Goal: Task Accomplishment & Management: Contribute content

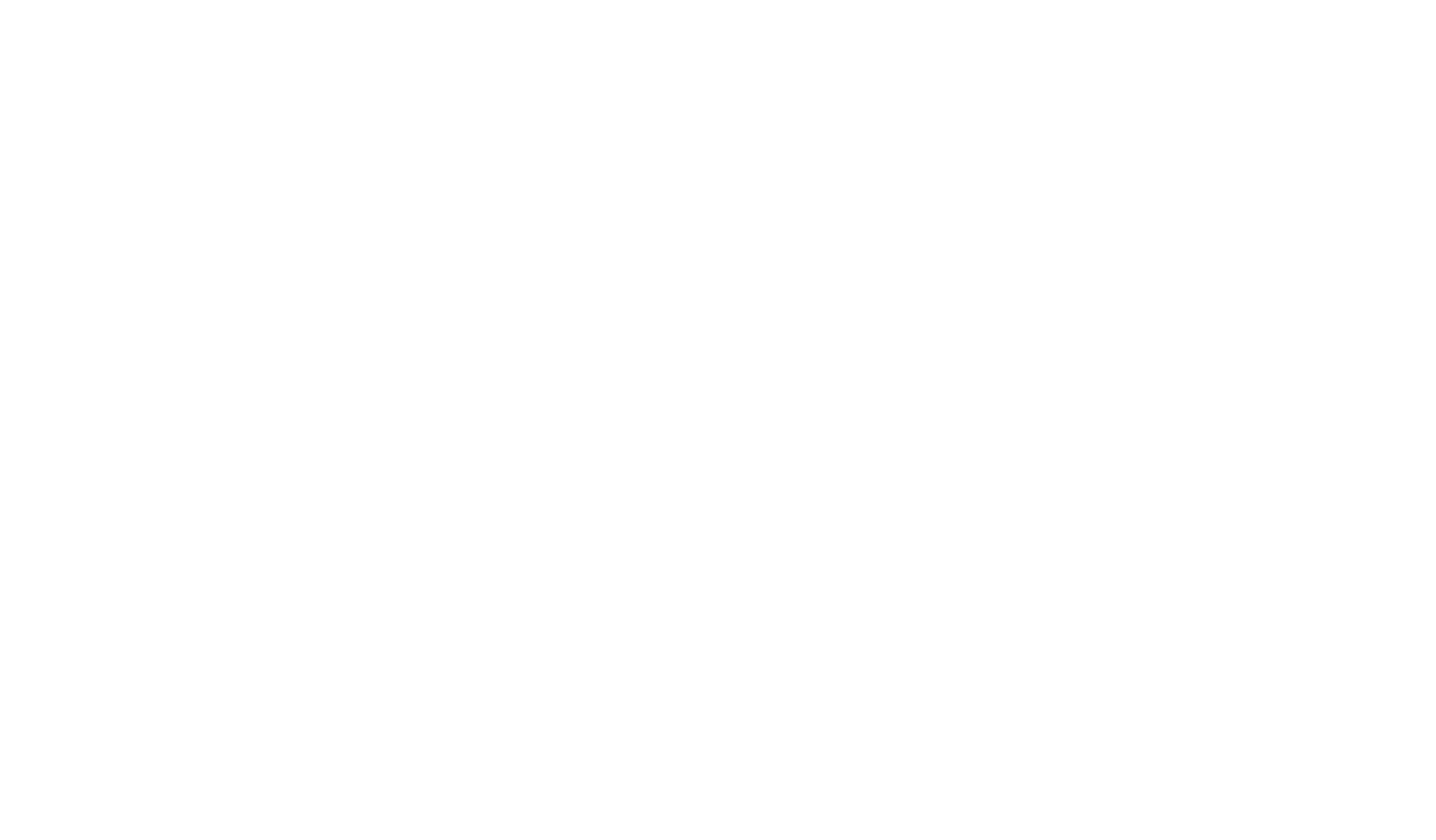
click at [1383, 35] on div at bounding box center [718, 420] width 1436 height 840
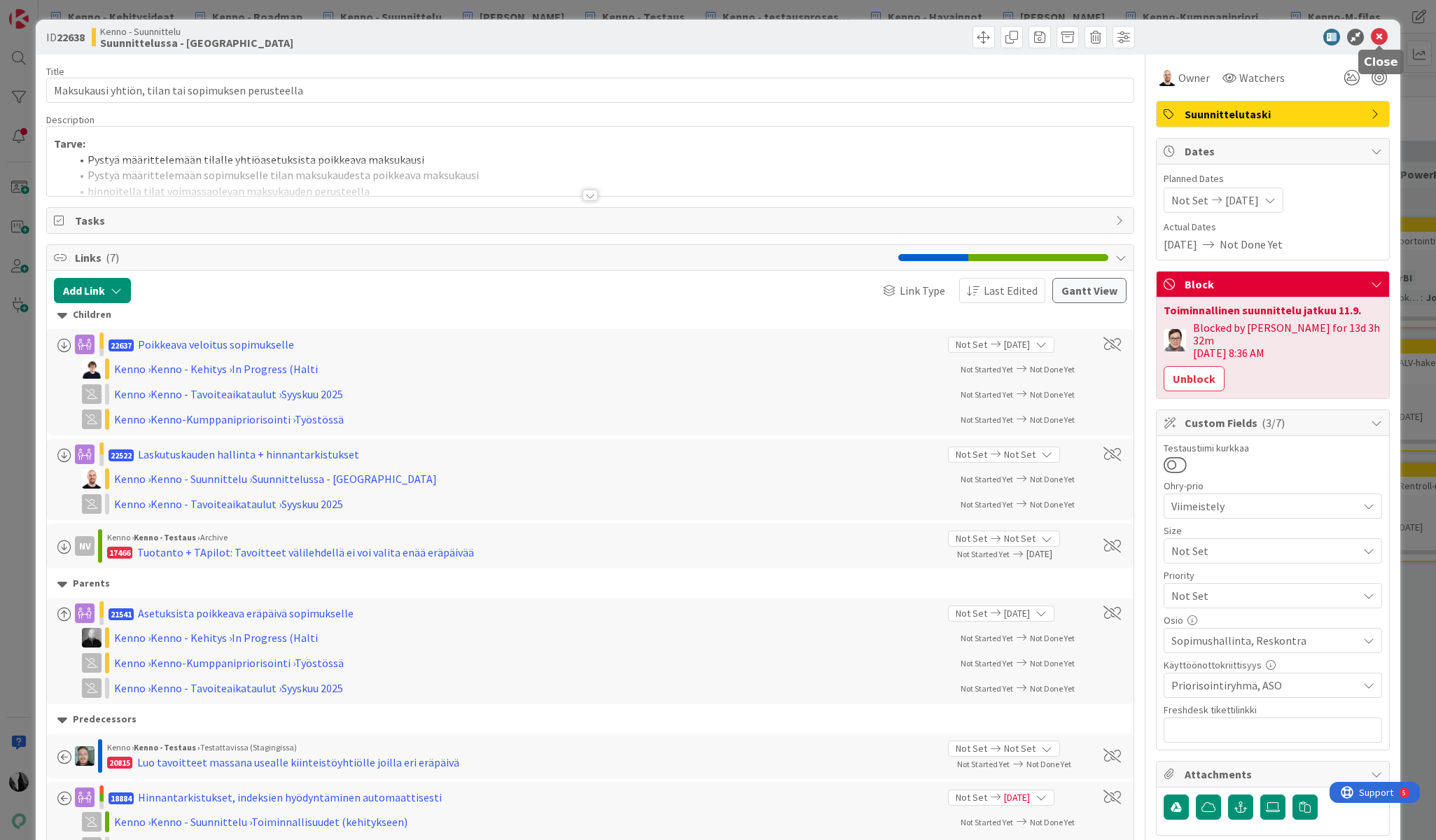
drag, startPoint x: 1384, startPoint y: 35, endPoint x: 1334, endPoint y: 37, distance: 50.0
click at [1384, 35] on icon at bounding box center [1379, 37] width 17 height 17
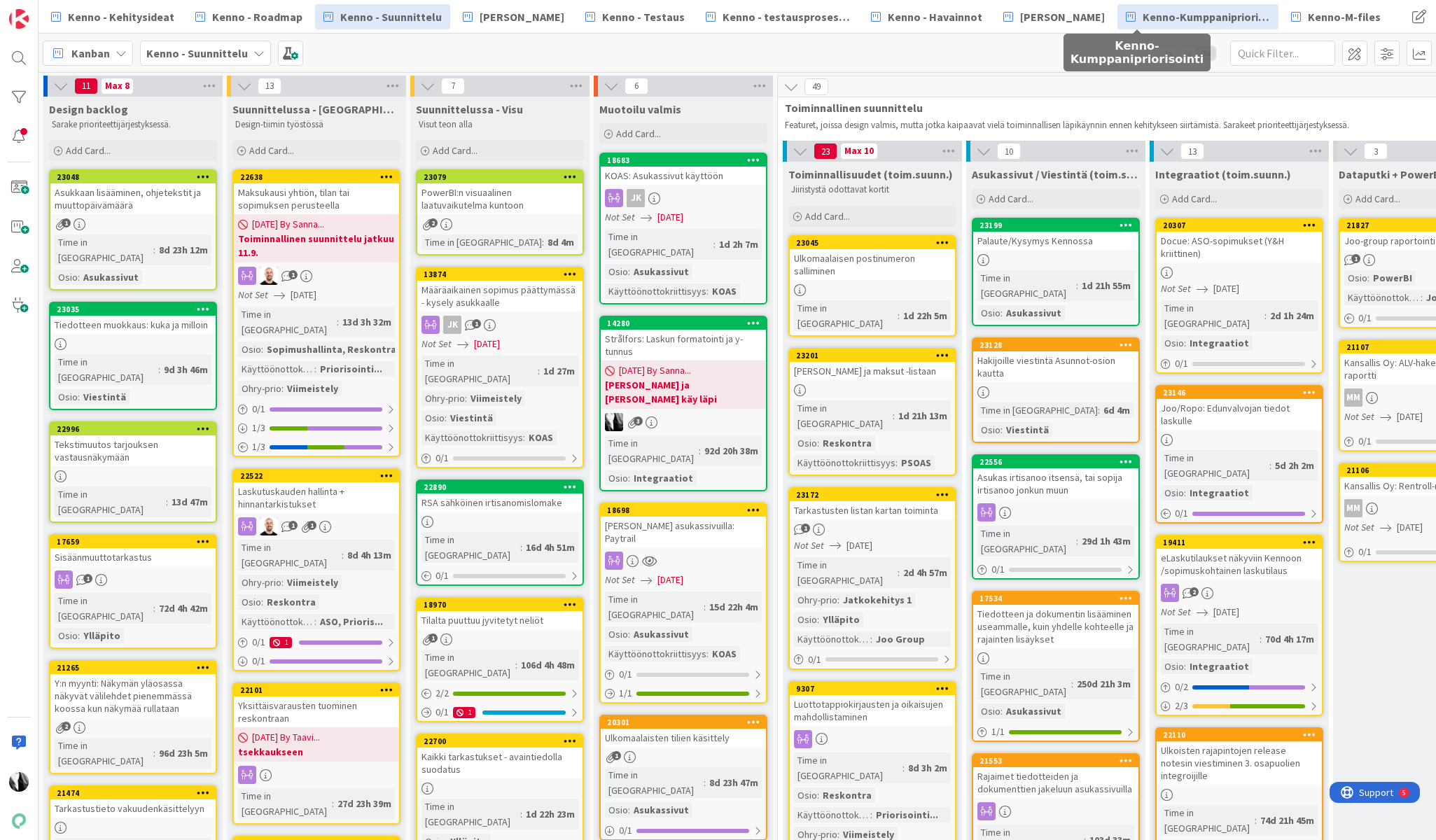
click at [1149, 19] on span "Kenno-Kumppanipriorisointi" at bounding box center [1206, 17] width 128 height 17
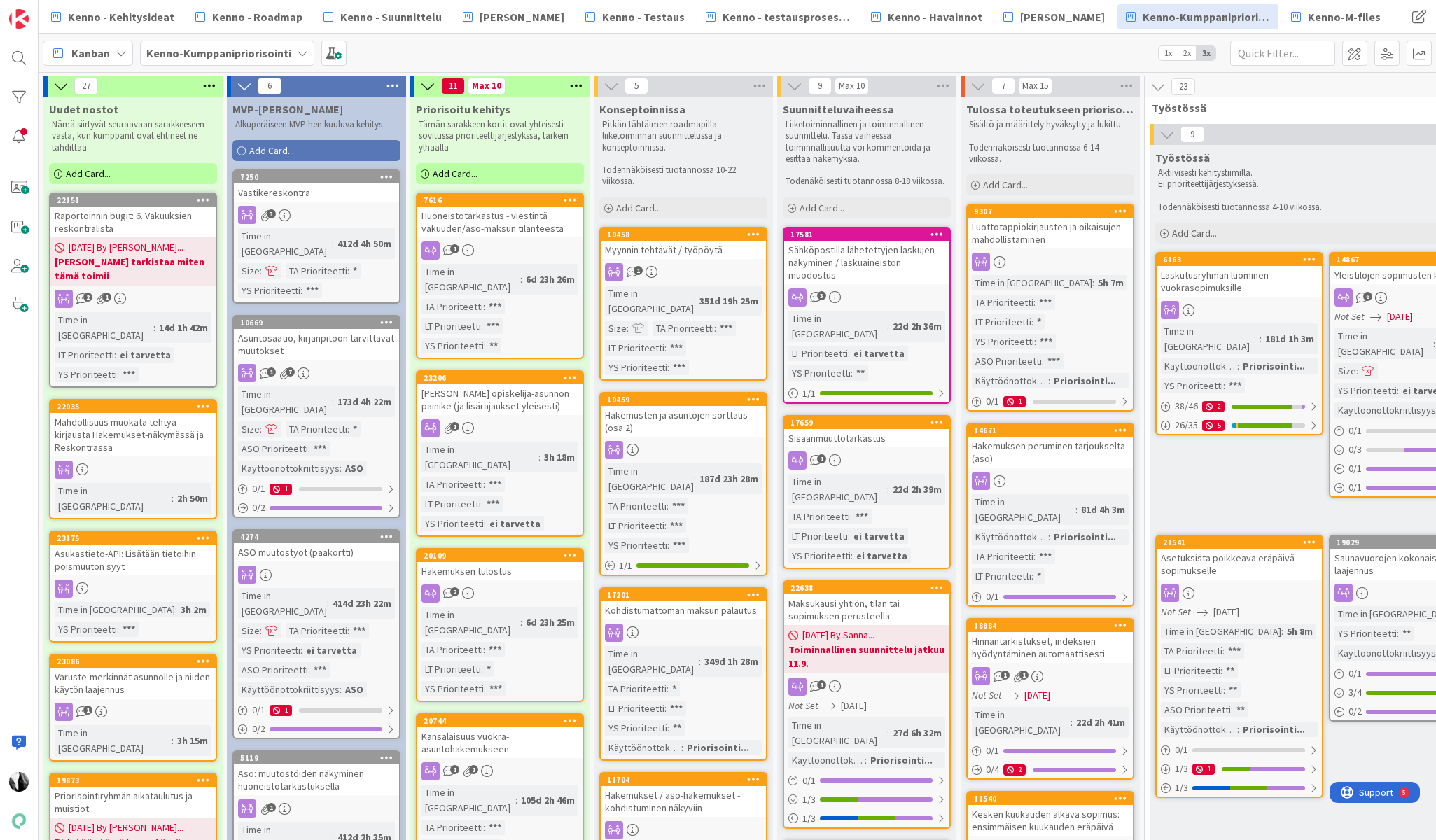
click at [649, 250] on div "Myynnin tehtävät / työpöytä" at bounding box center [683, 250] width 165 height 18
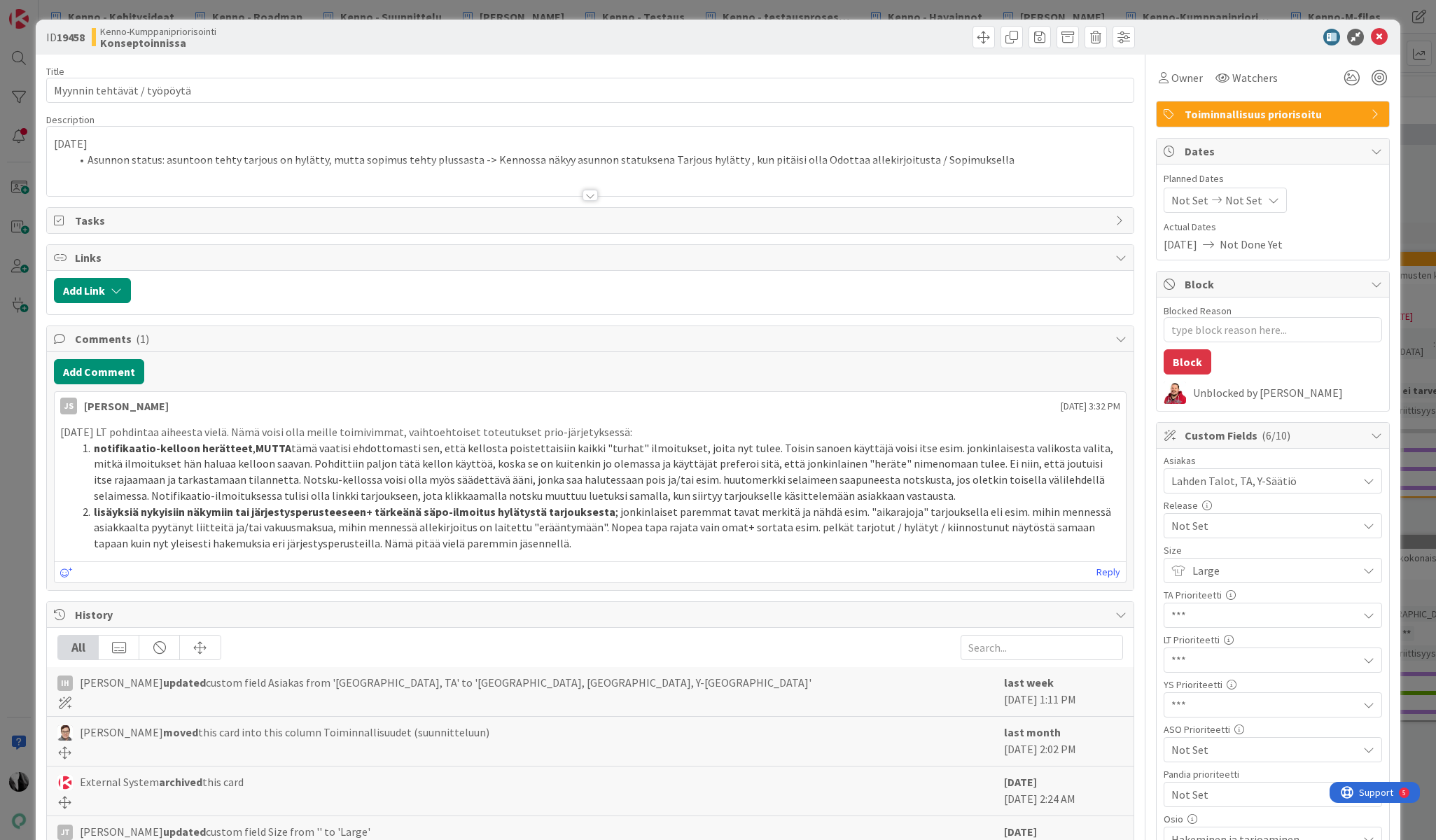
click at [73, 36] on b "19458" at bounding box center [71, 37] width 28 height 14
copy b "19458"
click at [1380, 36] on icon at bounding box center [1379, 37] width 17 height 17
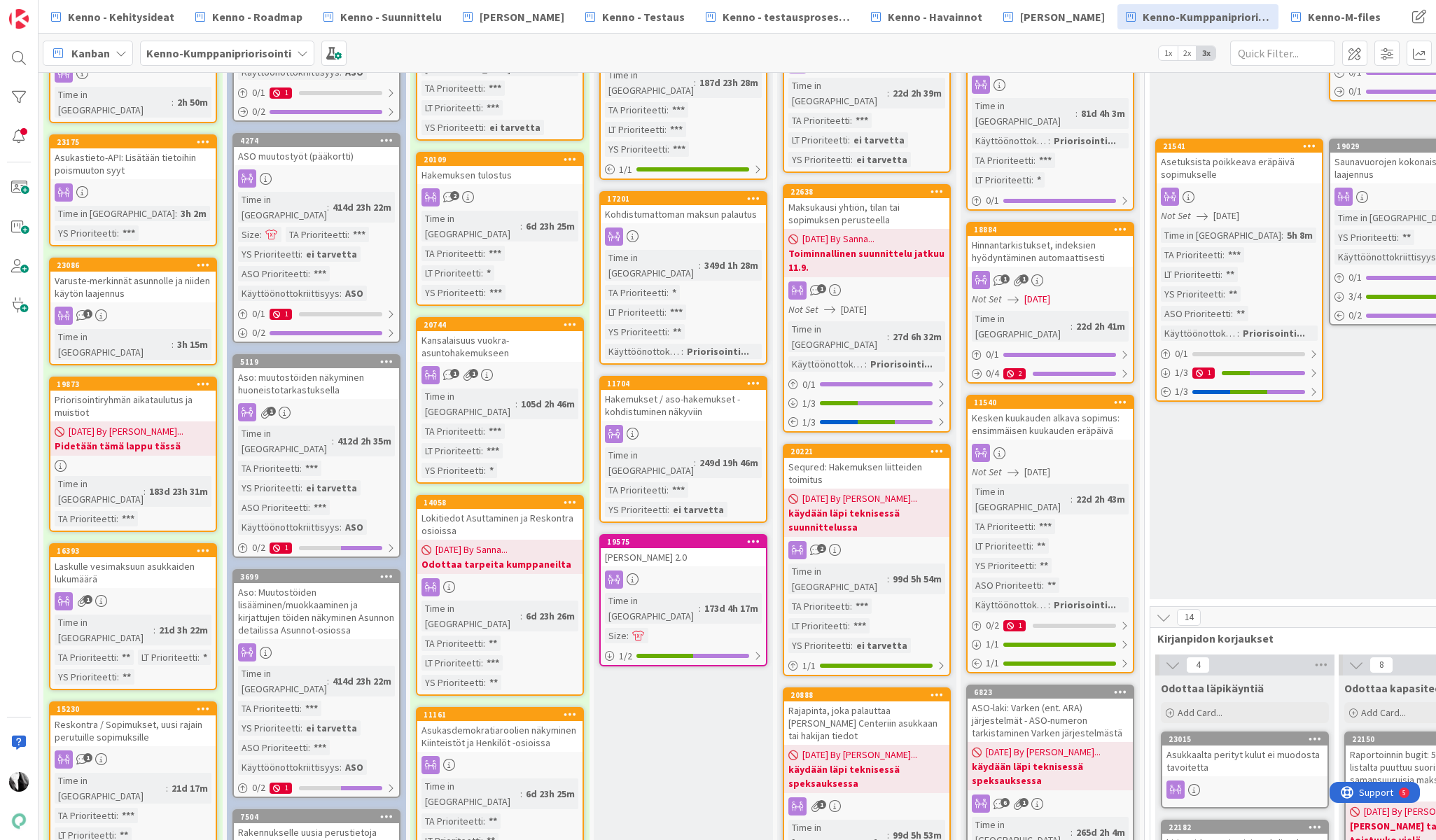
scroll to position [401, 0]
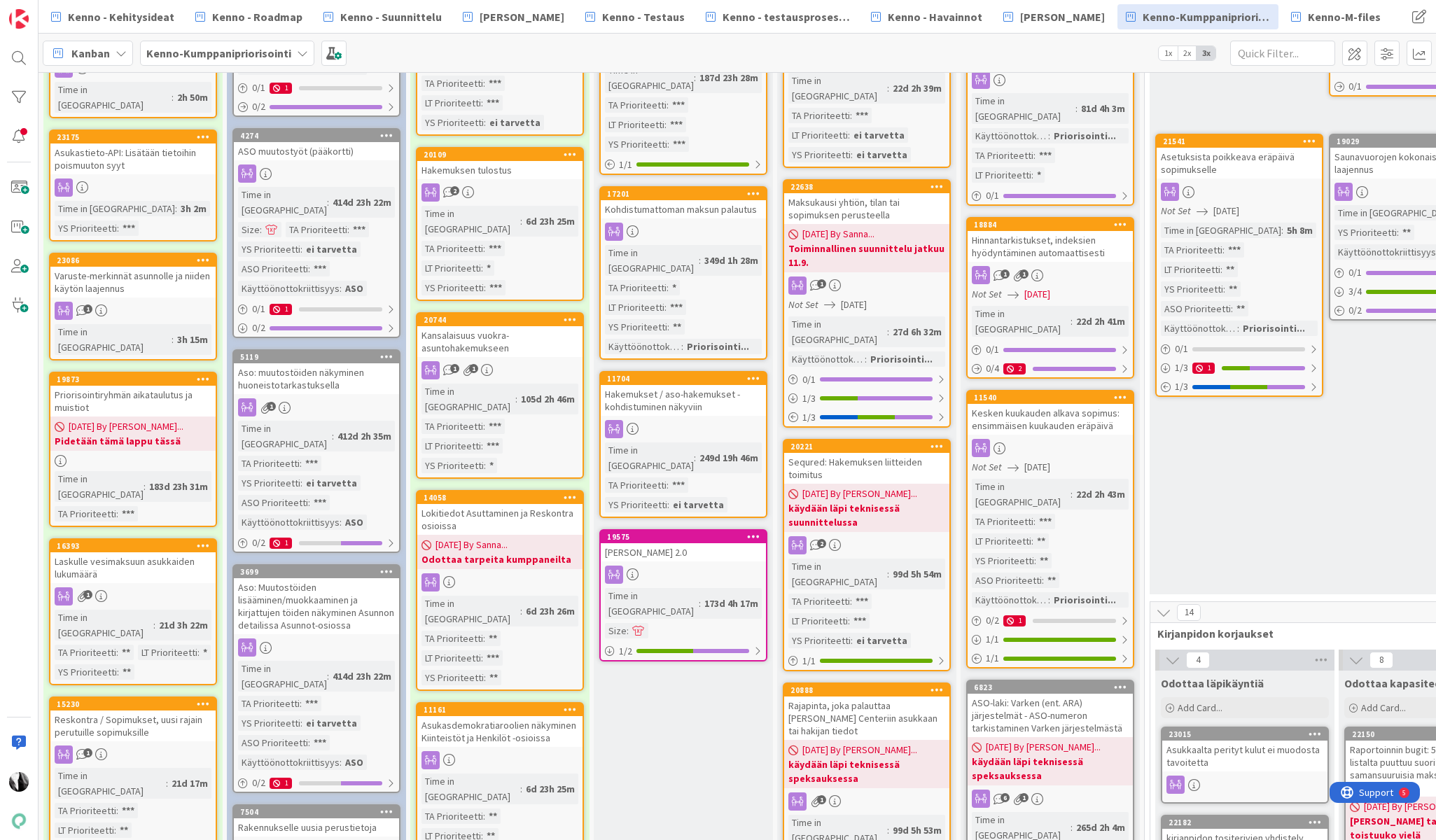
click at [683, 565] on div at bounding box center [683, 574] width 165 height 18
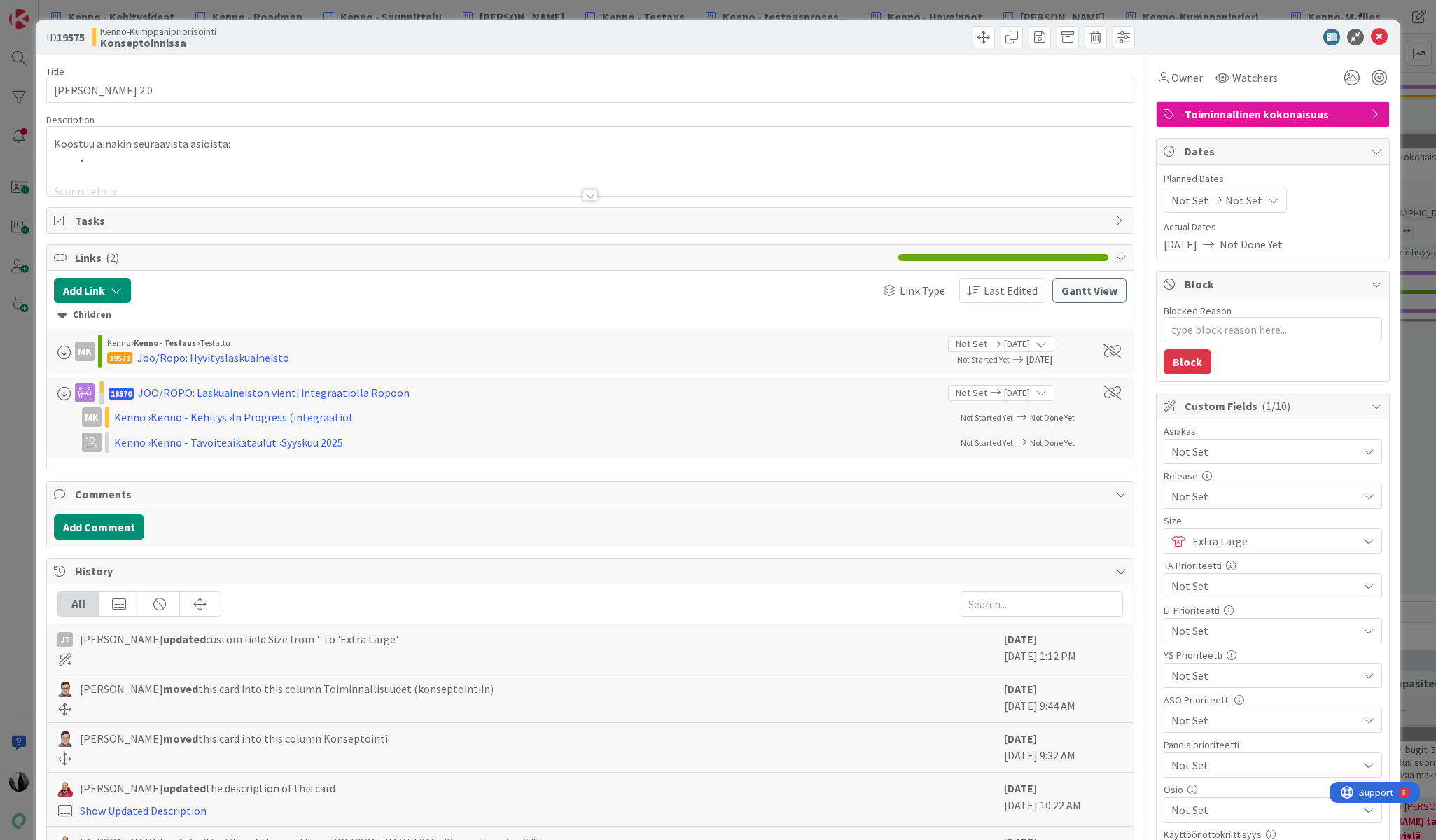
click at [74, 36] on b "19575" at bounding box center [71, 37] width 28 height 14
copy b "19575"
click at [1383, 34] on icon at bounding box center [1379, 37] width 17 height 17
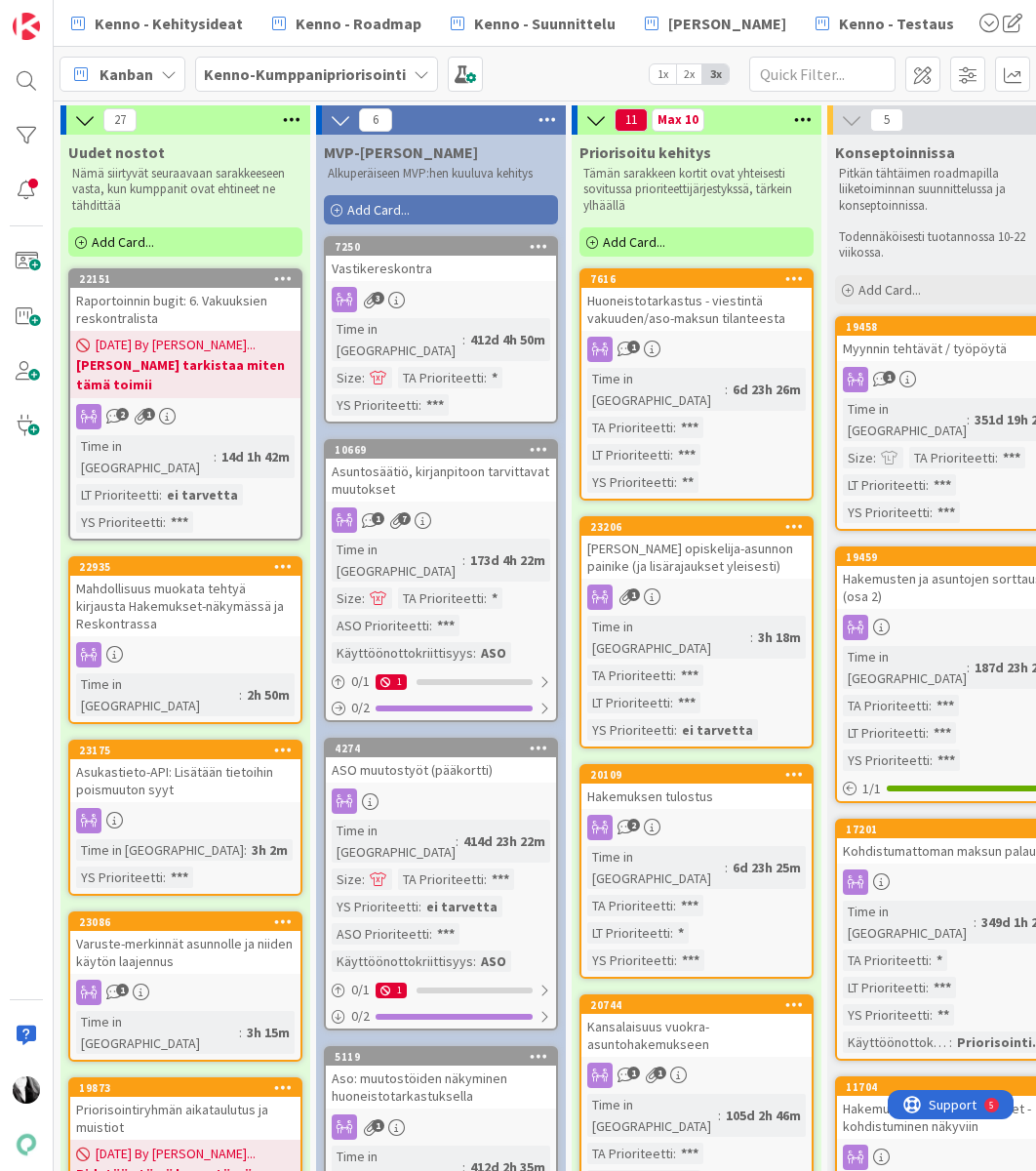
click at [710, 331] on link "7616 Huoneistotarkastus - viestintä vakuuden/aso-maksun tilanteesta 1 Time in C…" at bounding box center [696, 385] width 234 height 232
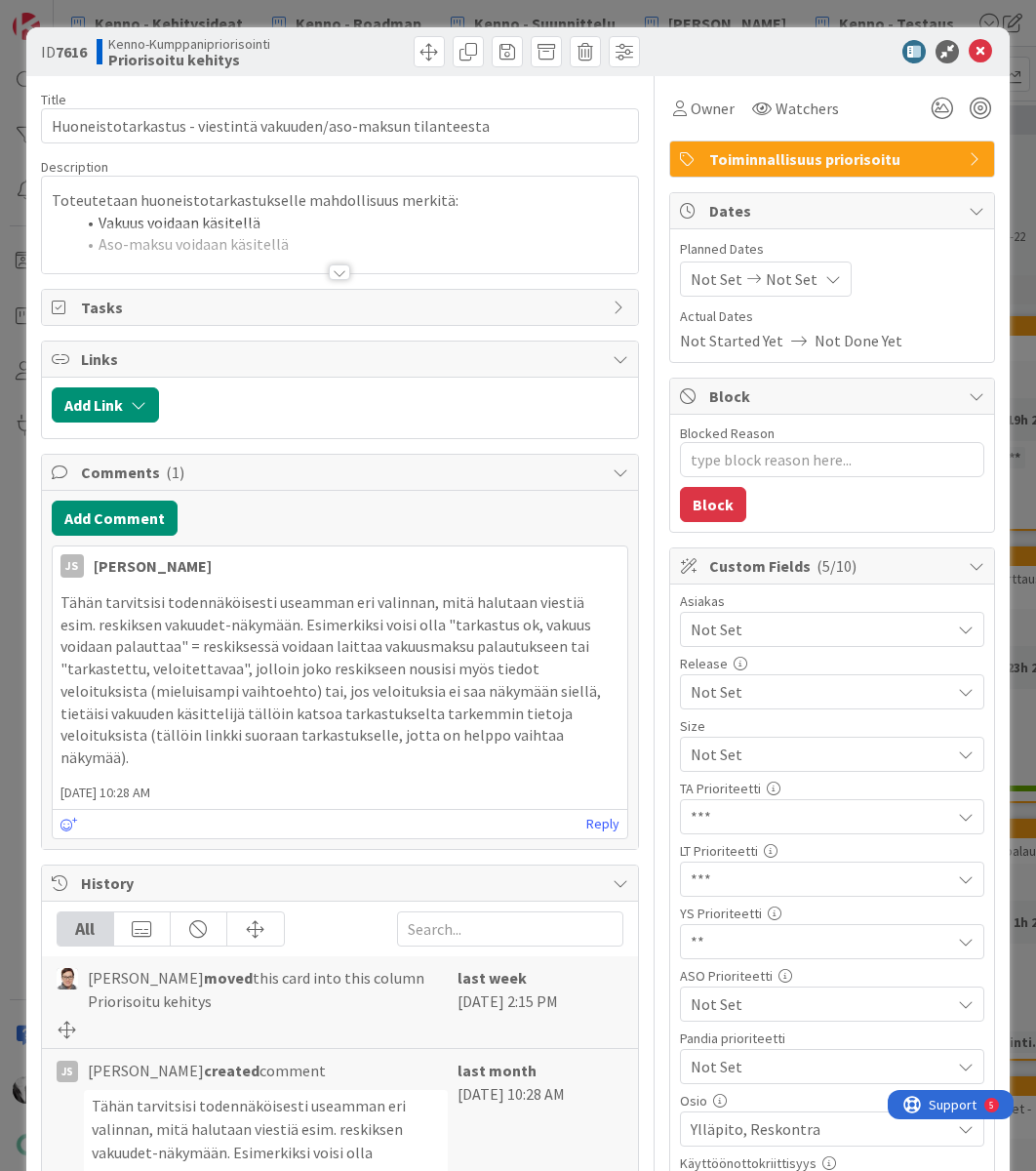
click at [77, 56] on b "7616" at bounding box center [71, 52] width 31 height 20
copy b "7616"
drag, startPoint x: 54, startPoint y: 124, endPoint x: 465, endPoint y: 129, distance: 411.0
click at [472, 130] on input "Huoneistotarkastus - viestintä vakuuden/aso-maksun tilanteesta" at bounding box center [340, 126] width 599 height 35
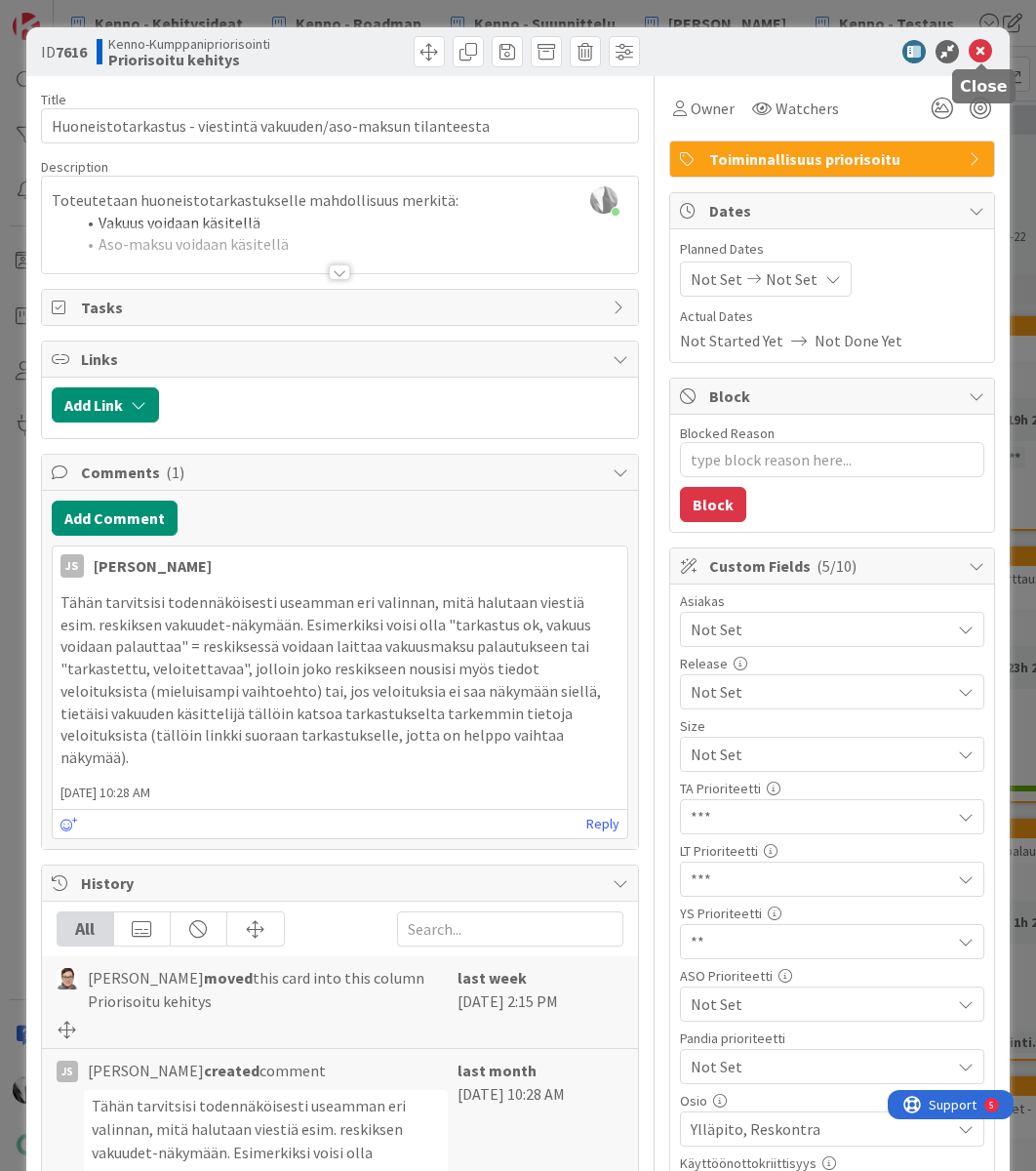
click at [984, 53] on icon at bounding box center [980, 52] width 23 height 23
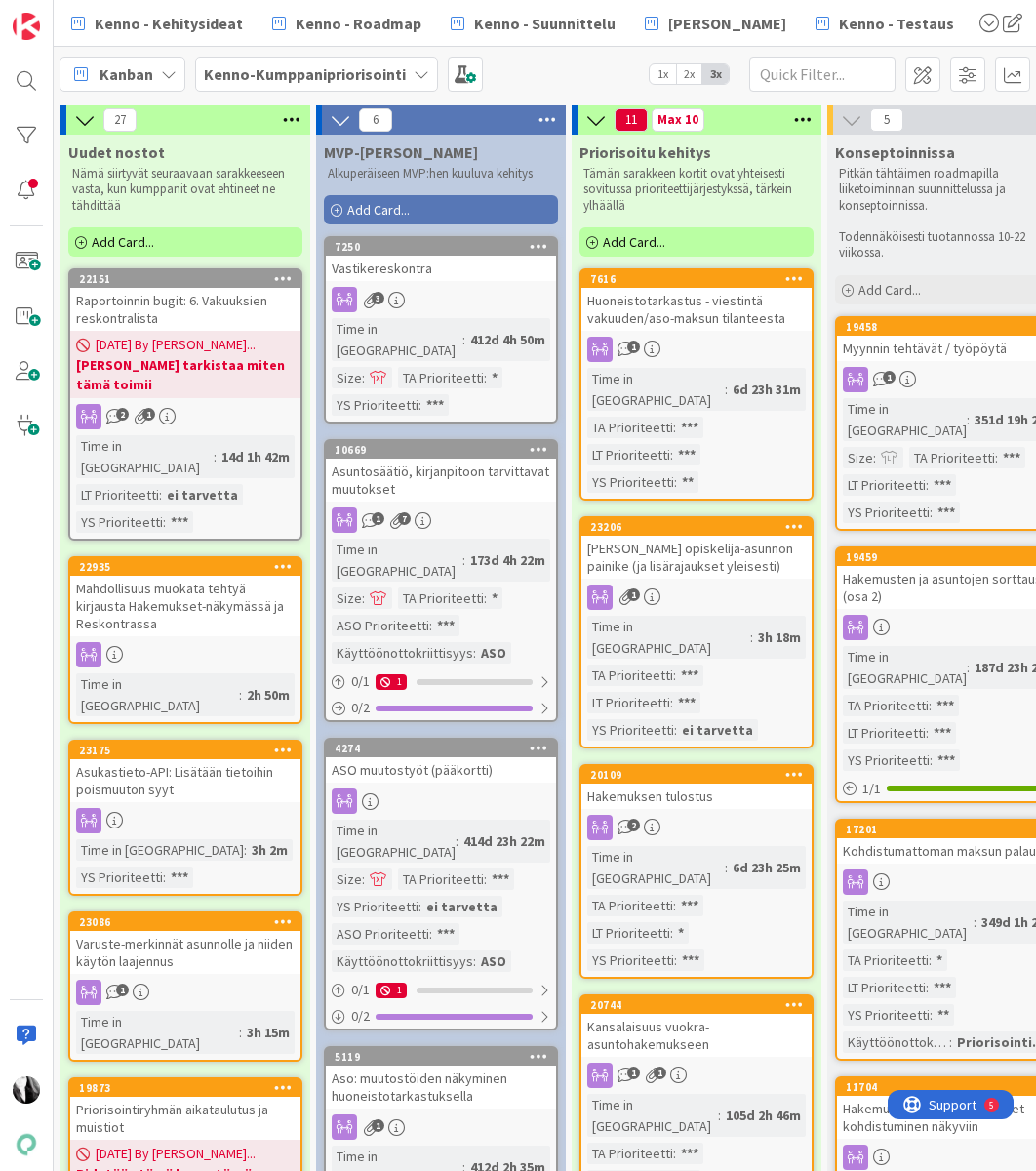
click at [697, 554] on div "[PERSON_NAME] opiskelija-asunnon painike (ja lisärajaukset yleisesti)" at bounding box center [696, 557] width 230 height 43
click at [647, 535] on div "[PERSON_NAME] opiskelija-asunnon painike (ja lisärajaukset yleisesti)" at bounding box center [696, 557] width 230 height 43
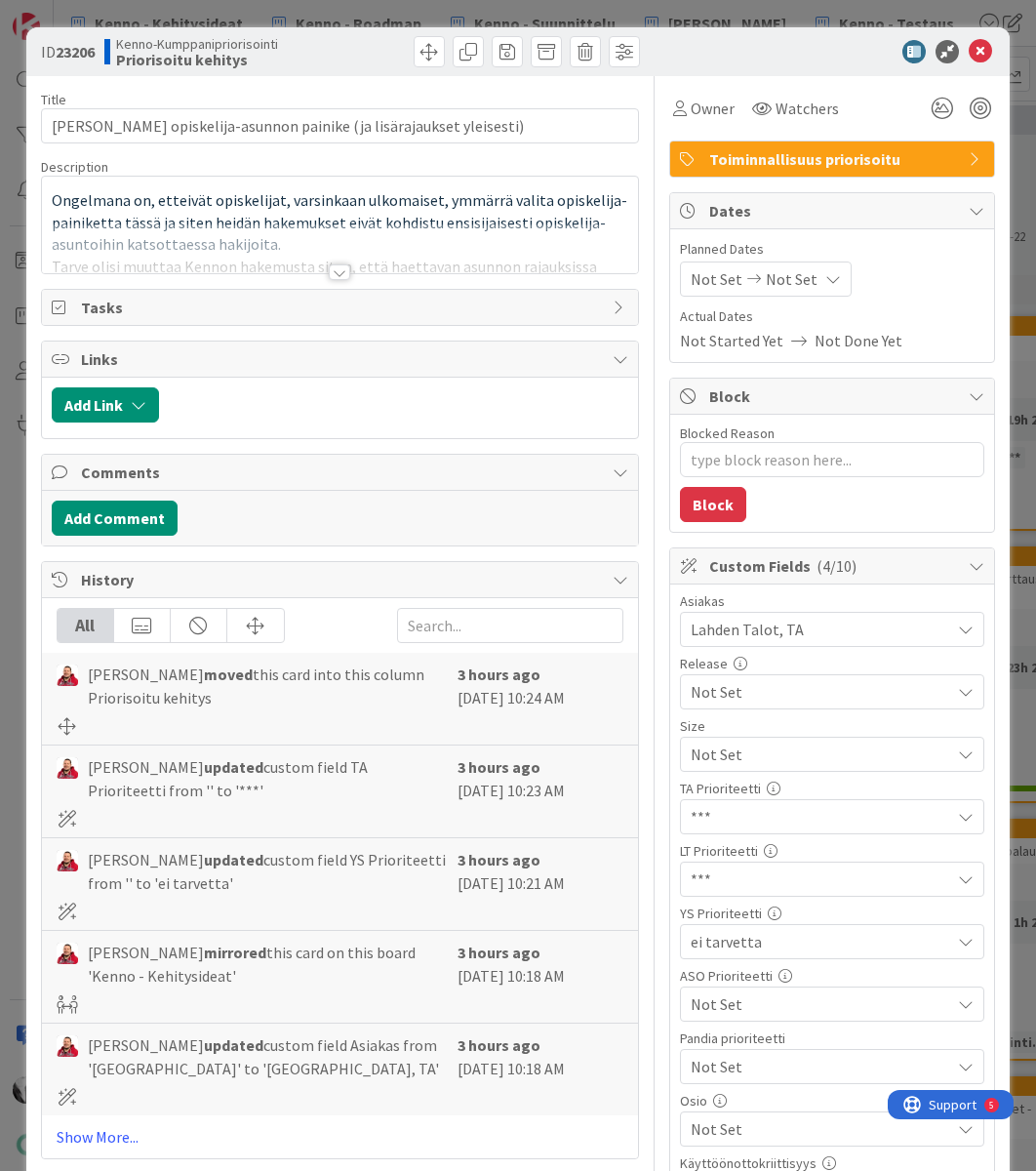
click at [70, 53] on b "23206" at bounding box center [75, 52] width 39 height 20
copy b "23206"
drag, startPoint x: 53, startPoint y: 128, endPoint x: 491, endPoint y: 140, distance: 438.2
click at [491, 140] on input "[PERSON_NAME] opiskelija-asunnon painike (ja lisärajaukset yleisesti)" at bounding box center [340, 126] width 599 height 35
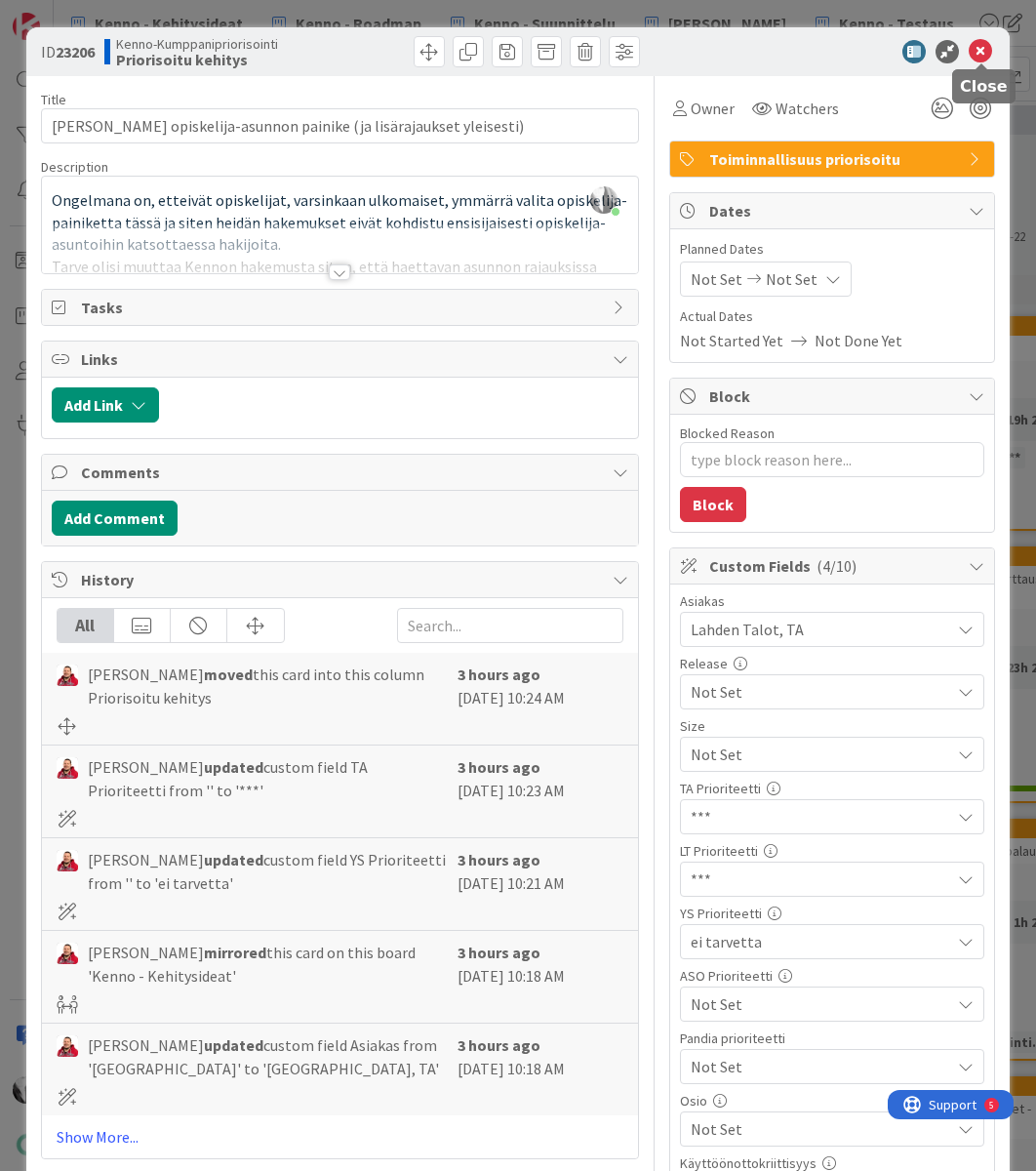
click at [979, 47] on icon at bounding box center [980, 52] width 23 height 23
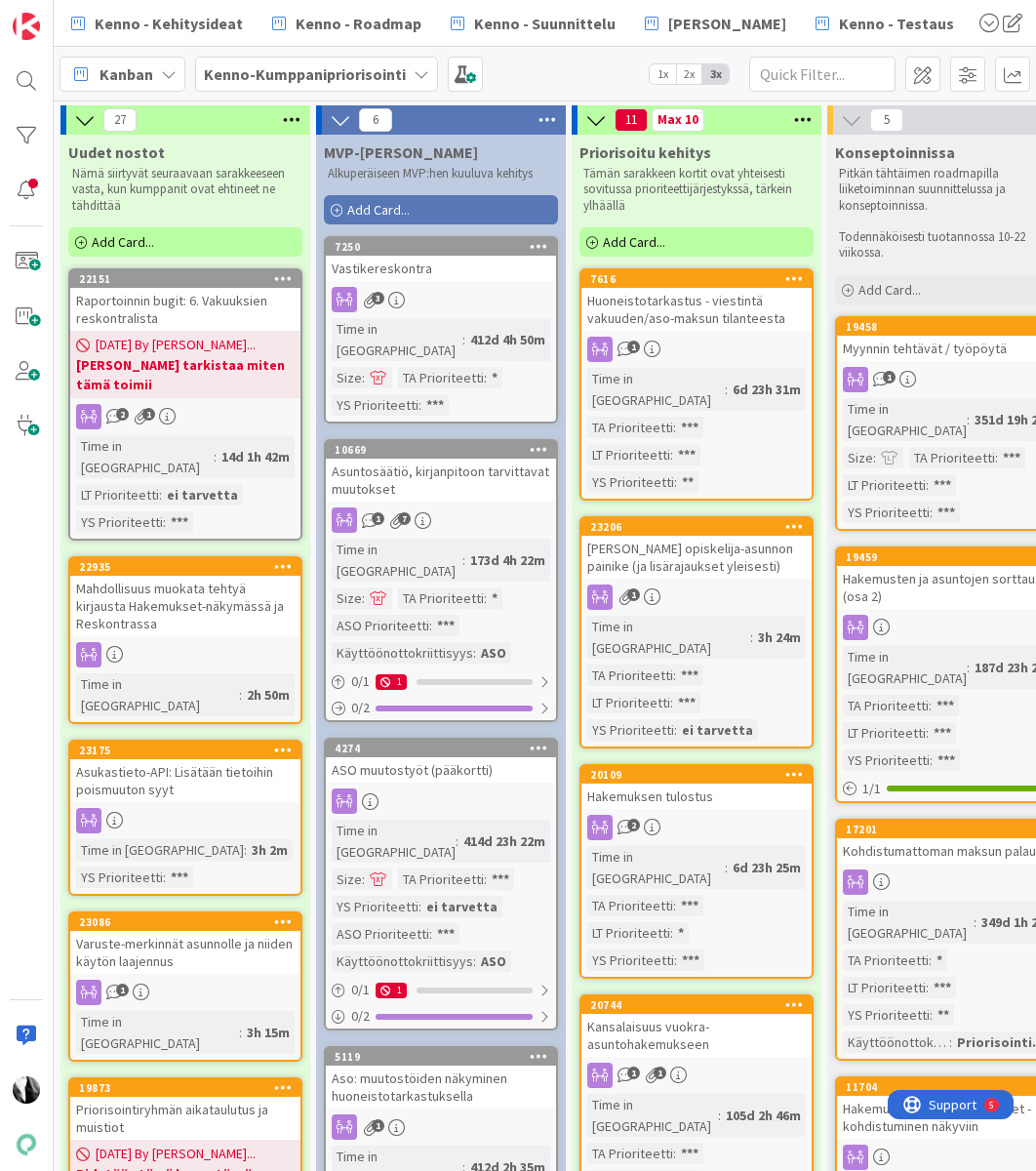
click at [698, 783] on div "Hakemuksen tulostus" at bounding box center [696, 796] width 230 height 25
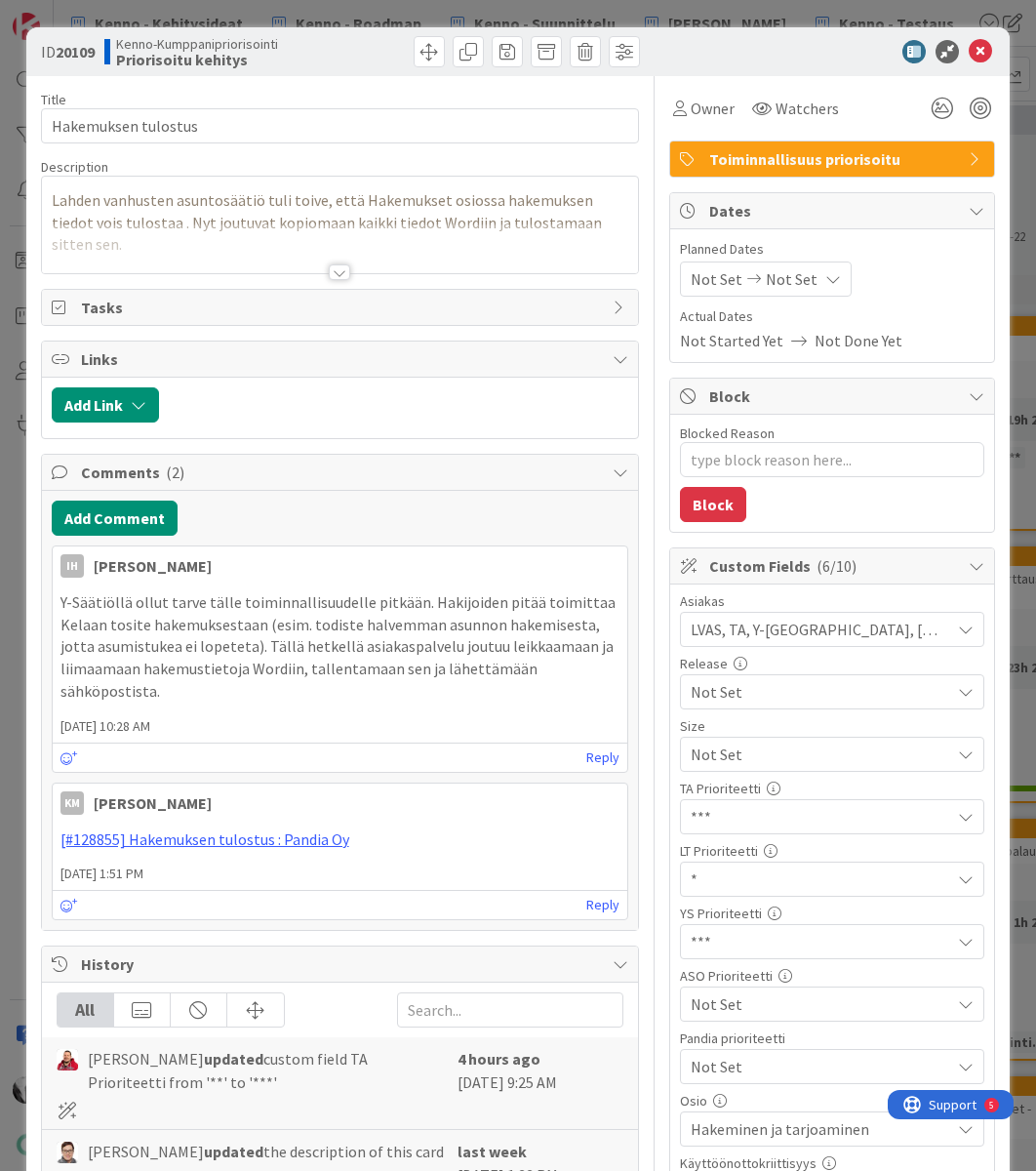
click at [79, 55] on b "20109" at bounding box center [75, 52] width 39 height 20
copy b "20109"
drag, startPoint x: 206, startPoint y: 128, endPoint x: 56, endPoint y: 120, distance: 150.2
click at [54, 121] on input "Hakemuksen tulostus" at bounding box center [340, 126] width 599 height 35
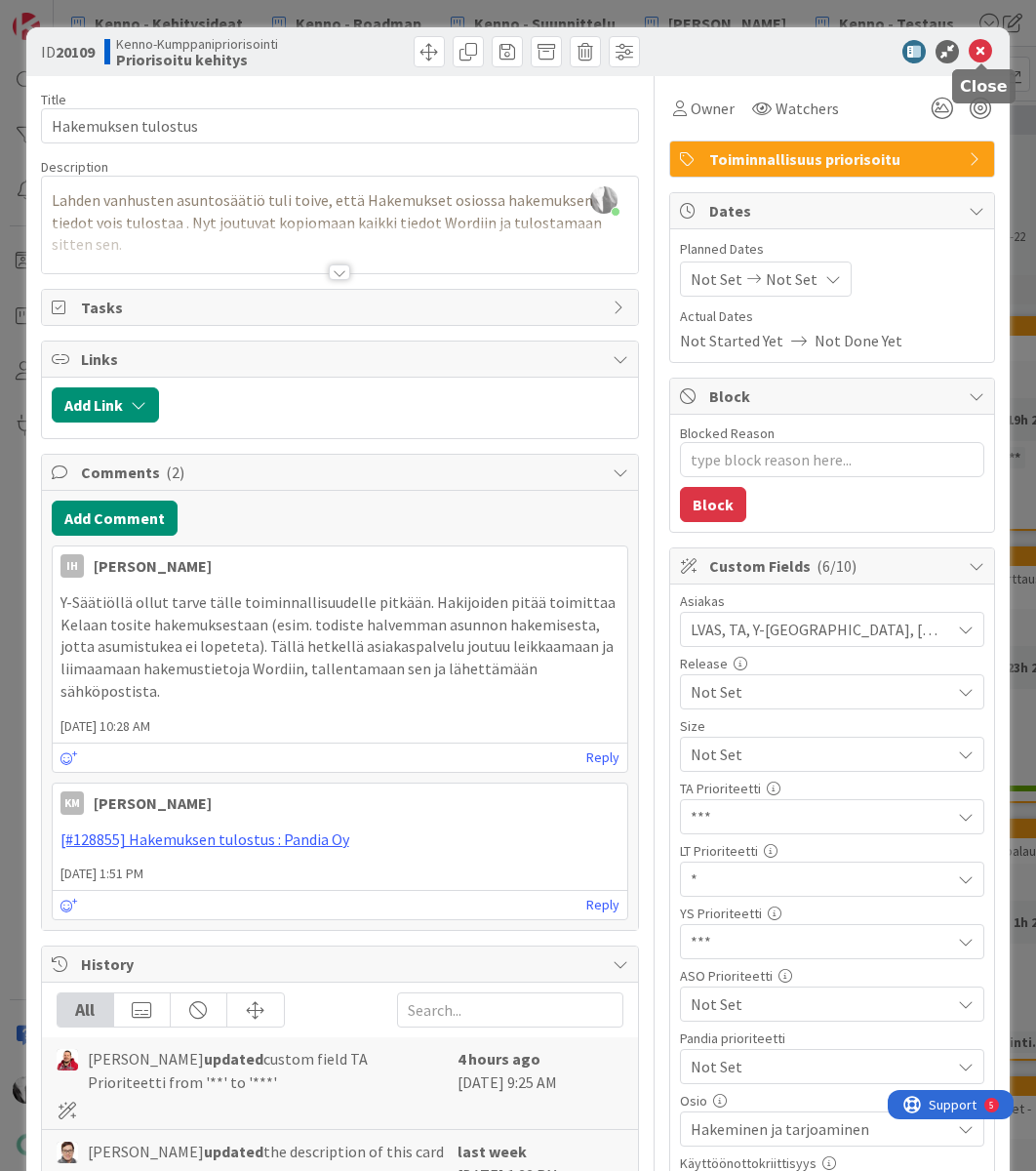
click at [979, 52] on icon at bounding box center [980, 52] width 23 height 23
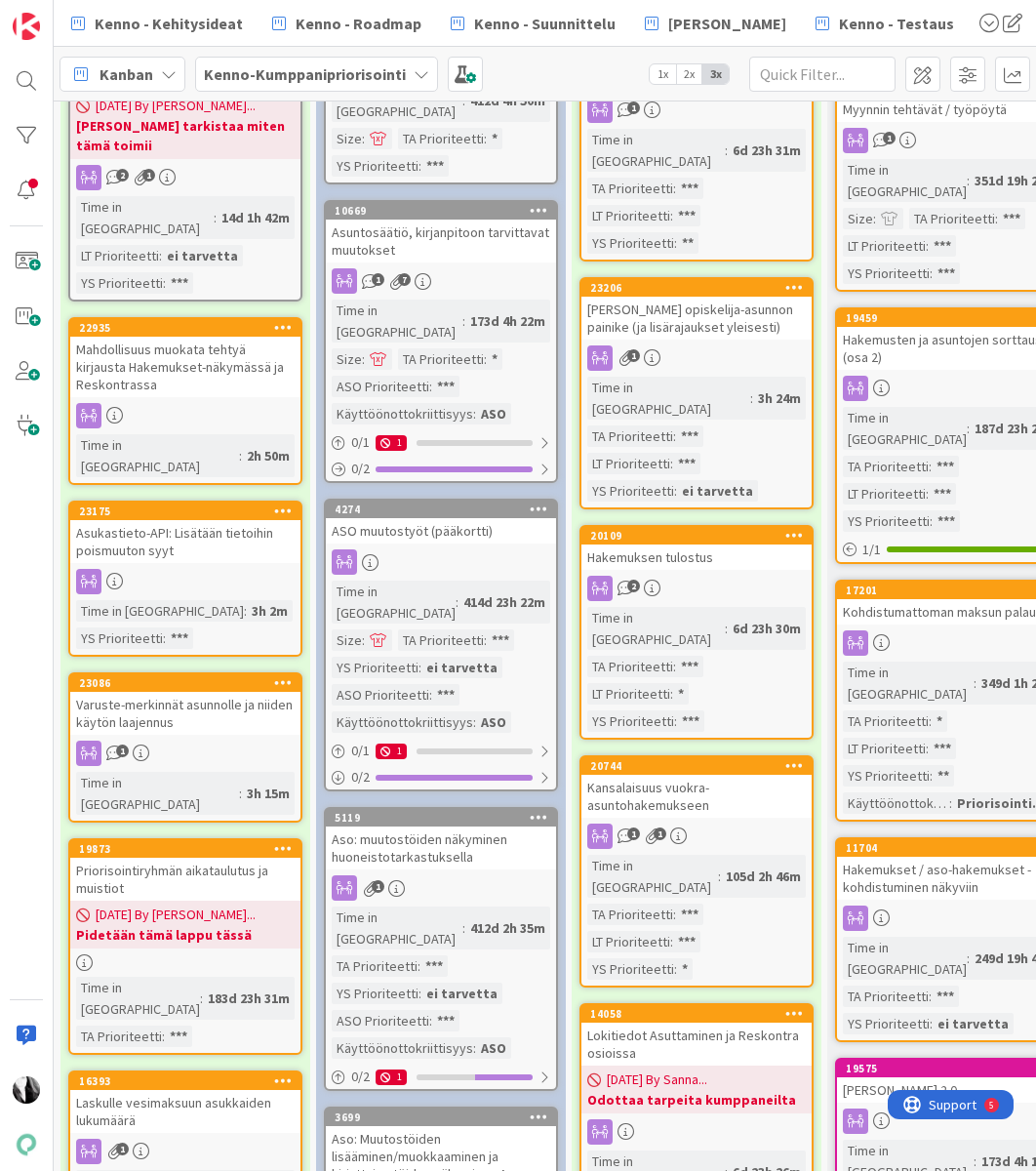
scroll to position [259, 0]
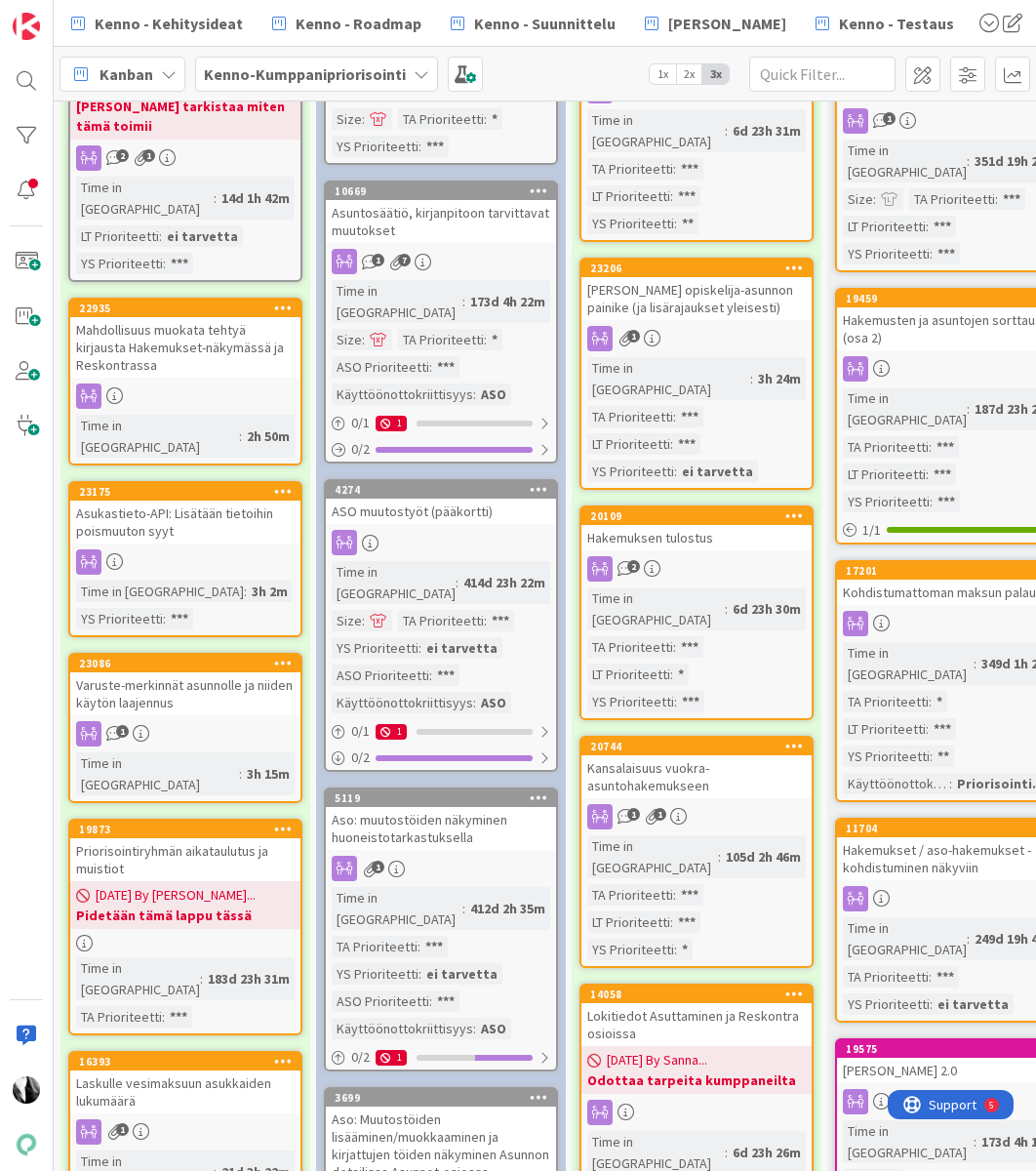
click at [668, 755] on div "Kansalaisuus vuokra-asuntohakemukseen" at bounding box center [696, 776] width 230 height 43
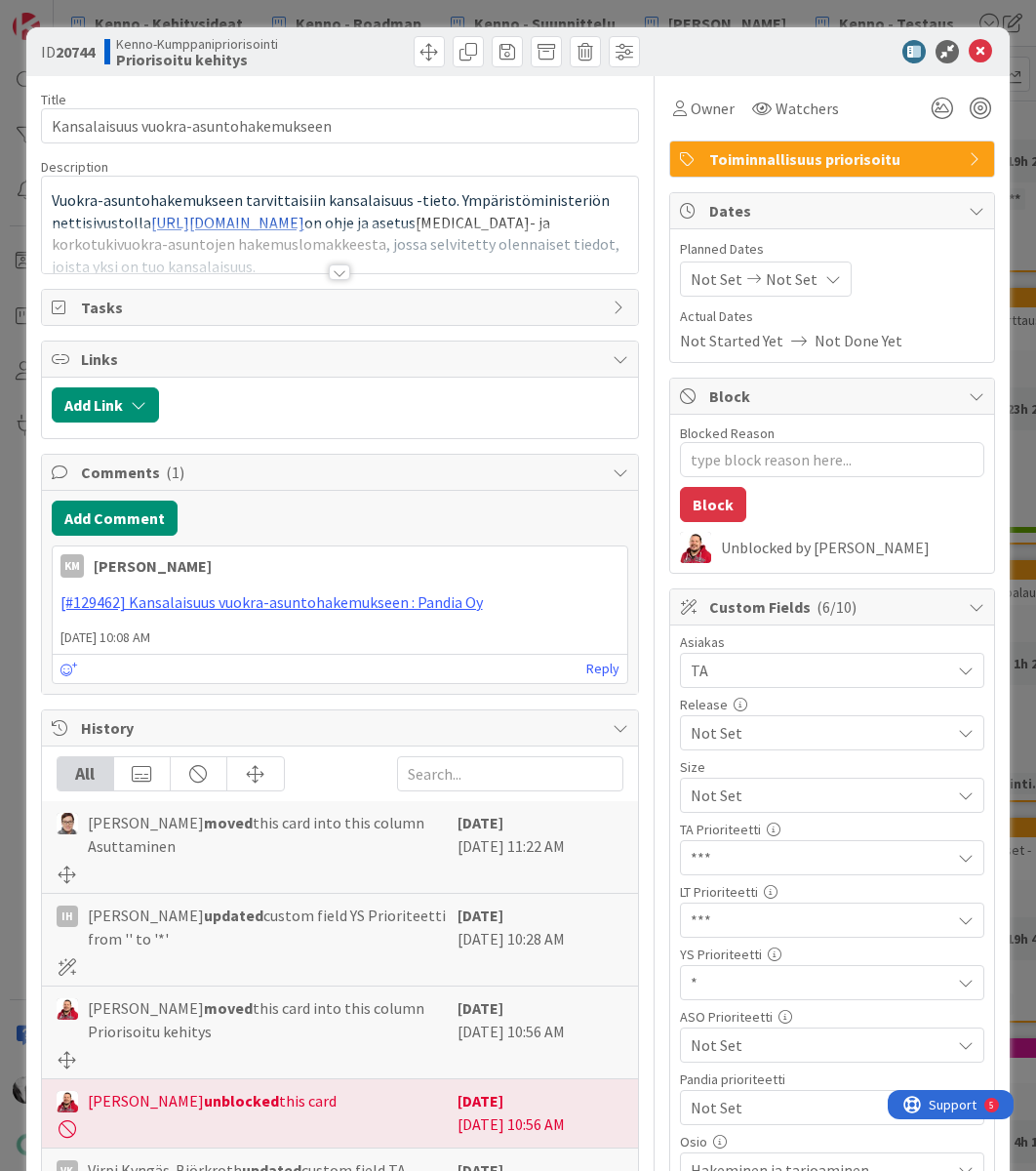
click at [71, 56] on b "20744" at bounding box center [75, 52] width 39 height 20
copy b "20744"
drag, startPoint x: 335, startPoint y: 131, endPoint x: 45, endPoint y: 135, distance: 290.0
click at [45, 135] on input "Kansalaisuus vuokra-asuntohakemukseen" at bounding box center [340, 126] width 599 height 35
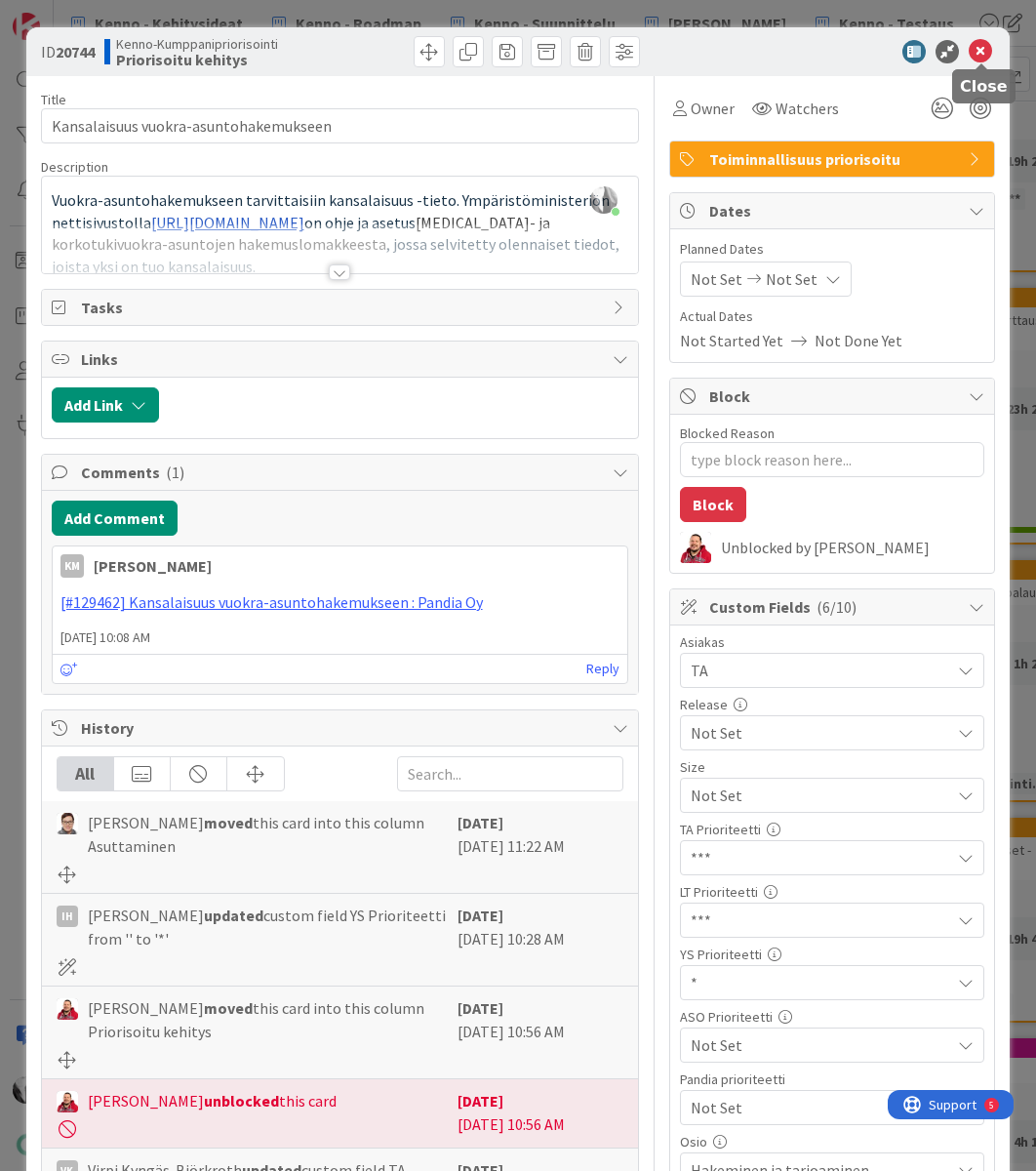
click at [979, 51] on icon at bounding box center [980, 52] width 23 height 23
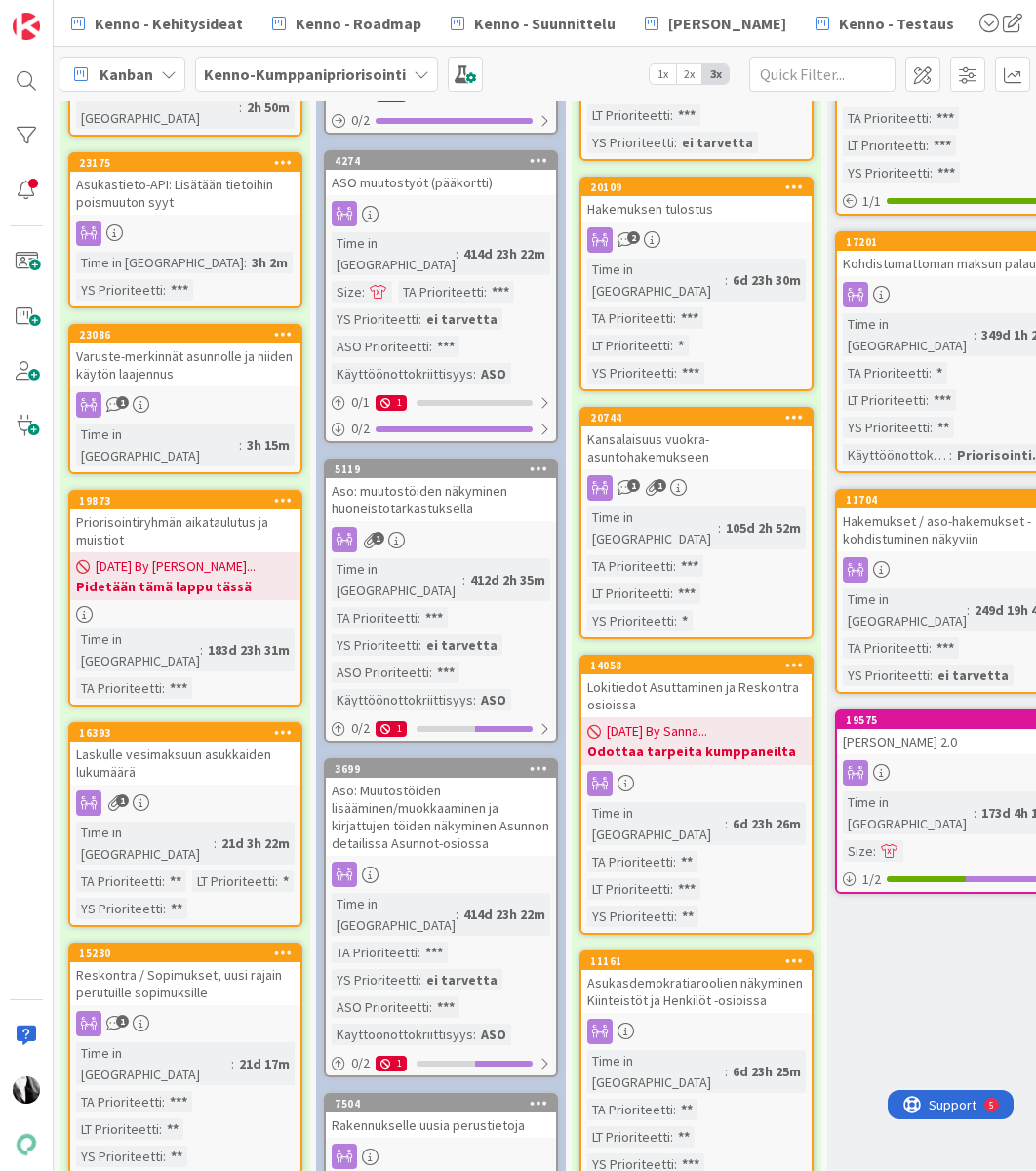
scroll to position [588, 0]
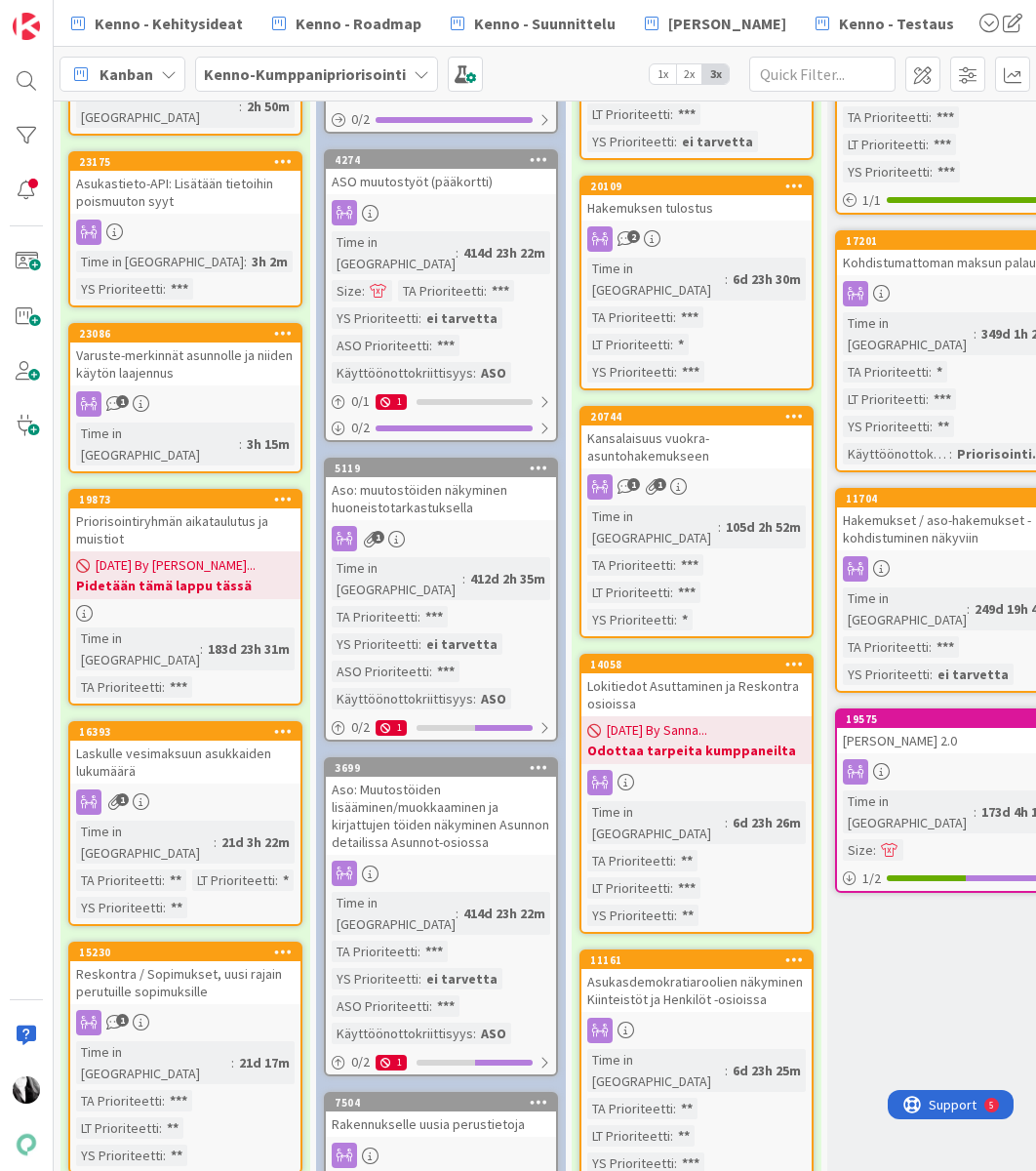
click at [699, 673] on div "Lokitiedot Asuttaminen ja Reskontra osioissa" at bounding box center [696, 694] width 230 height 43
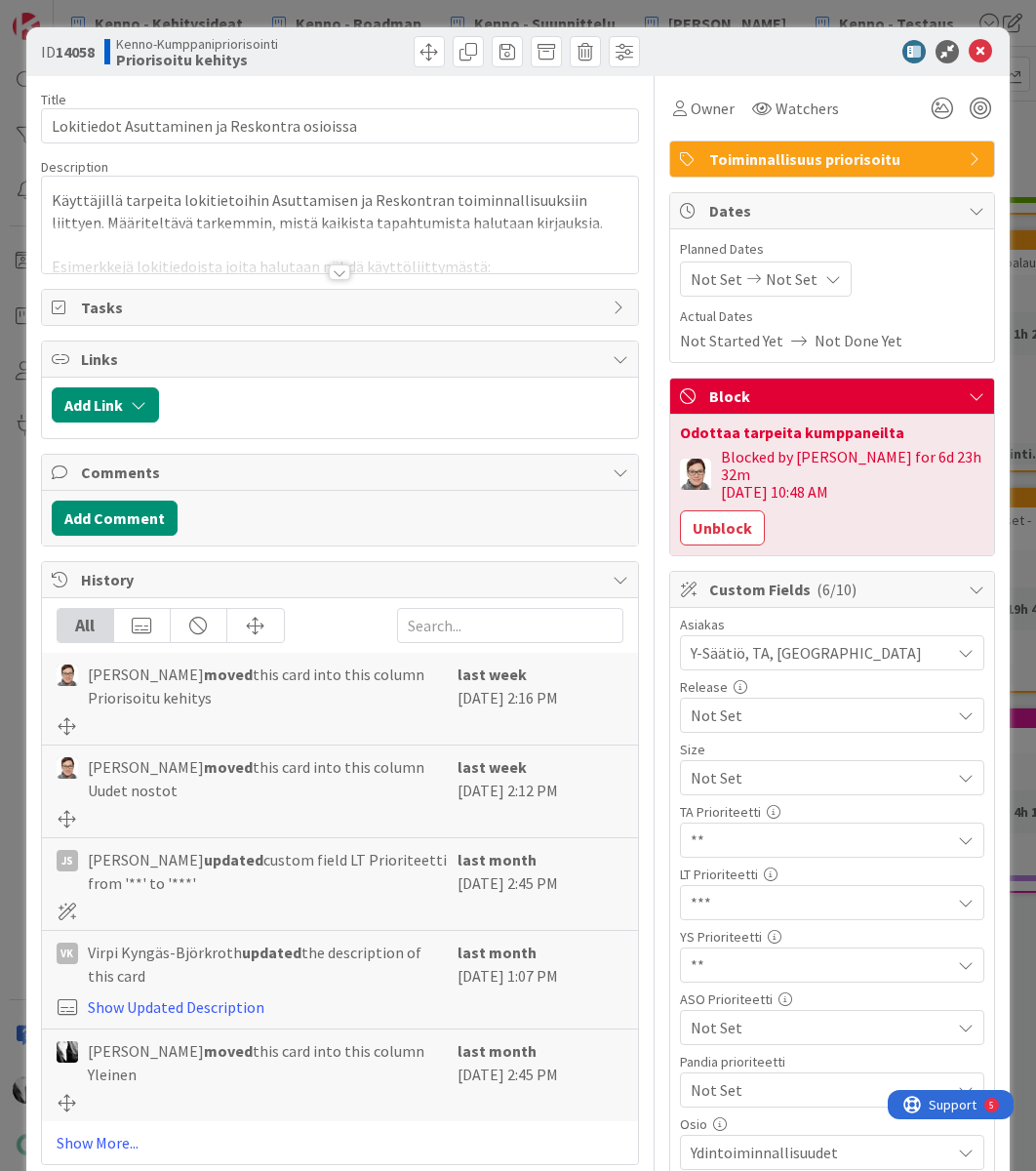
click at [84, 50] on b "14058" at bounding box center [75, 52] width 39 height 20
copy b "14058"
drag, startPoint x: 356, startPoint y: 126, endPoint x: 49, endPoint y: 114, distance: 307.2
click at [49, 114] on input "Lokitiedot Asuttaminen ja Reskontra osioissa" at bounding box center [340, 126] width 599 height 35
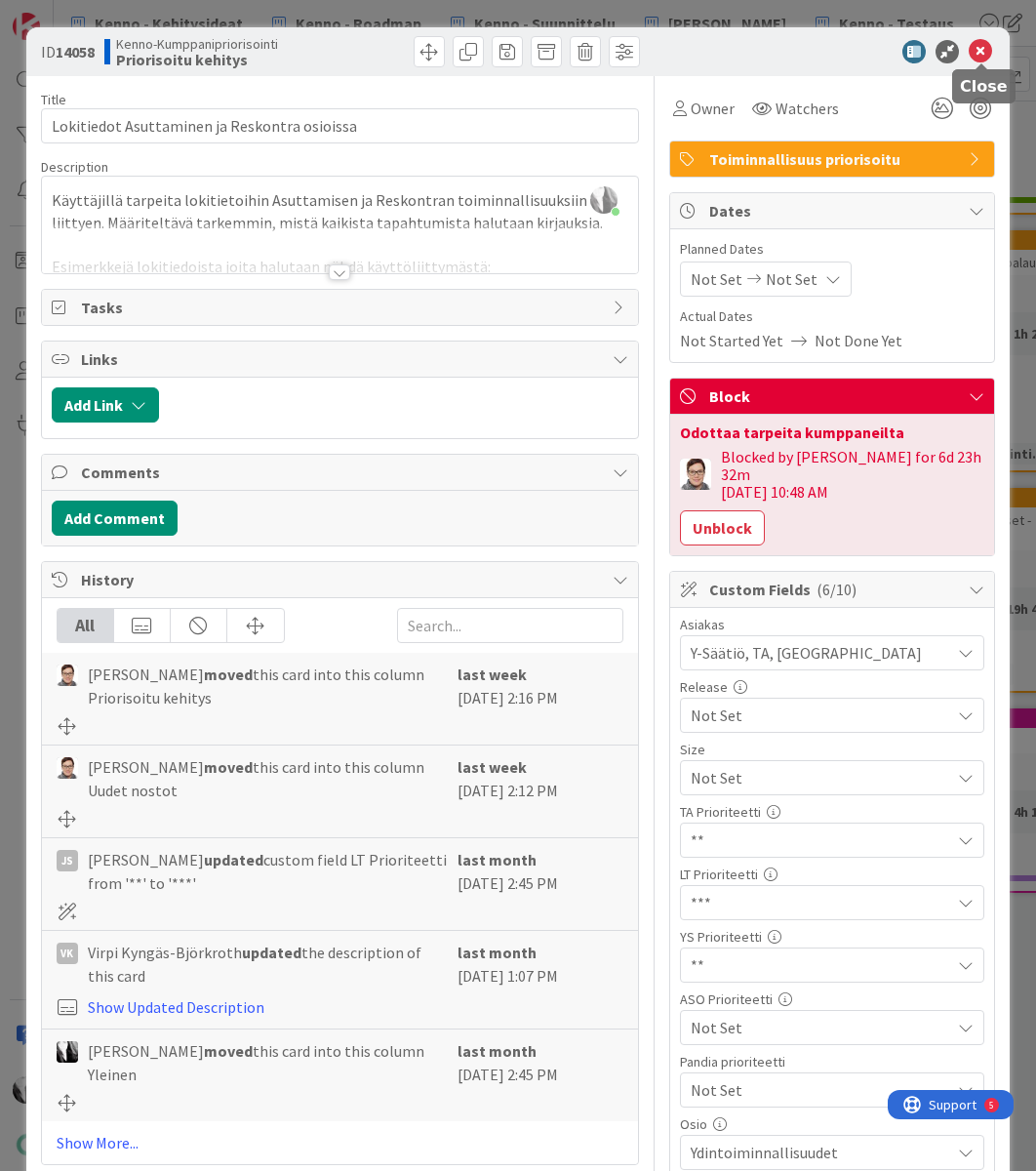
click at [978, 52] on icon at bounding box center [980, 52] width 23 height 23
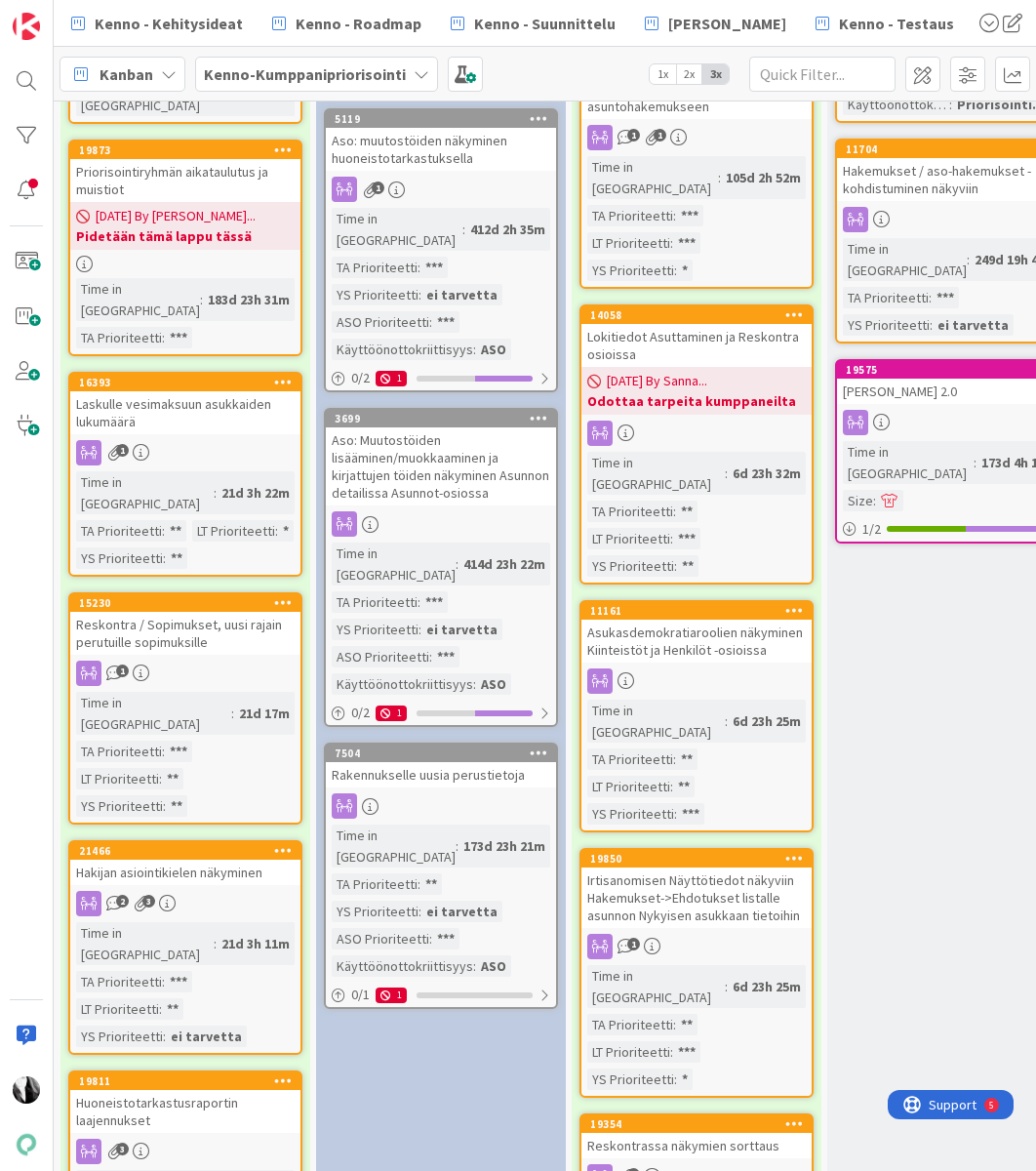
scroll to position [957, 0]
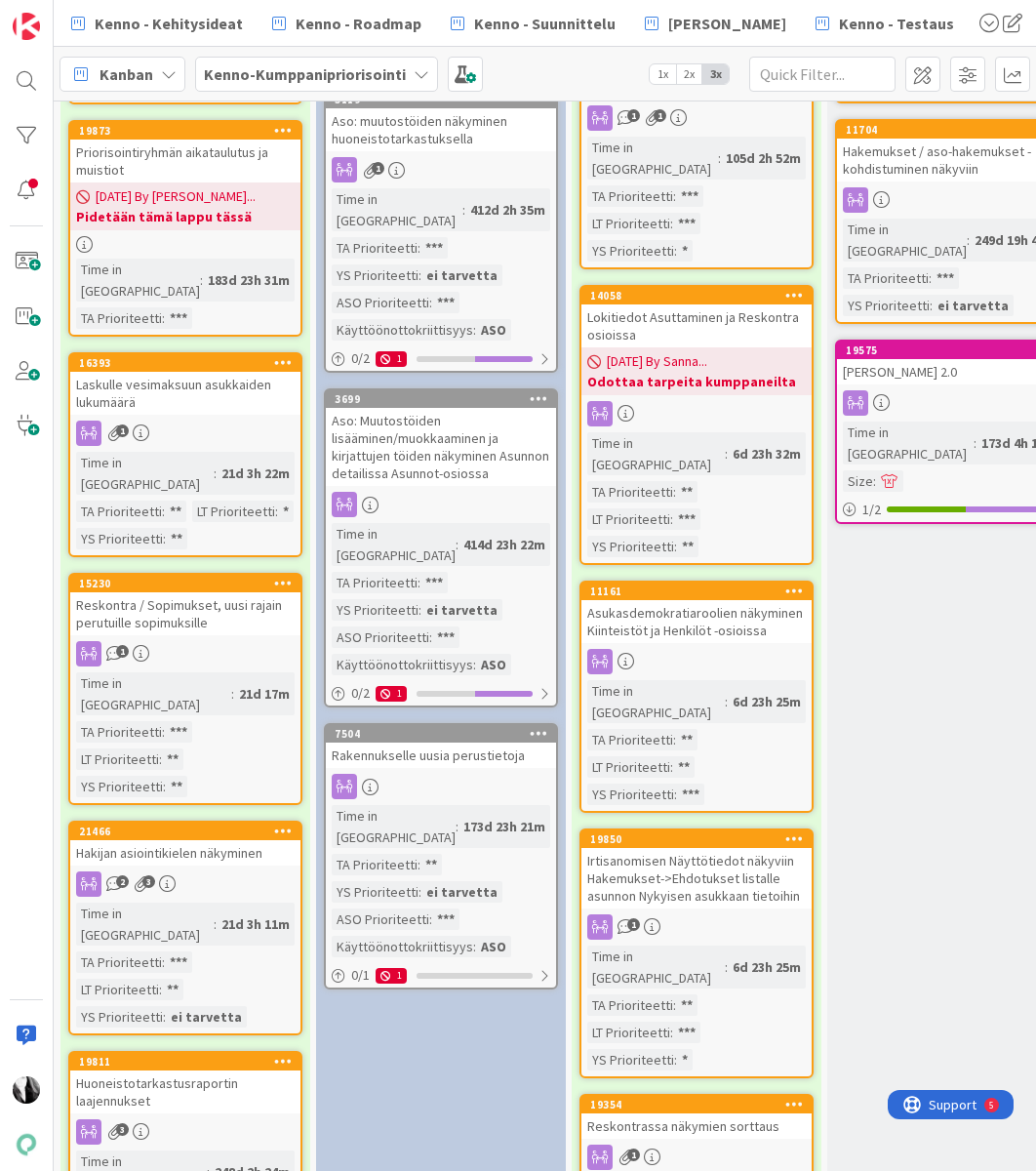
click at [688, 600] on div "Asukasdemokratiaroolien näkyminen Kiinteistöt ja Henkilöt -osioissa" at bounding box center [696, 621] width 230 height 43
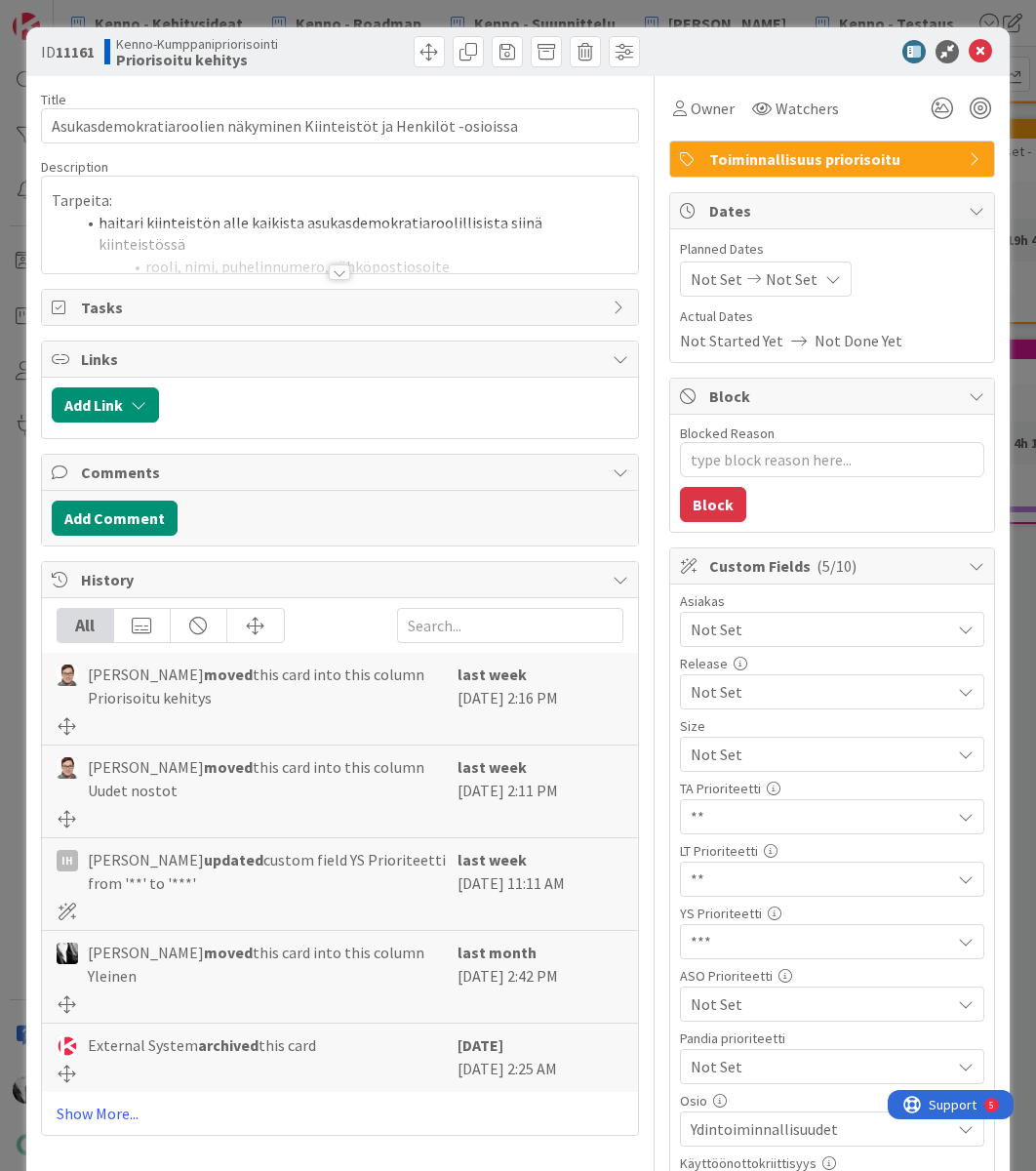
click at [79, 55] on b "11161" at bounding box center [75, 52] width 39 height 20
copy b "11161"
drag, startPoint x: 501, startPoint y: 131, endPoint x: 47, endPoint y: 115, distance: 454.3
click at [47, 115] on input "Asukasdemokratiaroolien näkyminen Kiinteistöt ja Henkilöt -osioissa" at bounding box center [340, 126] width 599 height 35
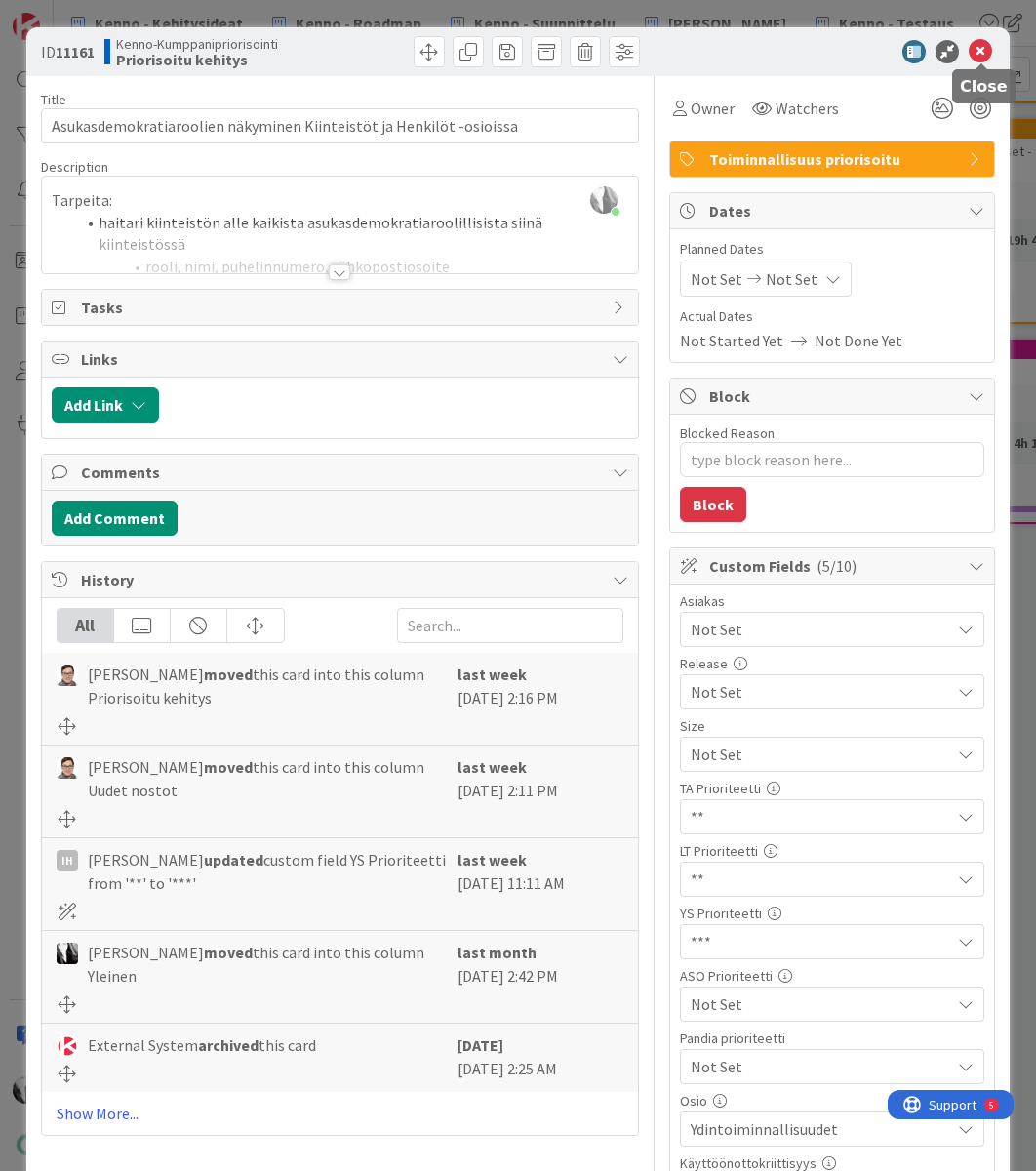
click at [982, 53] on icon at bounding box center [980, 52] width 23 height 23
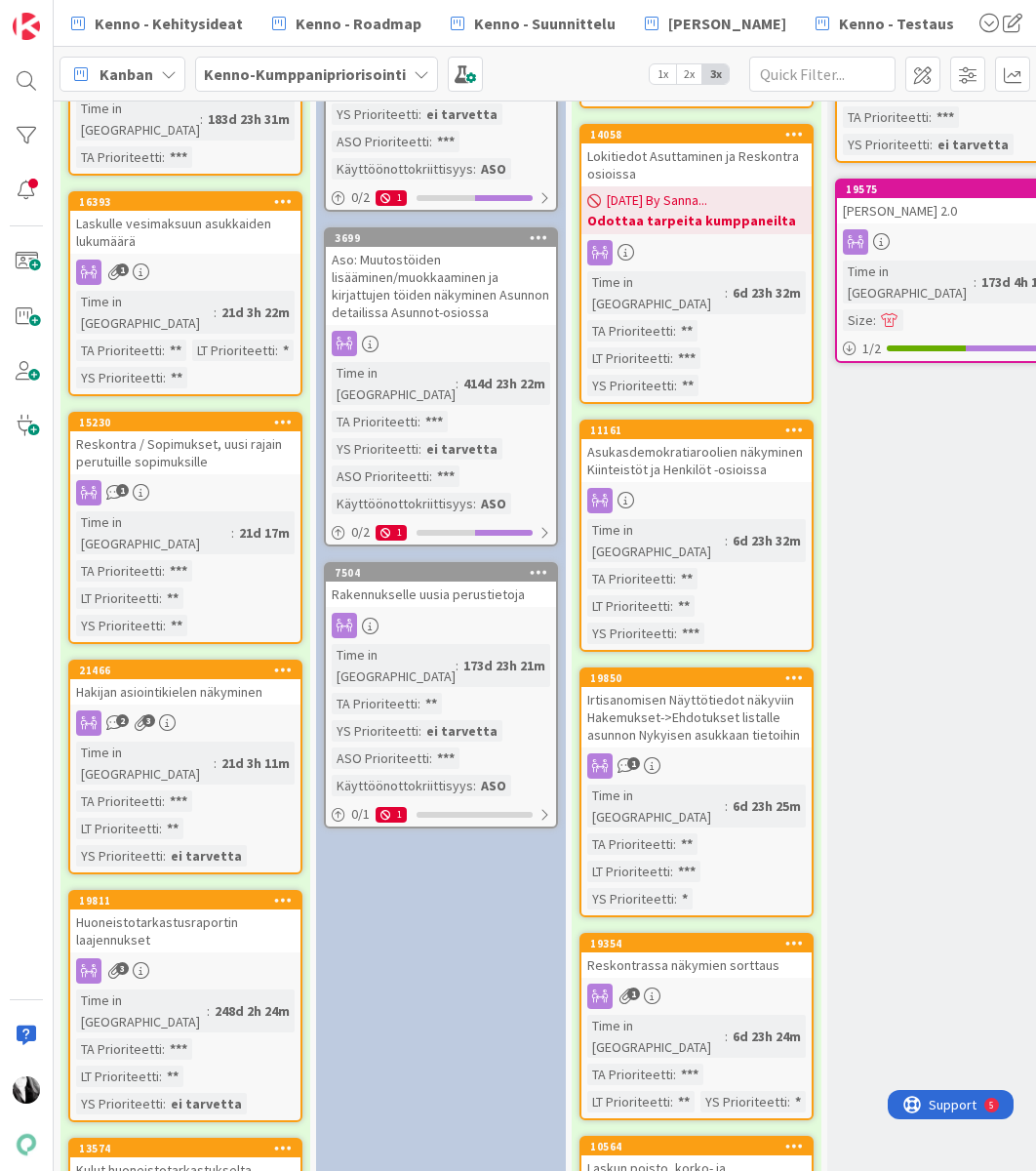
scroll to position [1136, 0]
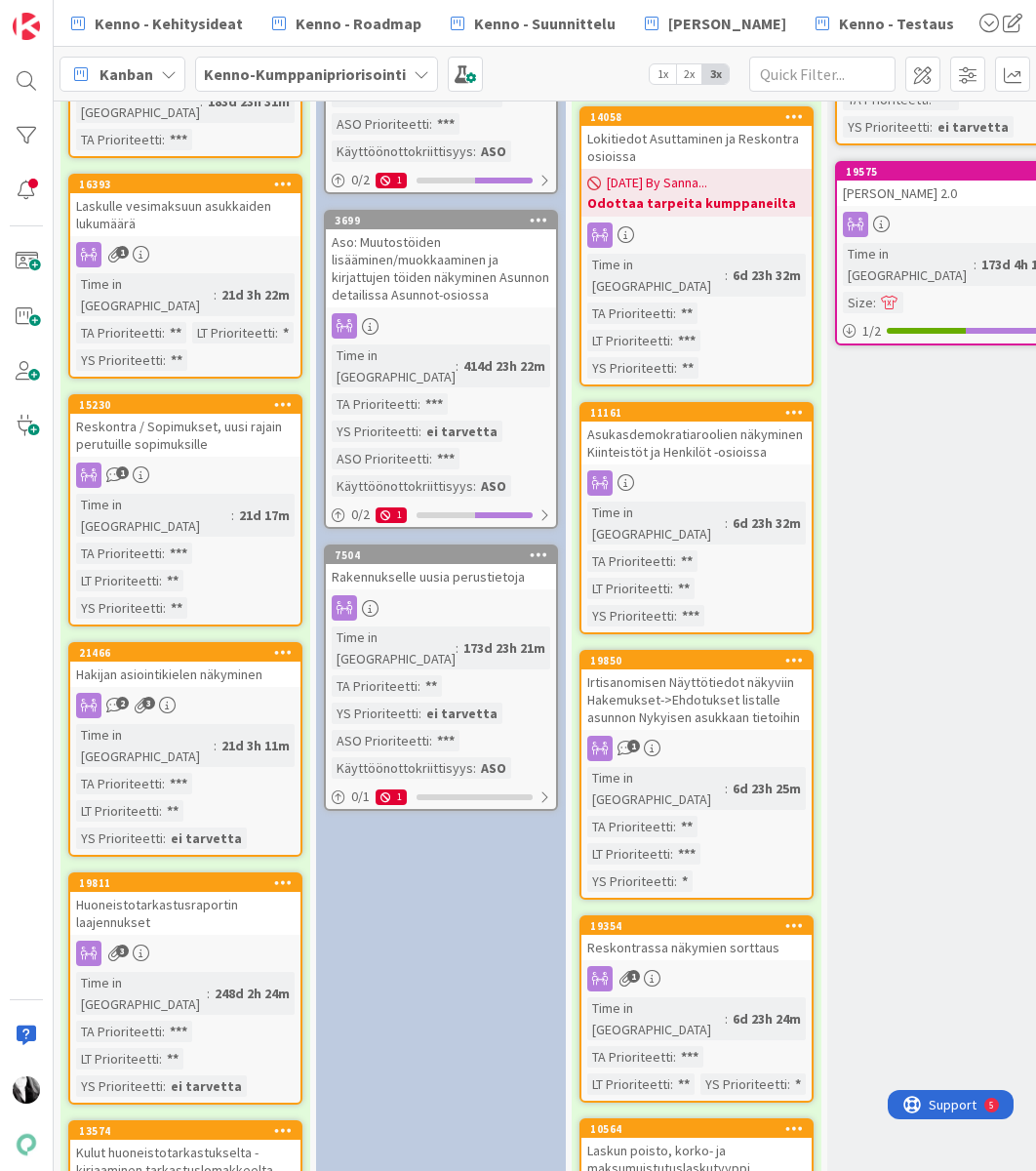
click at [681, 669] on div "Irtisanomisen Näyttötiedot näkyviin Hakemukset->Ehdotukset listalle asunnon Nyk…" at bounding box center [696, 699] width 230 height 61
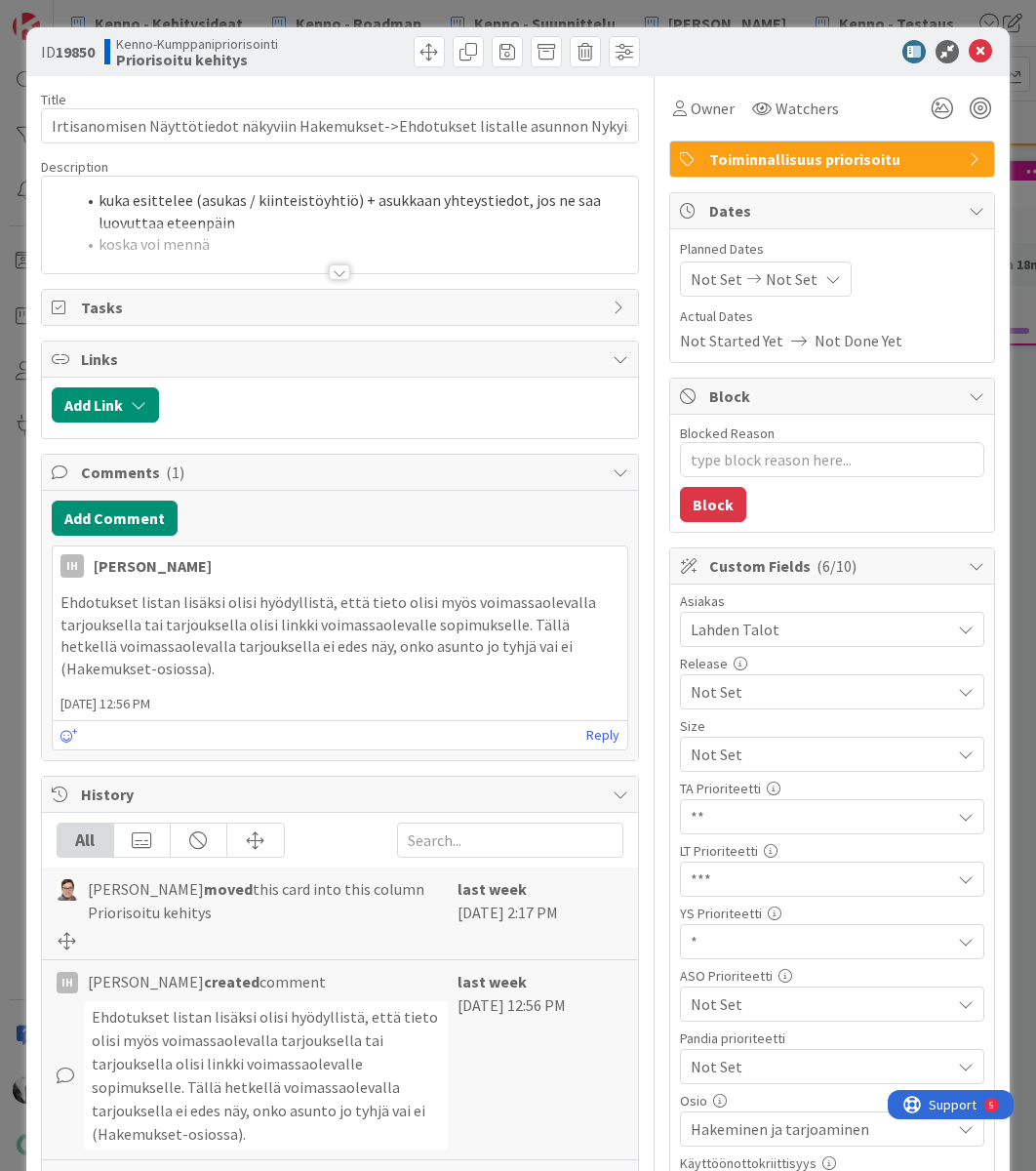
click at [69, 51] on b "19850" at bounding box center [75, 52] width 39 height 20
copy b "19850"
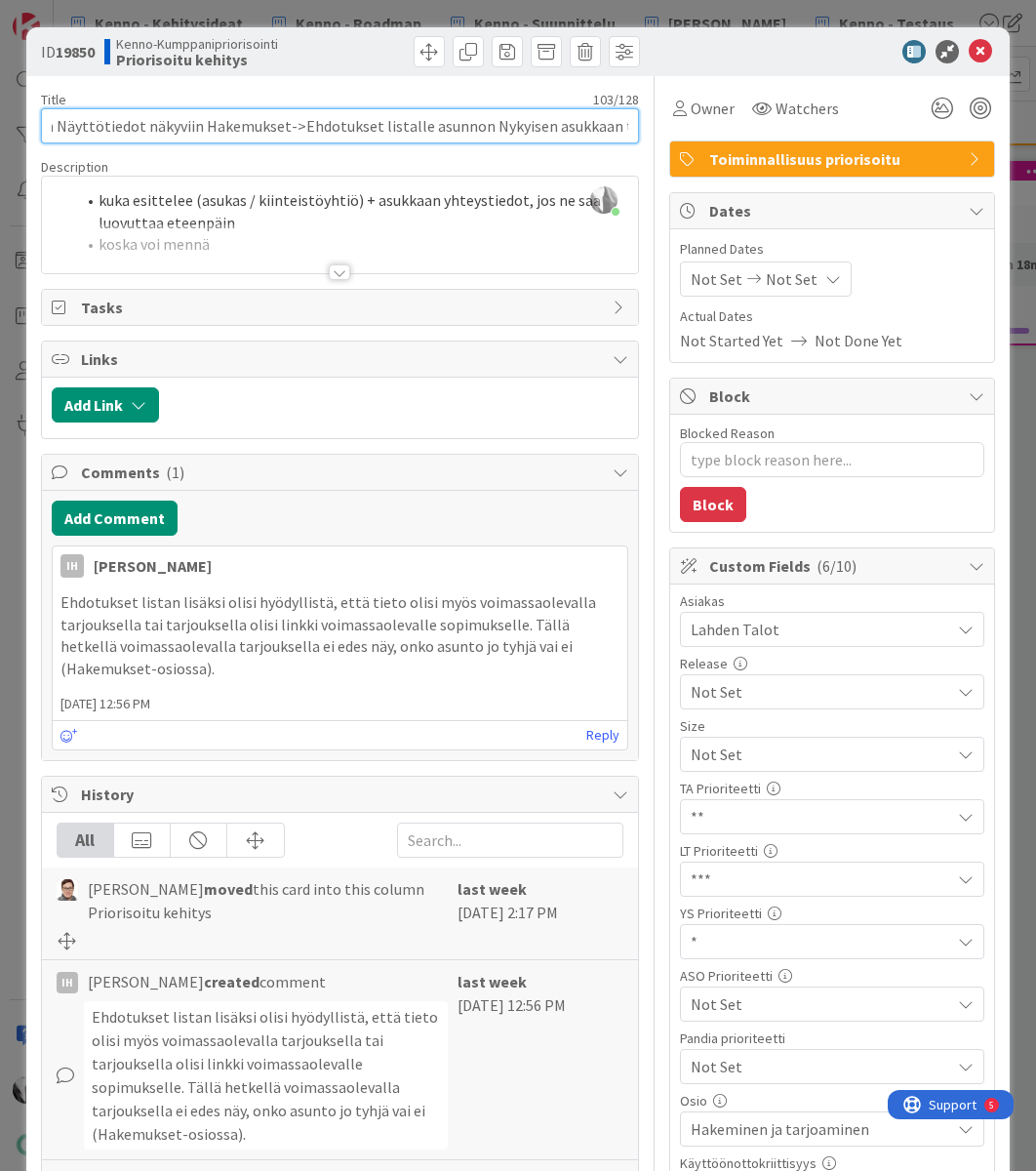
scroll to position [0, 119]
drag, startPoint x: 57, startPoint y: 125, endPoint x: 693, endPoint y: 144, distance: 636.3
click at [693, 144] on div "Title 103 / 128 Irtisanomisen Näyttötiedot näkyviin Hakemukset->Ehdotukset list…" at bounding box center [518, 885] width 955 height 1617
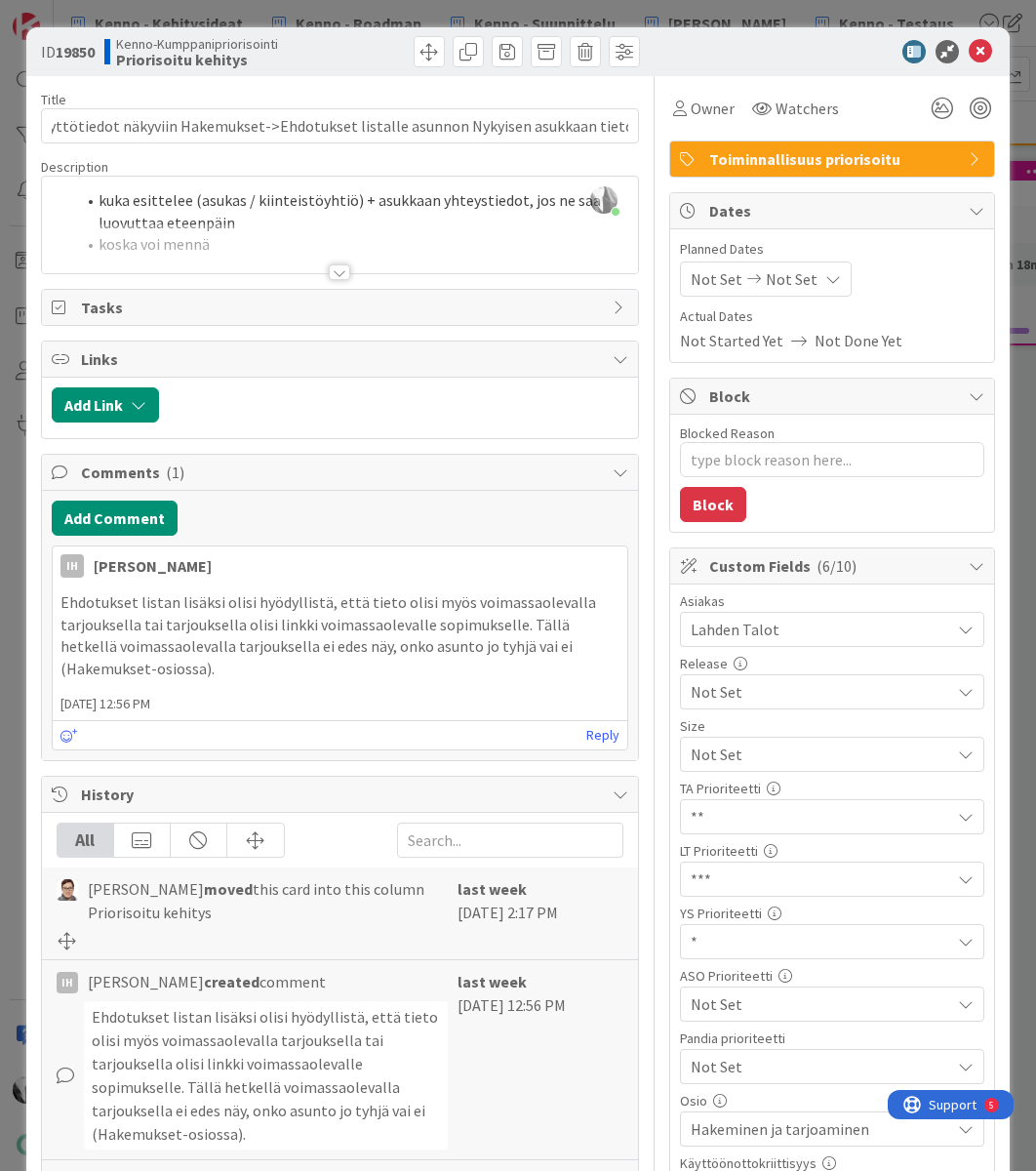
scroll to position [0, 0]
click at [689, 54] on div at bounding box center [822, 52] width 346 height 23
click at [979, 51] on icon at bounding box center [980, 52] width 23 height 23
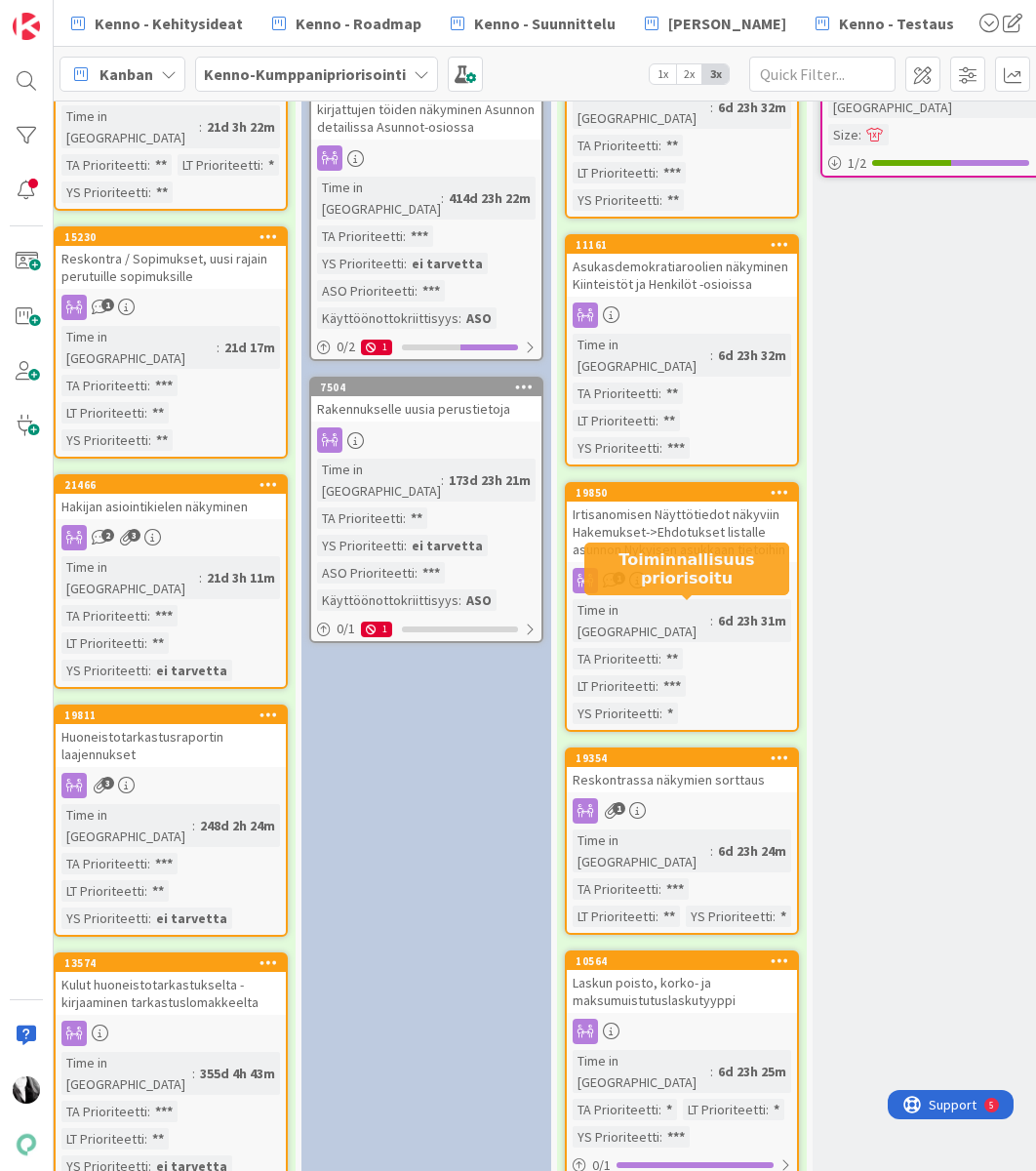
scroll to position [1314, 15]
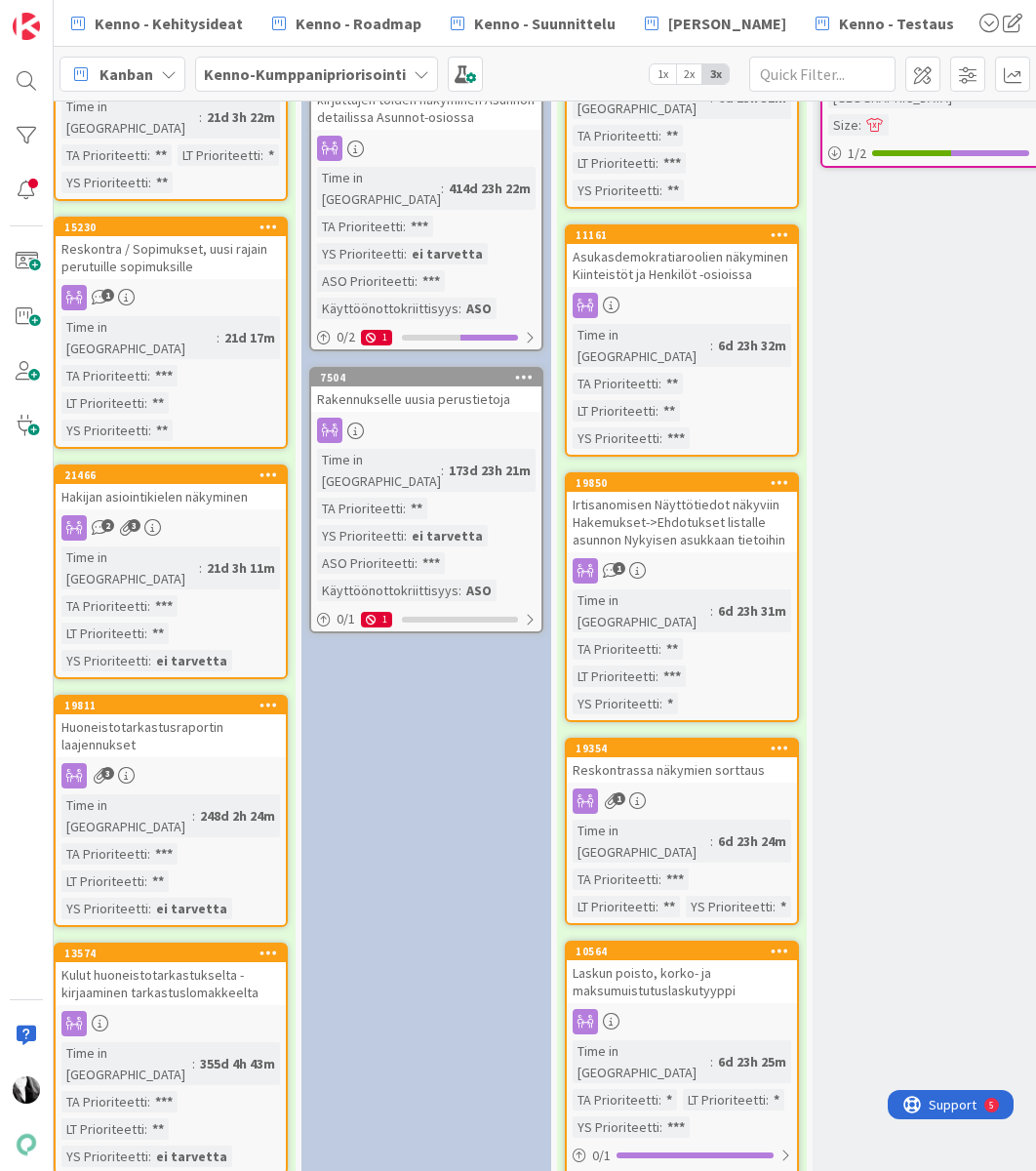
click at [677, 737] on link "19354 Reskontrassa näkymien sorttaus 1 Time in Column : 6d 23h 24m TA Prioritee…" at bounding box center [682, 831] width 234 height 188
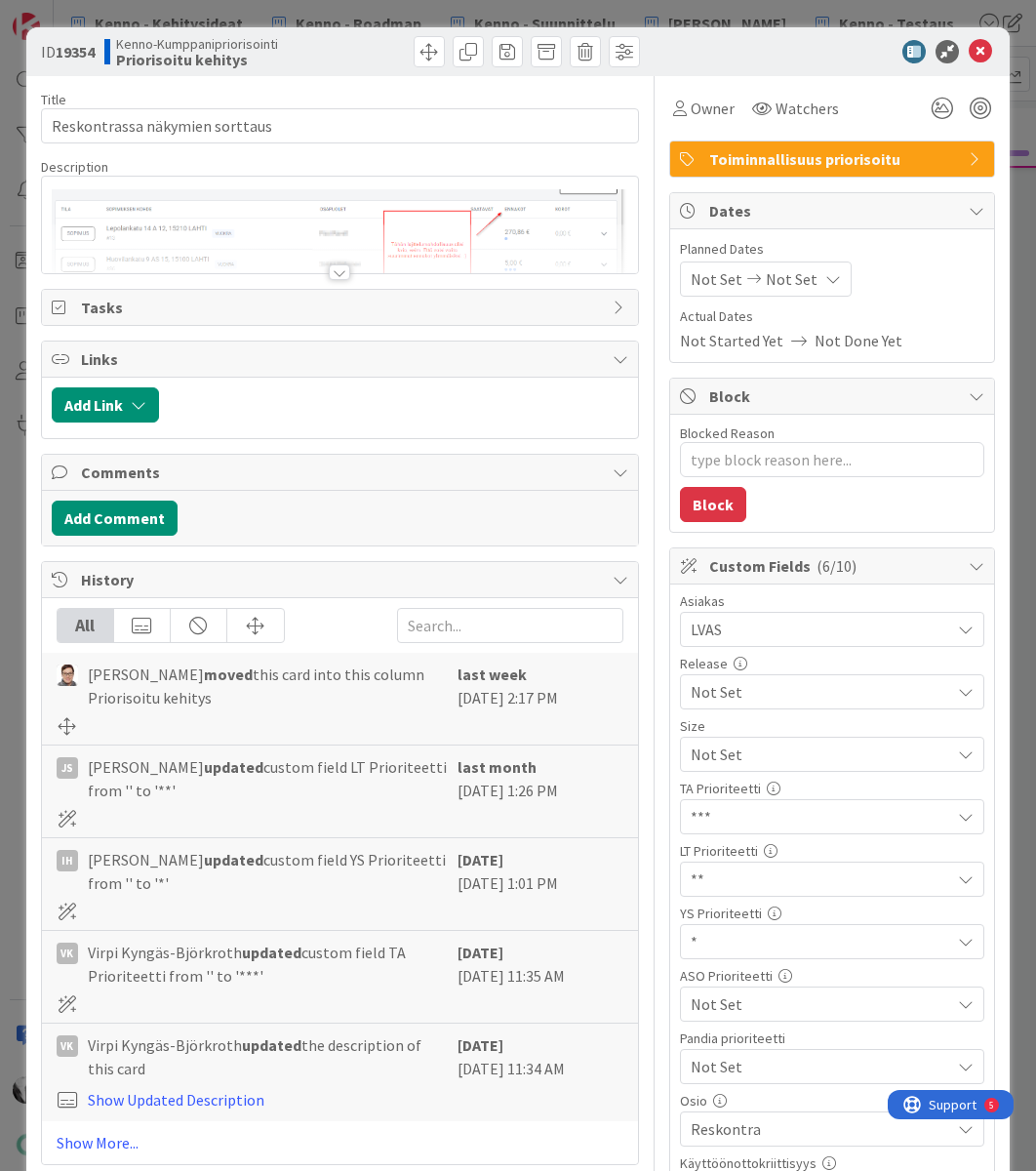
click at [79, 49] on b "19354" at bounding box center [75, 52] width 39 height 20
copy b "19354"
drag, startPoint x: 253, startPoint y: 126, endPoint x: 55, endPoint y: 124, distance: 198.0
click at [54, 124] on input "Reskontrassa näkymien sorttaus" at bounding box center [340, 126] width 599 height 35
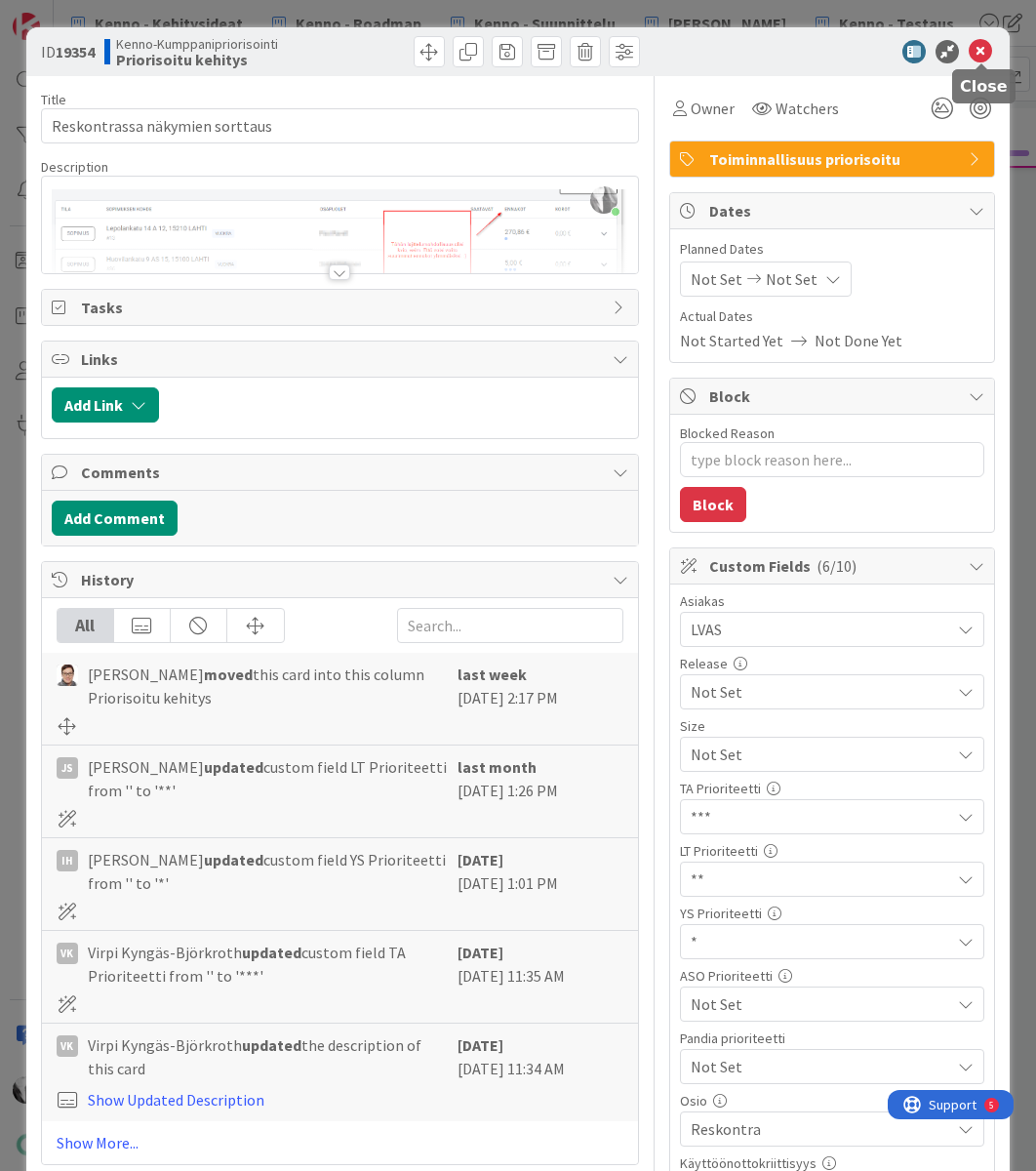
click at [987, 52] on icon at bounding box center [980, 52] width 23 height 23
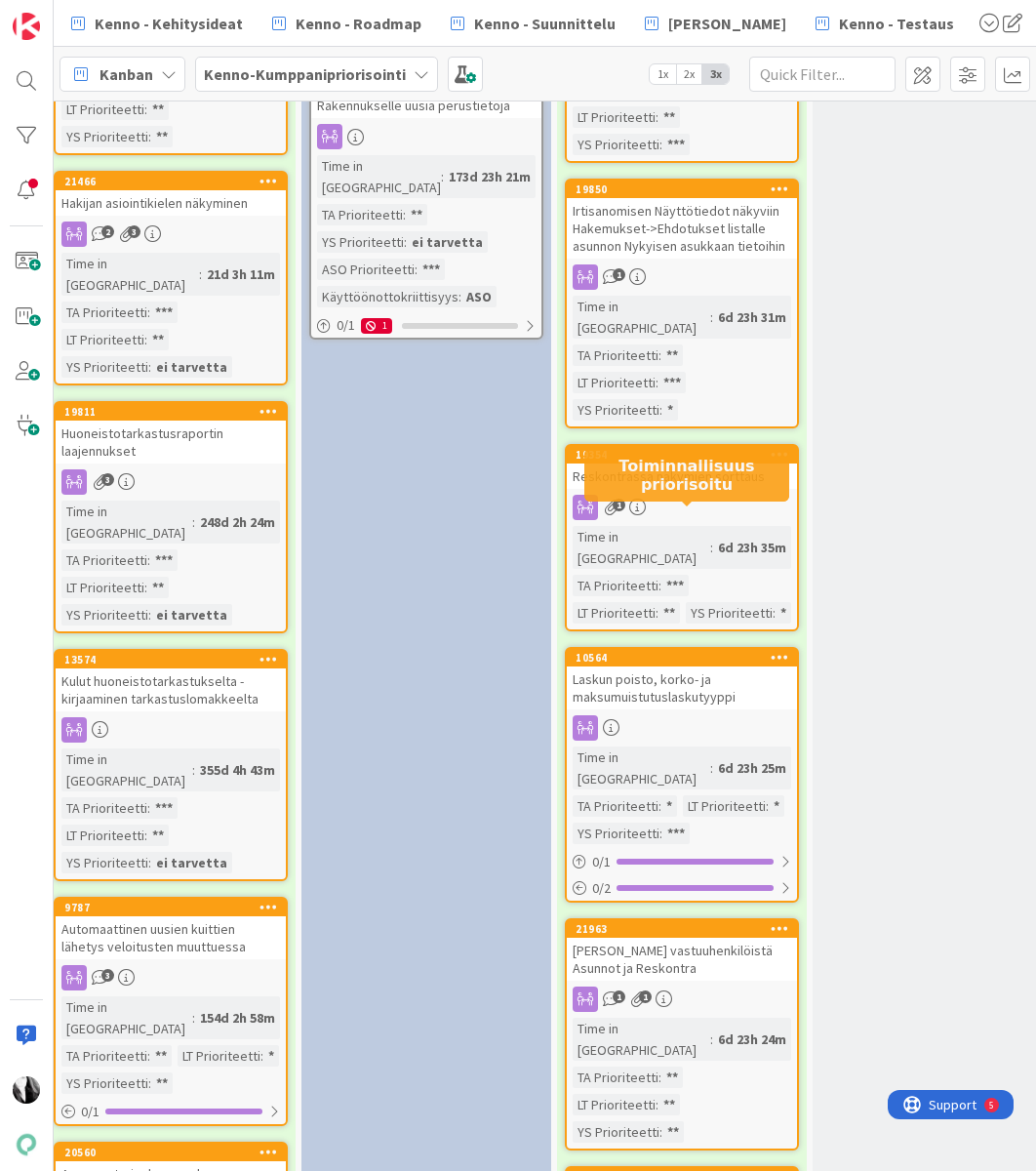
scroll to position [1611, 15]
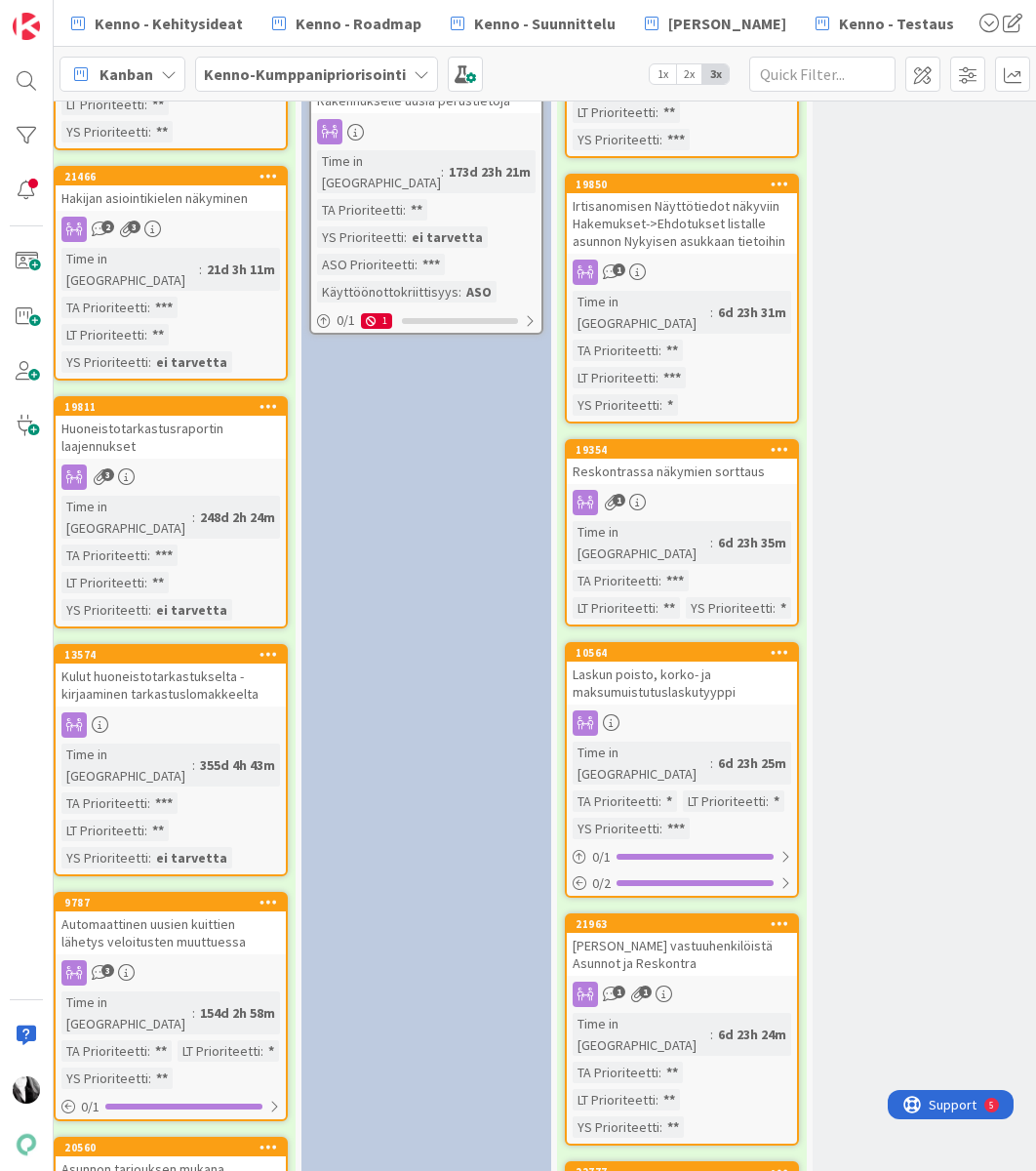
click at [665, 661] on div "Laskun poisto, korko- ja maksumuistutuslaskutyyppi" at bounding box center [682, 683] width 230 height 43
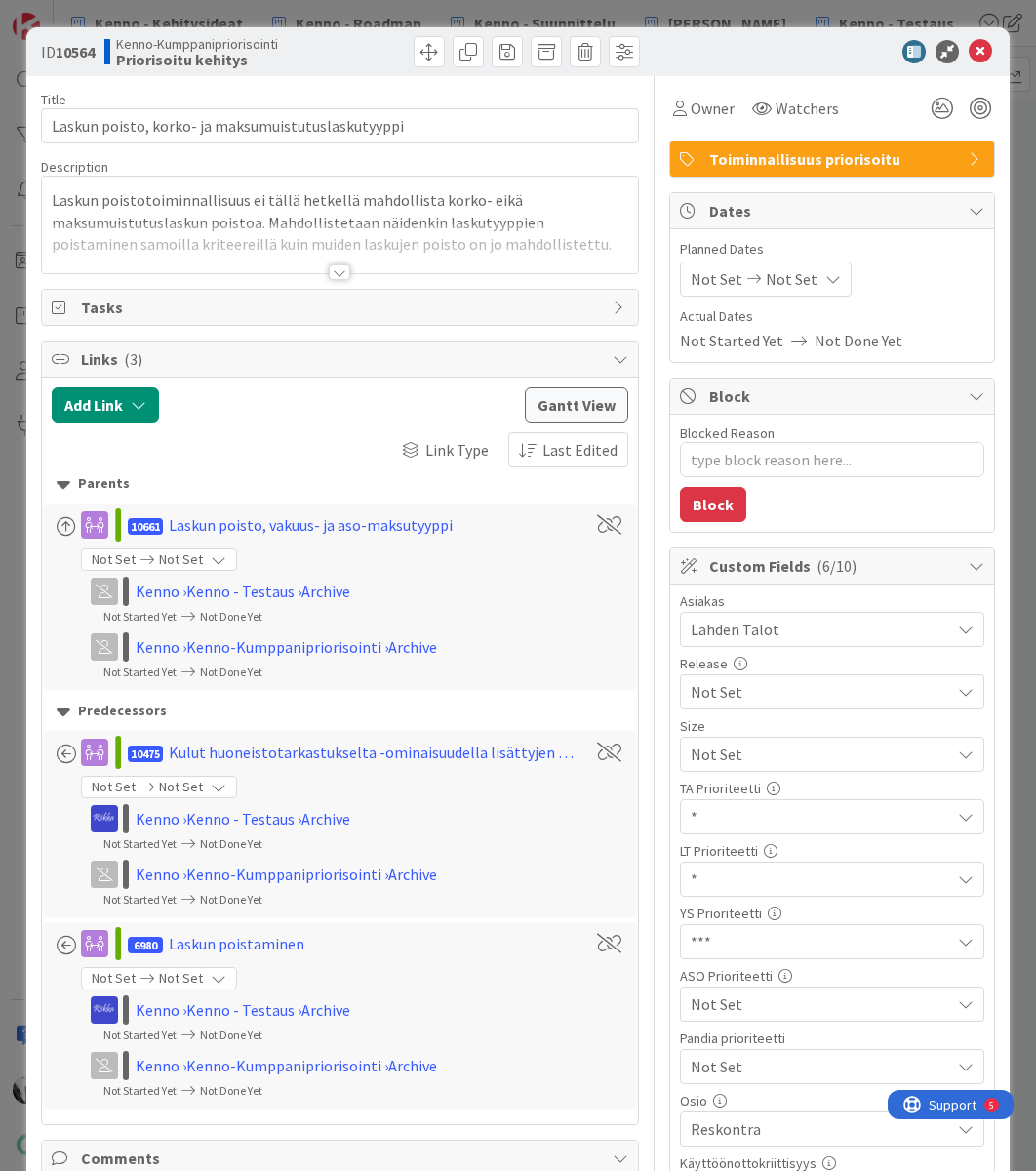
click at [77, 51] on b "10564" at bounding box center [75, 52] width 39 height 20
drag, startPoint x: 408, startPoint y: 128, endPoint x: 254, endPoint y: 193, distance: 167.2
click at [48, 136] on input "Laskun poisto, korko- ja maksumuistutuslaskutyyppi" at bounding box center [340, 126] width 599 height 35
click at [988, 50] on icon at bounding box center [980, 52] width 23 height 23
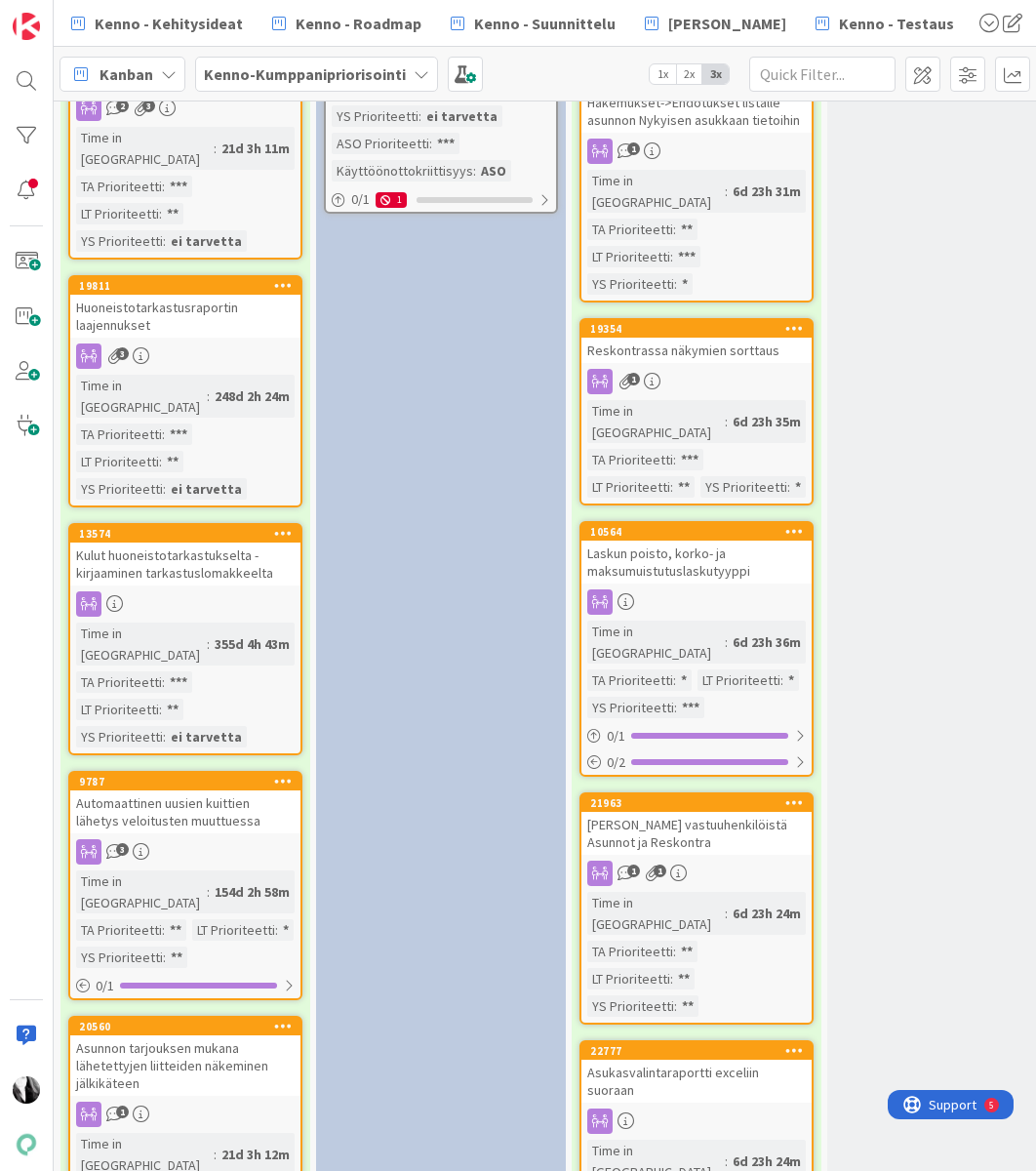
scroll to position [1737, 0]
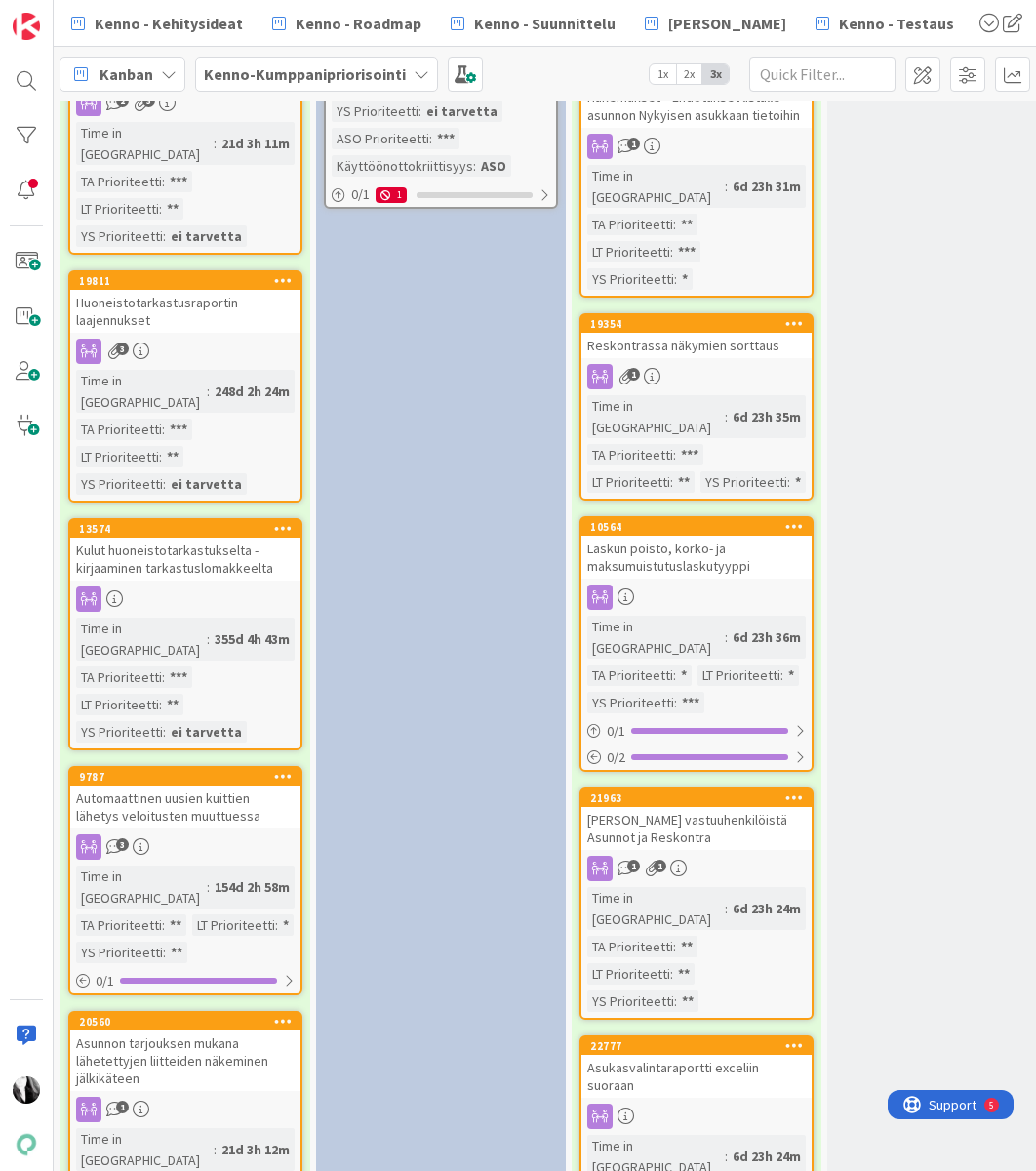
click at [708, 807] on div "[PERSON_NAME] vastuuhenkilöistä Asunnot ja Reskontra" at bounding box center [696, 828] width 230 height 43
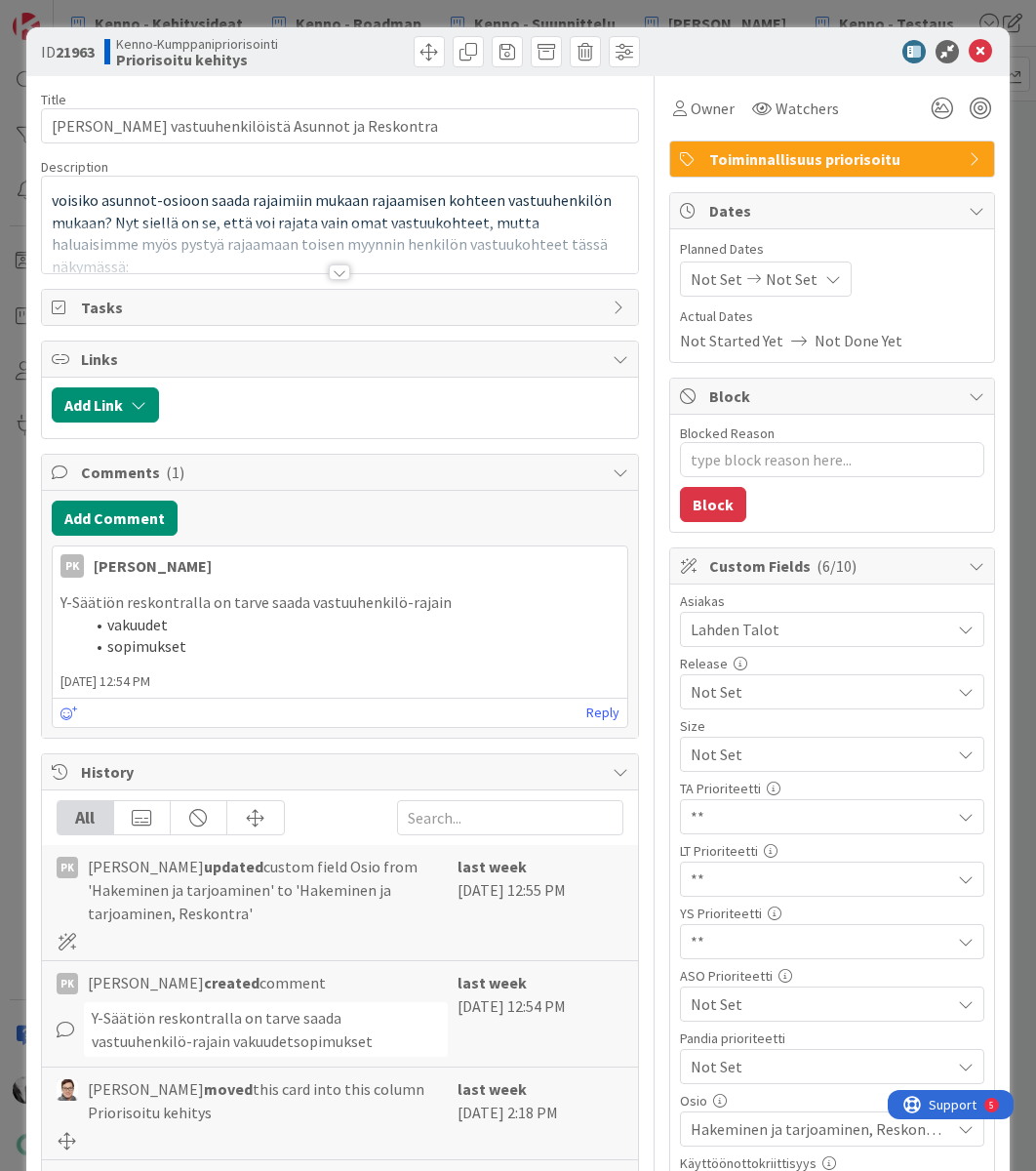
click at [74, 50] on b "21963" at bounding box center [75, 52] width 39 height 20
drag, startPoint x: 356, startPoint y: 132, endPoint x: -32, endPoint y: 135, distance: 388.0
click at [0, 135] on html "Kenno - Kehitysideat Kenno - Roadmap Kenno - Suunnittelu Kenno Kehitys Kenno - …" at bounding box center [518, 585] width 1036 height 1171
click at [979, 53] on icon at bounding box center [980, 52] width 23 height 23
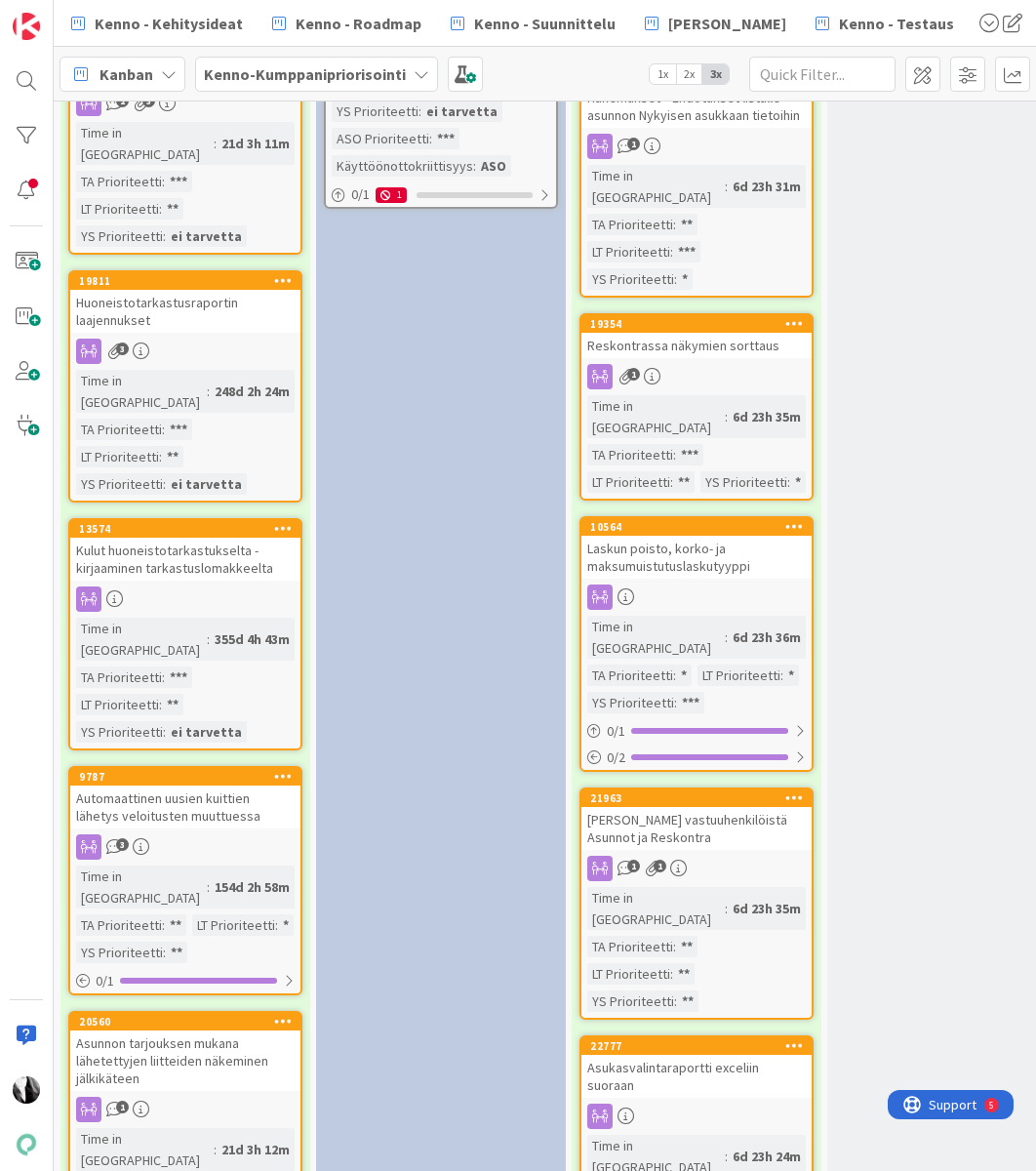
click at [701, 1055] on div "Asukasvalintaraportti exceliin suoraan" at bounding box center [696, 1076] width 230 height 43
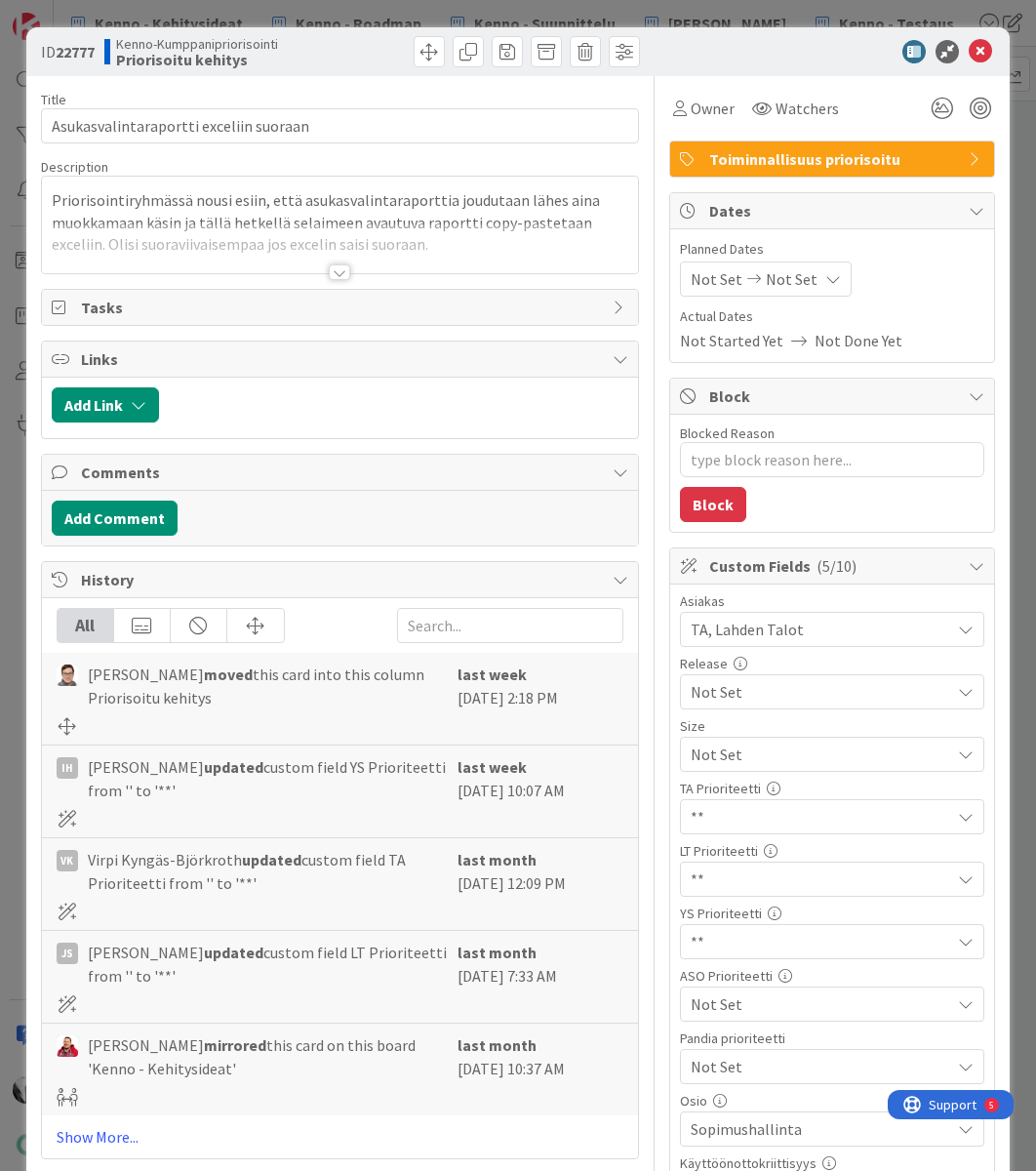
click at [80, 53] on b "22777" at bounding box center [75, 52] width 39 height 20
drag, startPoint x: 313, startPoint y: 129, endPoint x: 48, endPoint y: 126, distance: 265.0
click at [48, 126] on input "Asukasvalintaraportti exceliin suoraan" at bounding box center [340, 126] width 599 height 35
click at [986, 53] on icon at bounding box center [980, 52] width 23 height 23
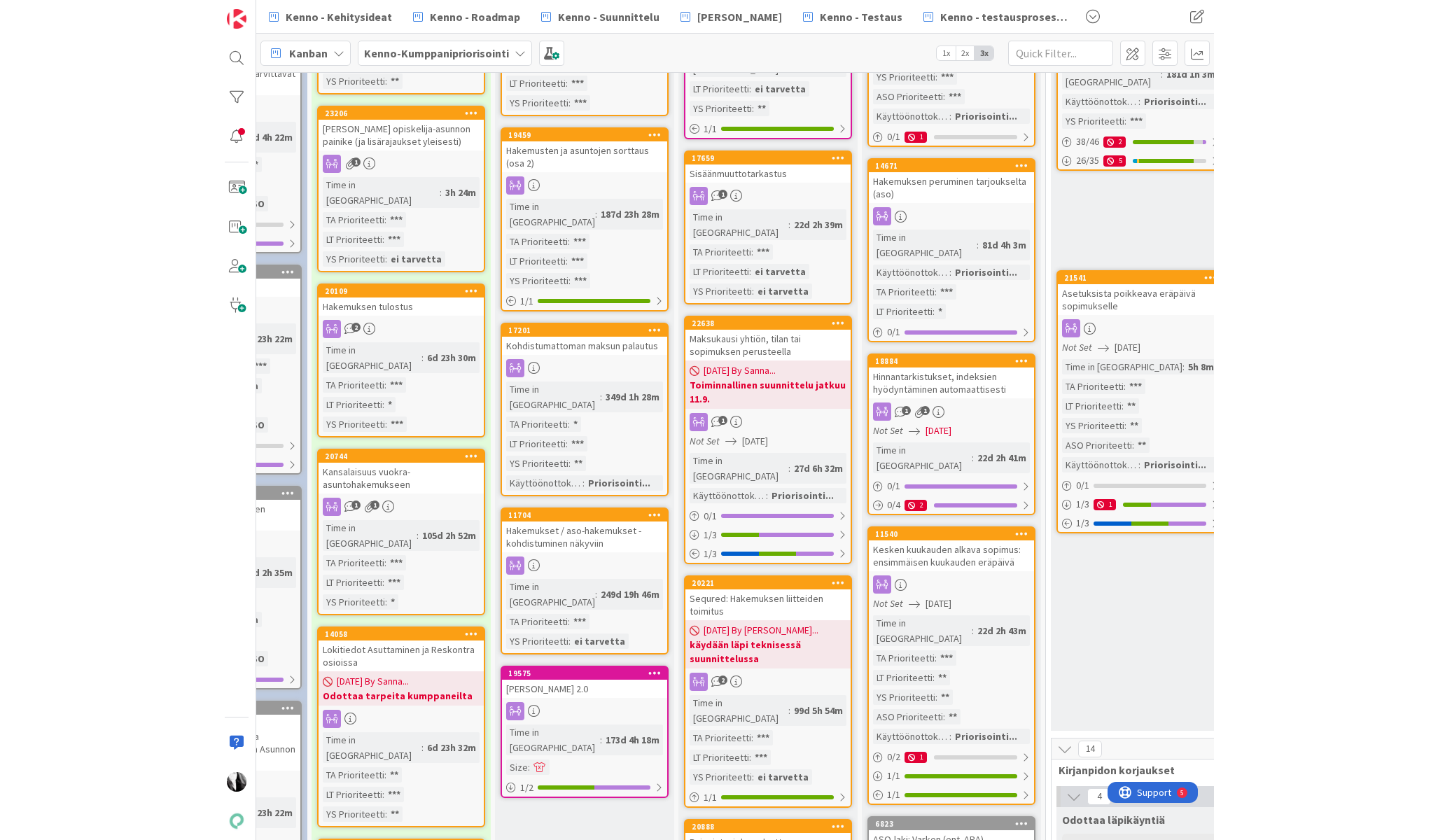
scroll to position [265, 323]
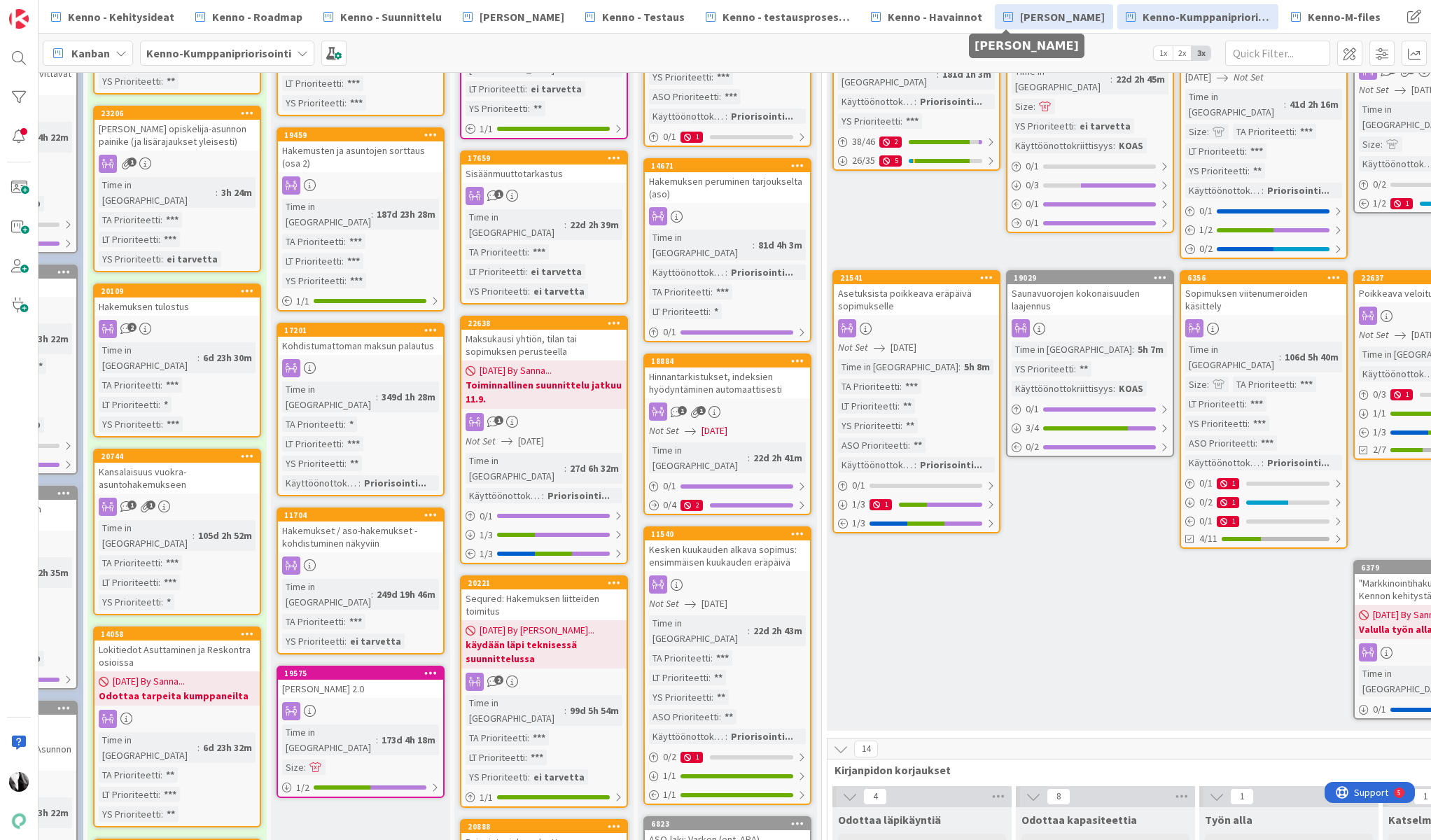
click at [1020, 14] on span "[PERSON_NAME]" at bounding box center [1062, 17] width 85 height 17
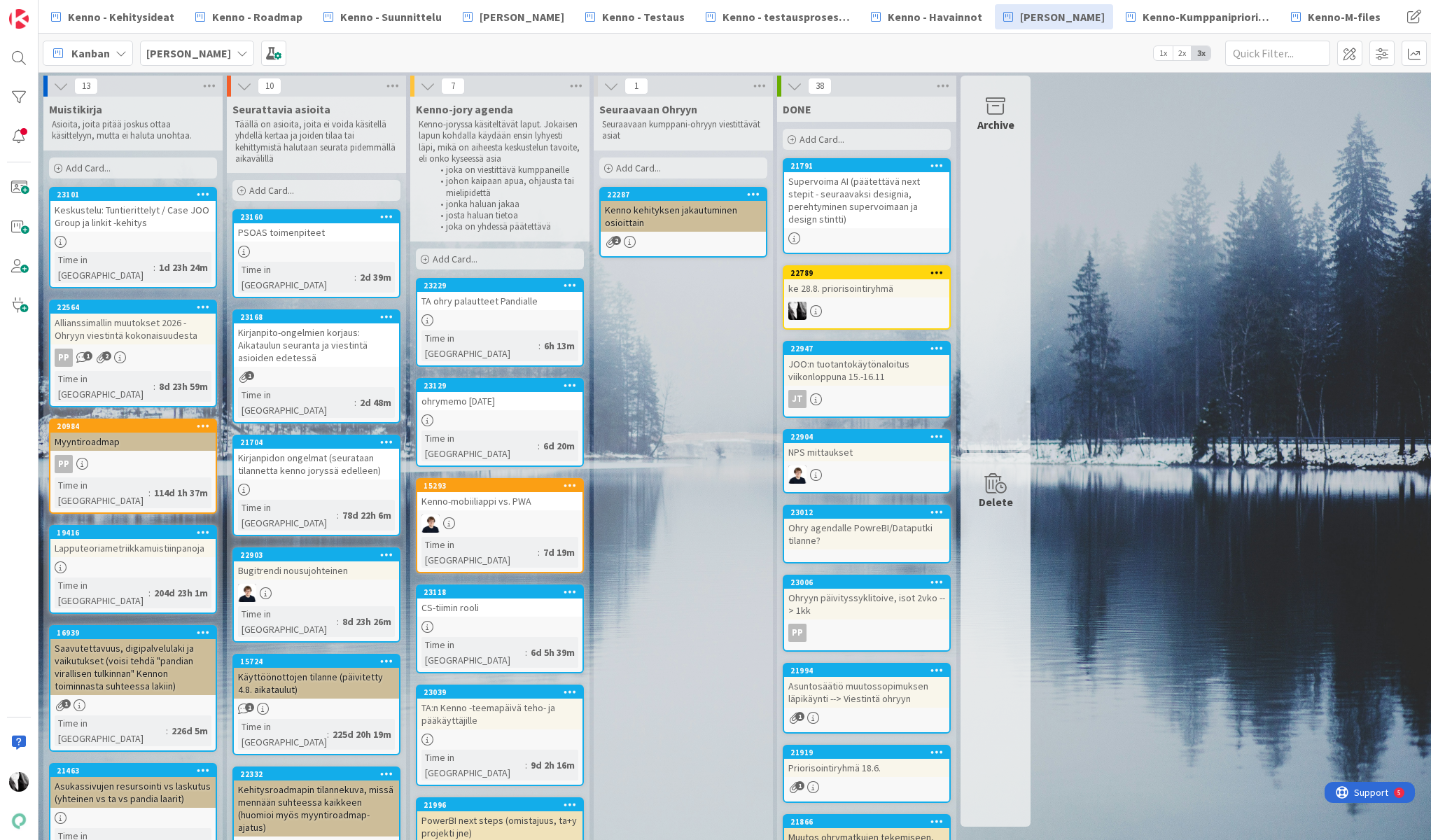
click at [466, 256] on span "Add Card..." at bounding box center [455, 259] width 45 height 13
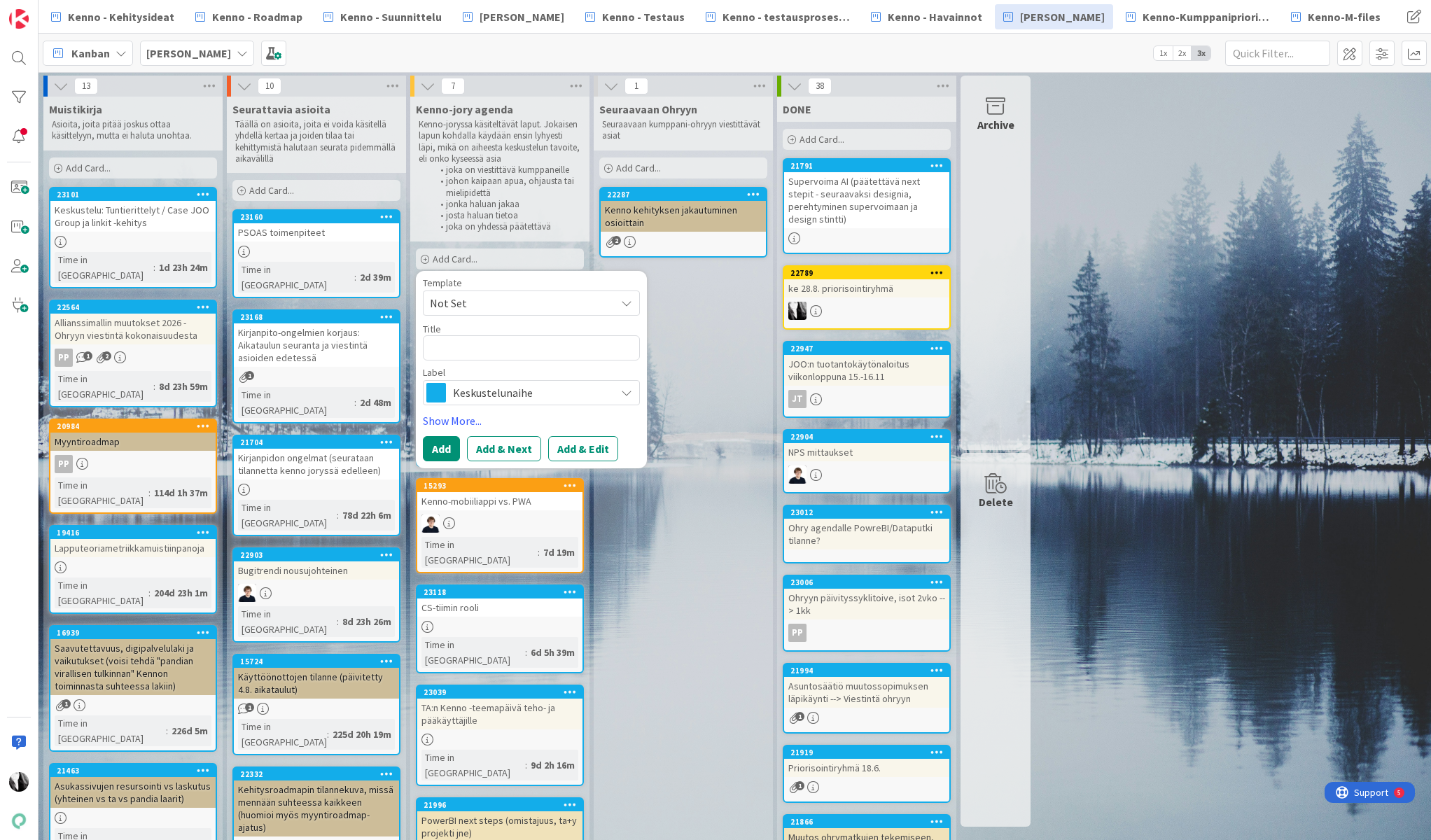
type textarea "x"
type textarea "1"
type textarea "x"
type textarea "10"
type textarea "x"
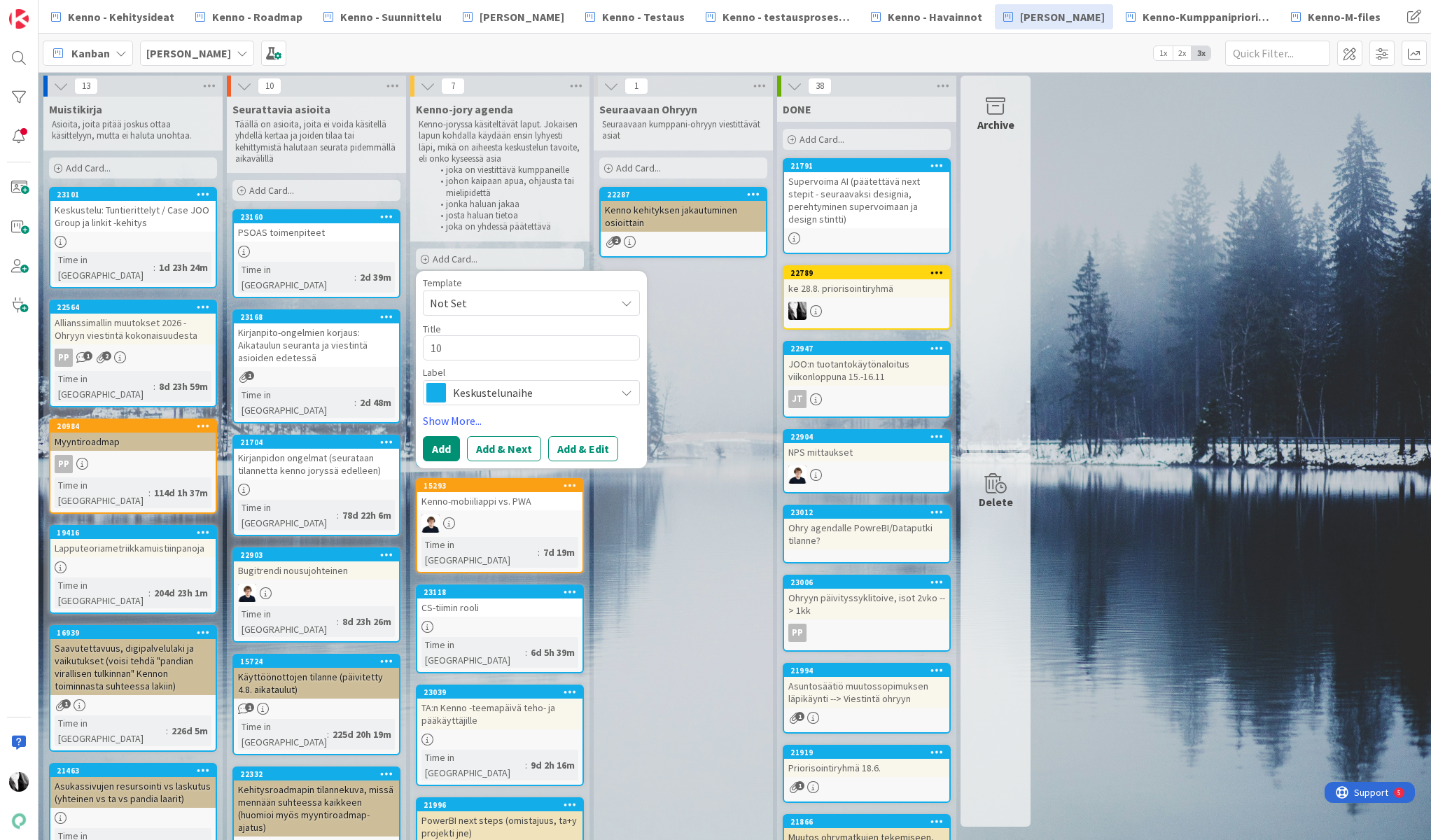
type textarea "10."
type textarea "x"
type textarea "10.9"
type textarea "x"
type textarea "10.9."
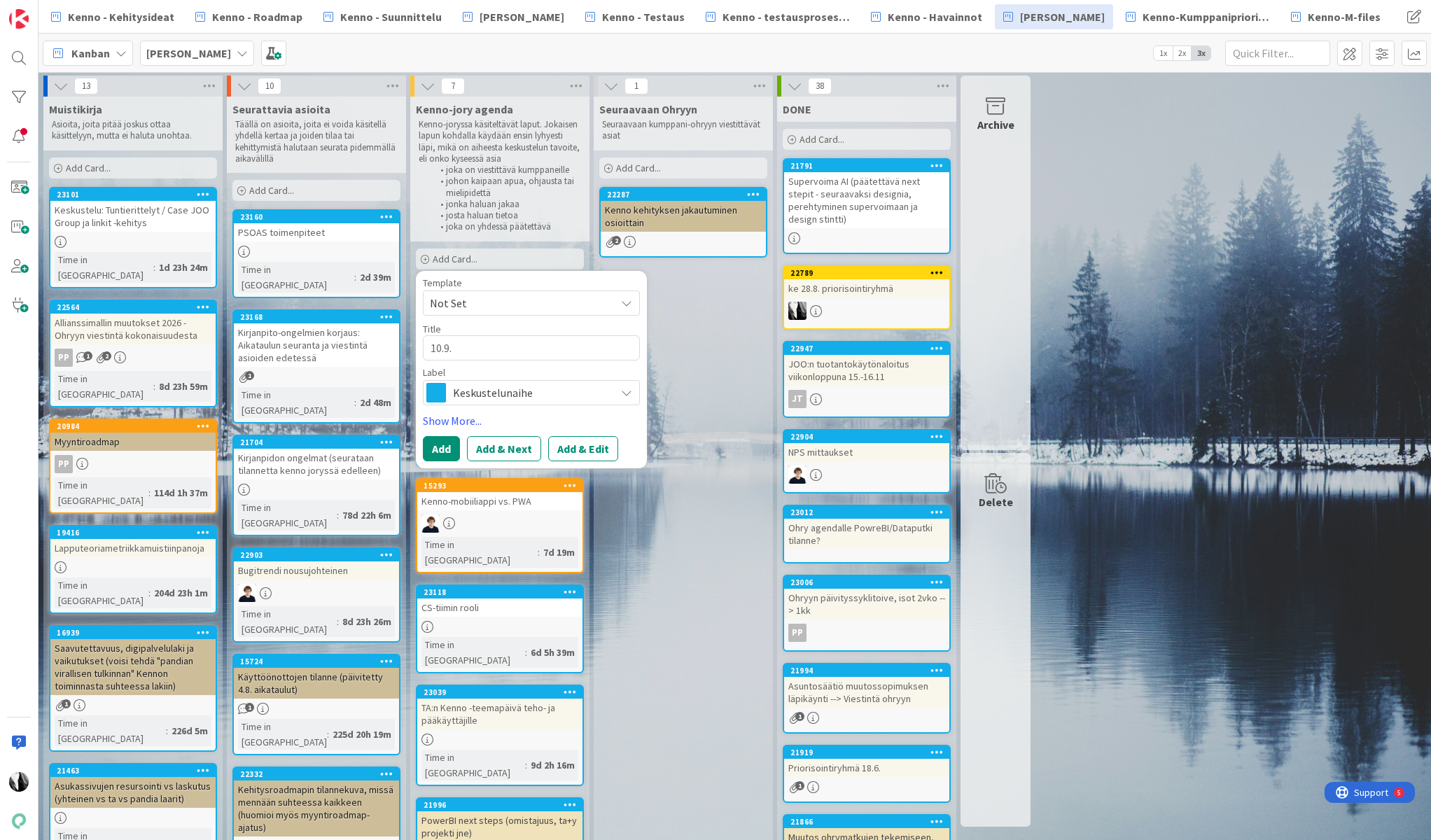
type textarea "x"
type textarea "10.9."
type textarea "x"
type textarea "10.9. p"
type textarea "x"
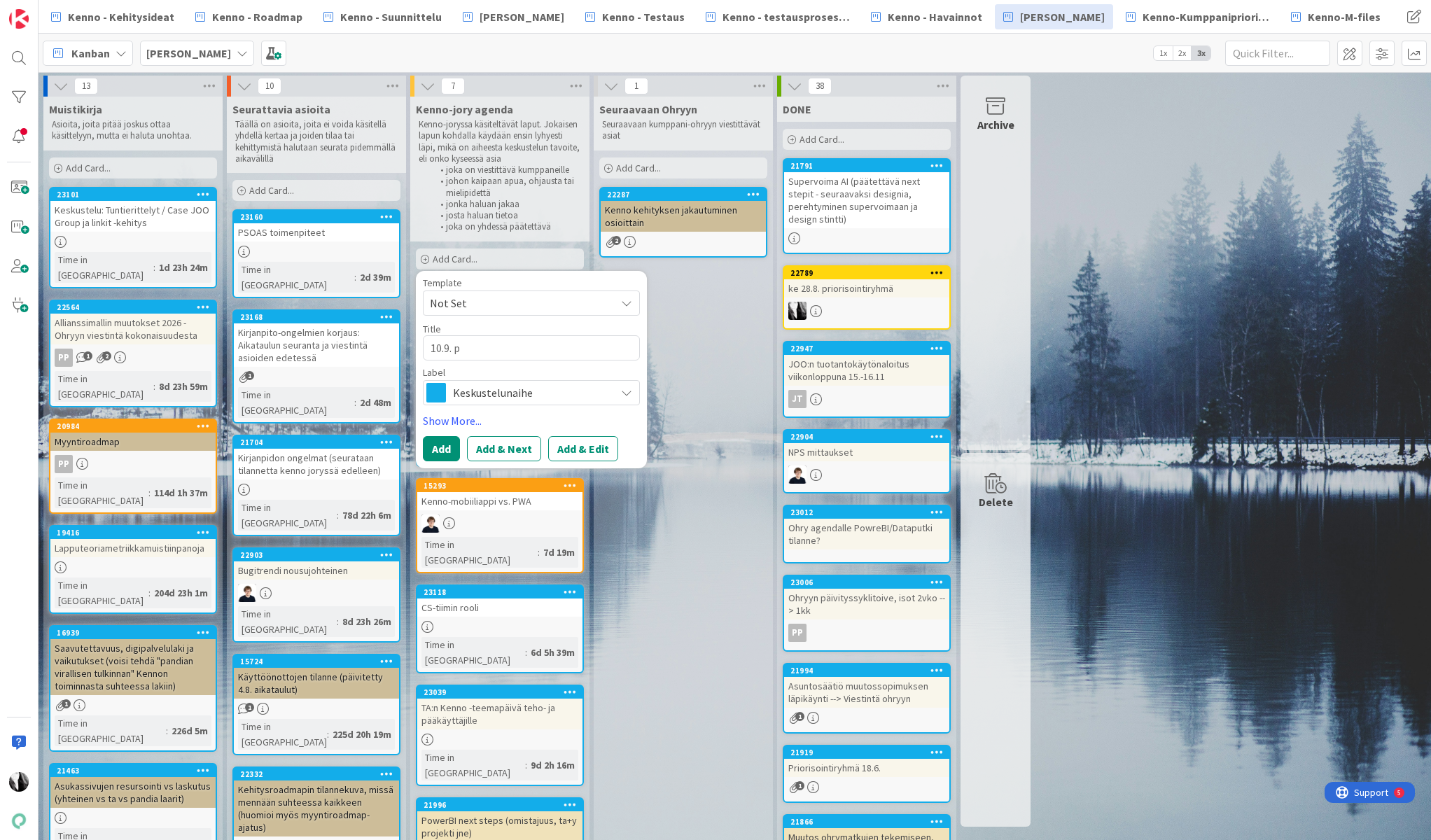
type textarea "10.9. pr"
type textarea "x"
type textarea "10.9. pri"
type textarea "x"
type textarea "10.9. prio"
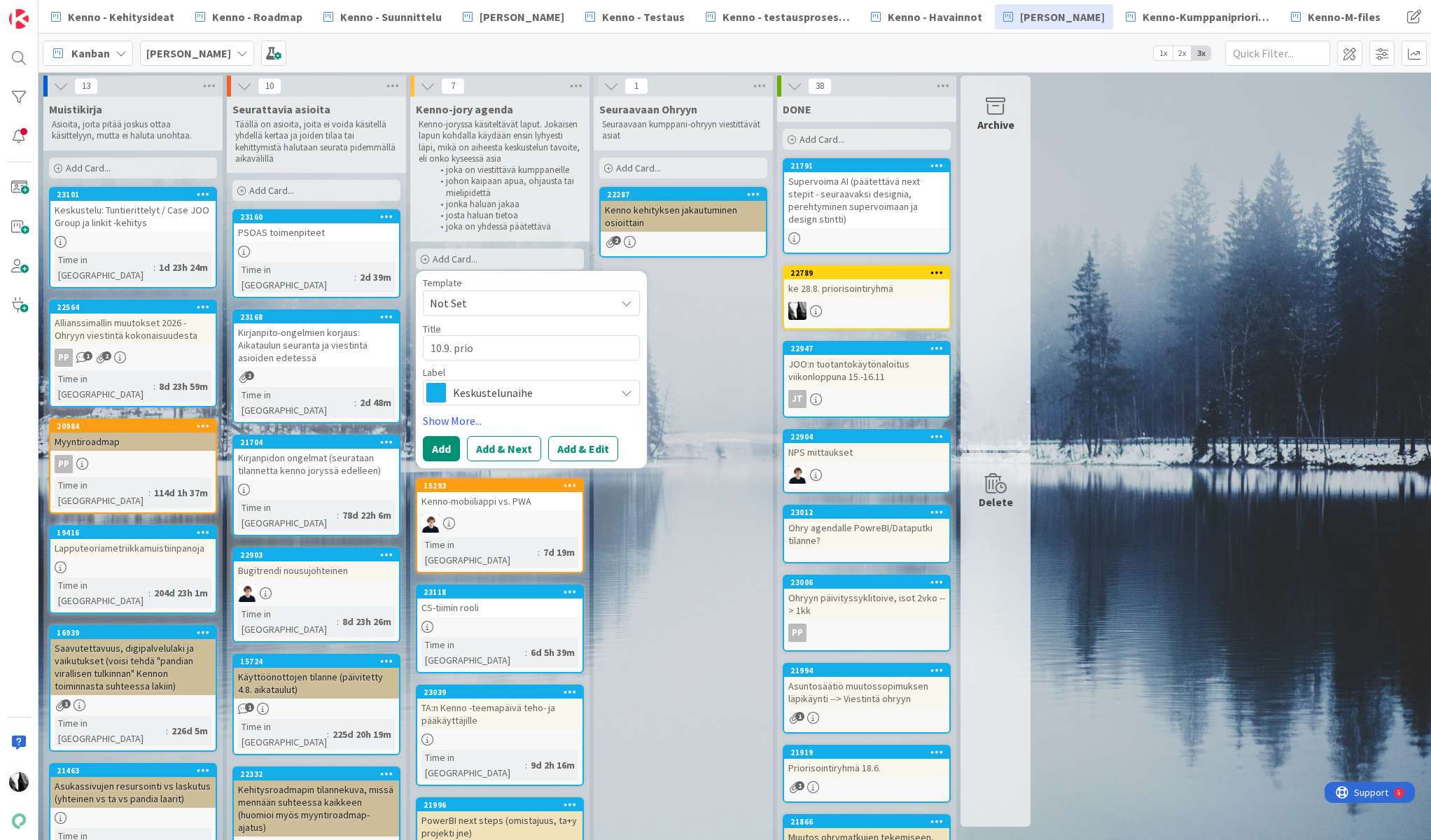
type textarea "x"
type textarea "10.9. prior"
type textarea "x"
type textarea "10.9. priori"
type textarea "x"
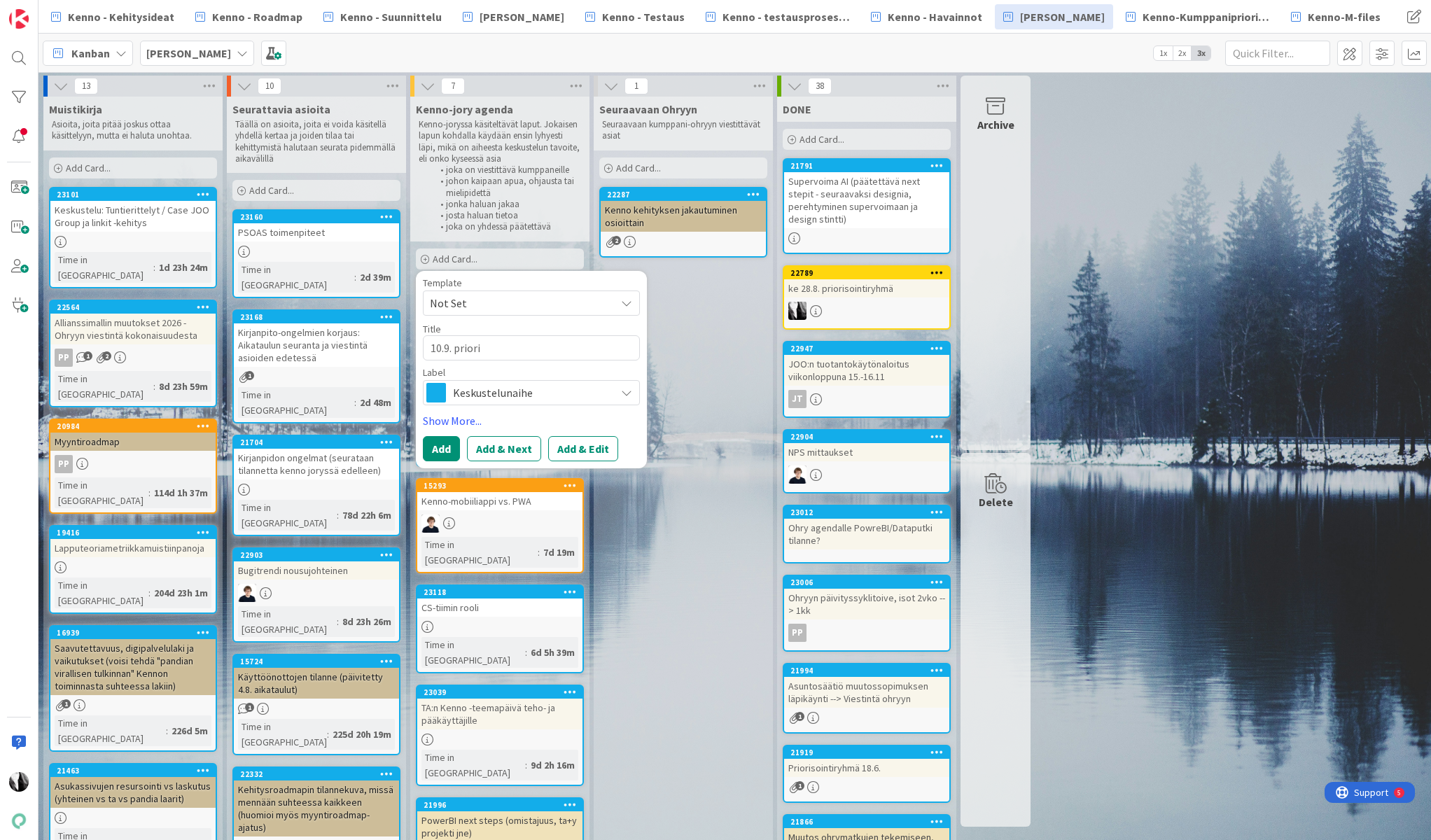
type textarea "10.9. prioris"
type textarea "x"
type textarea "10.9. prioriso"
type textarea "x"
type textarea "10.9. priorisoi"
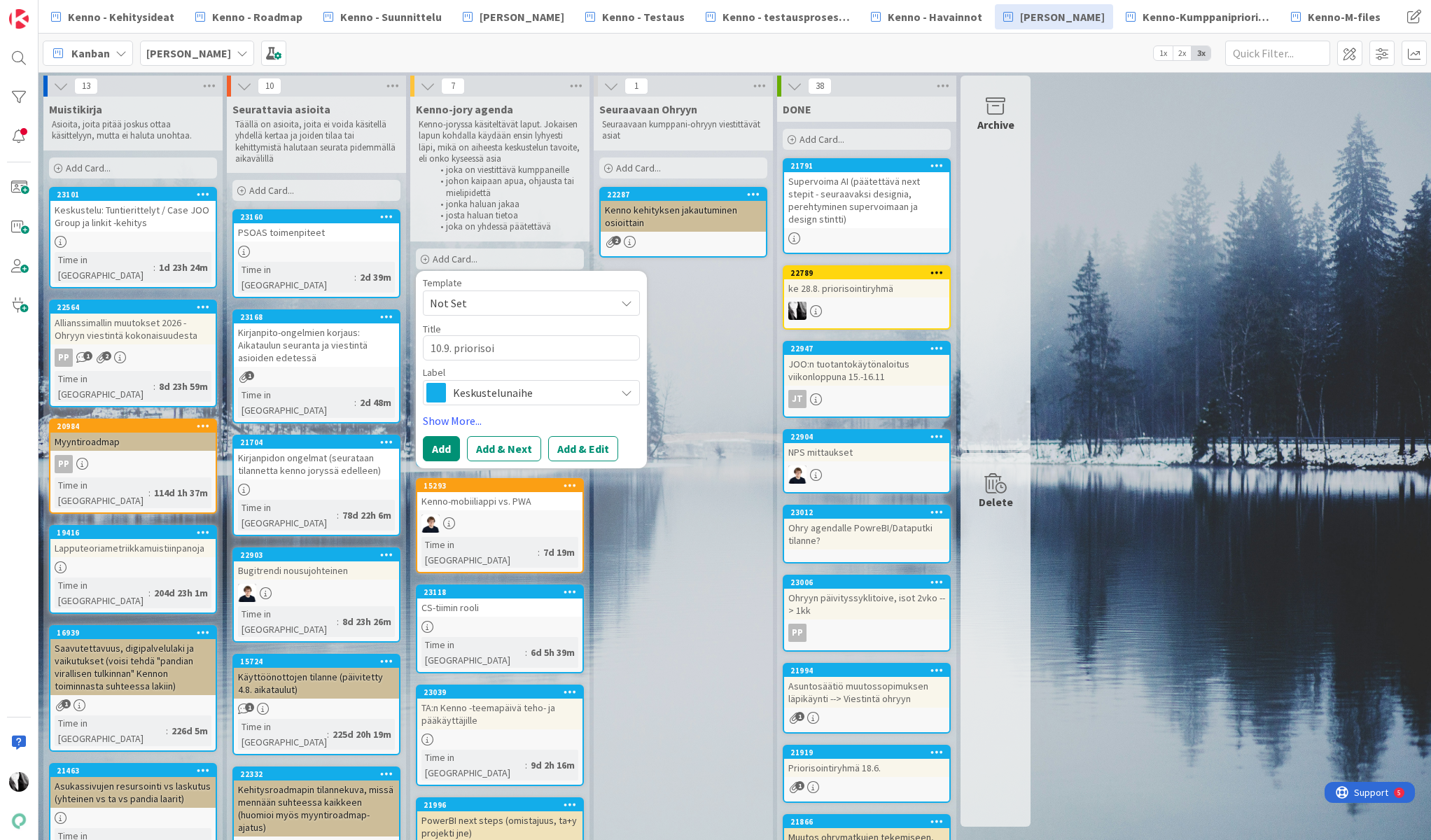
type textarea "x"
type textarea "10.9. priorisoin"
type textarea "x"
type textarea "10.9. priorisoint"
type textarea "x"
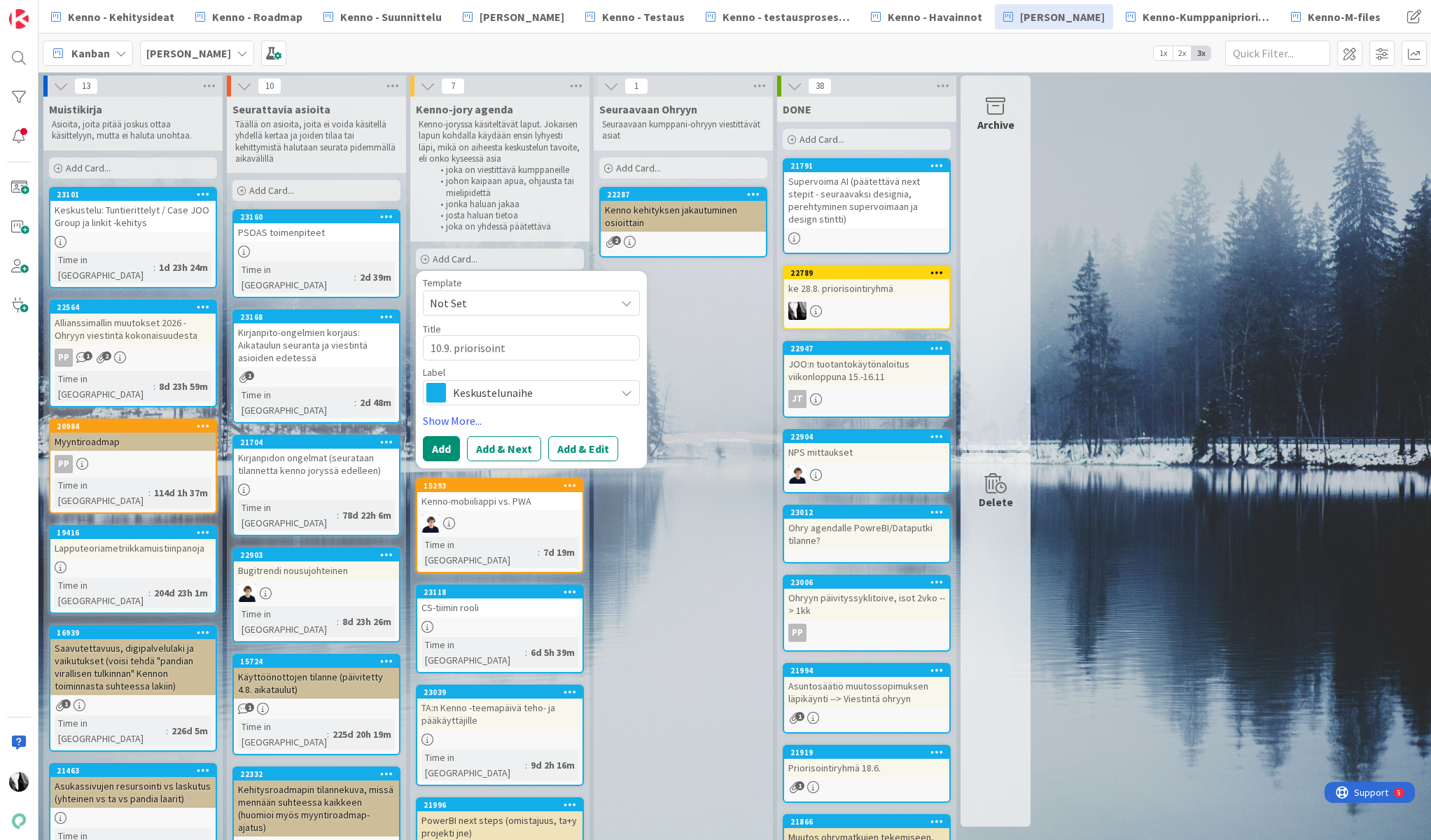
type textarea "10.9. priorisointi"
type textarea "x"
type textarea "10.9. priorisointir"
type textarea "x"
type textarea "10.9. priorisointiry"
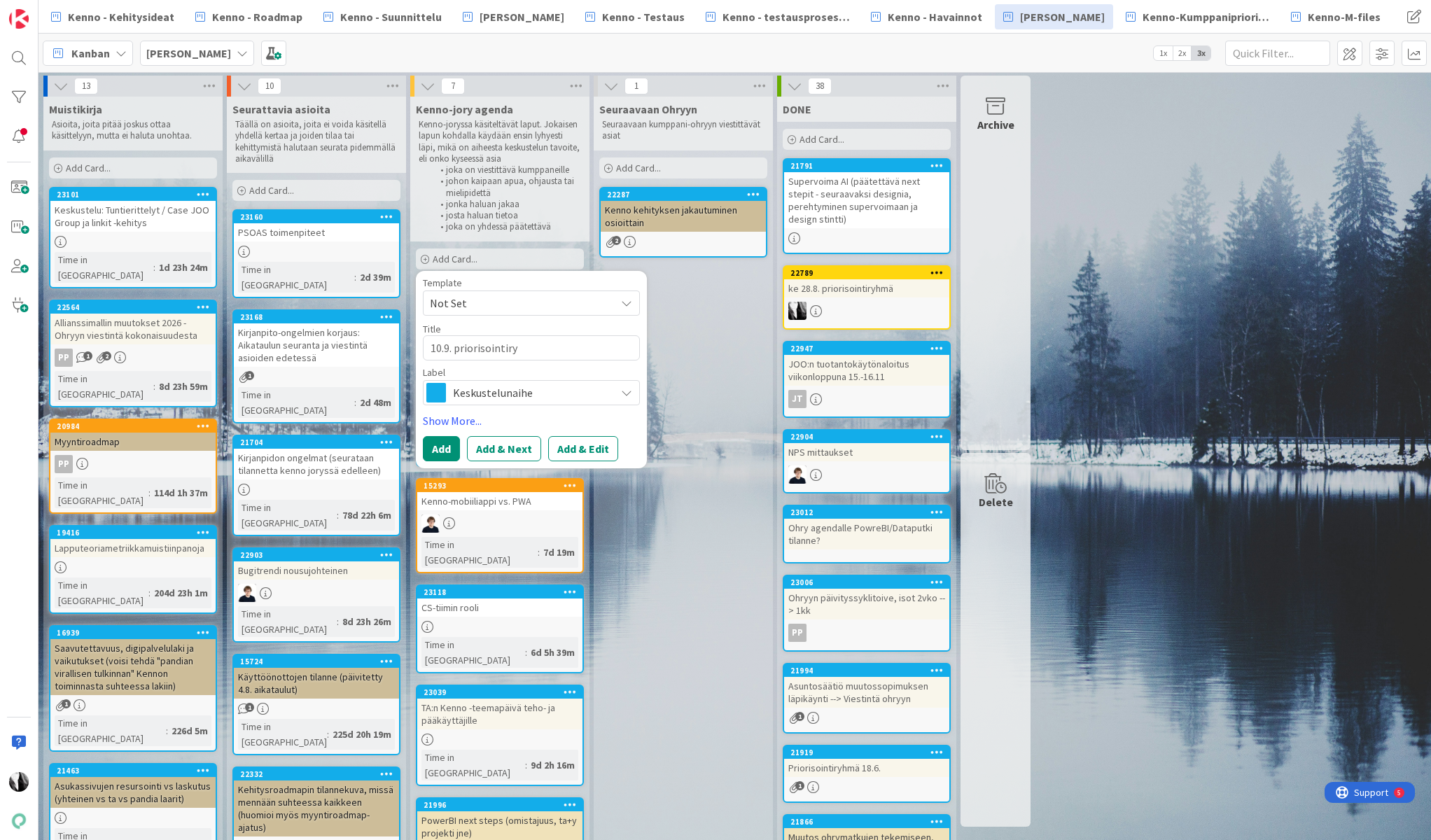
type textarea "x"
type textarea "10.9. priorisointiryh"
type textarea "x"
type textarea "10.9. priorisointiryhm"
type textarea "x"
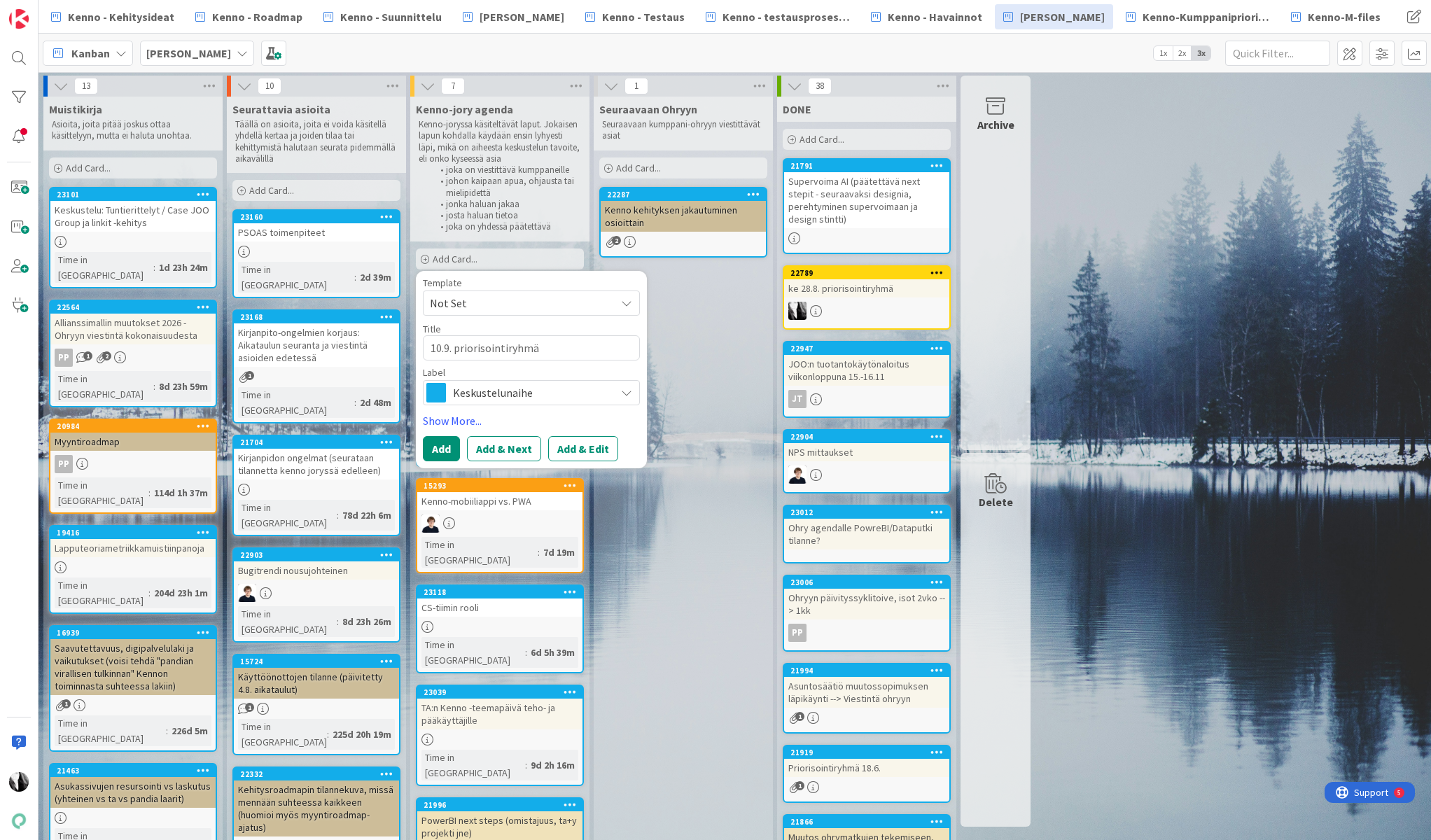
type textarea "10.9. priorisointiryhmä"
click at [566, 394] on span "Keskustelunaihe" at bounding box center [530, 392] width 156 height 20
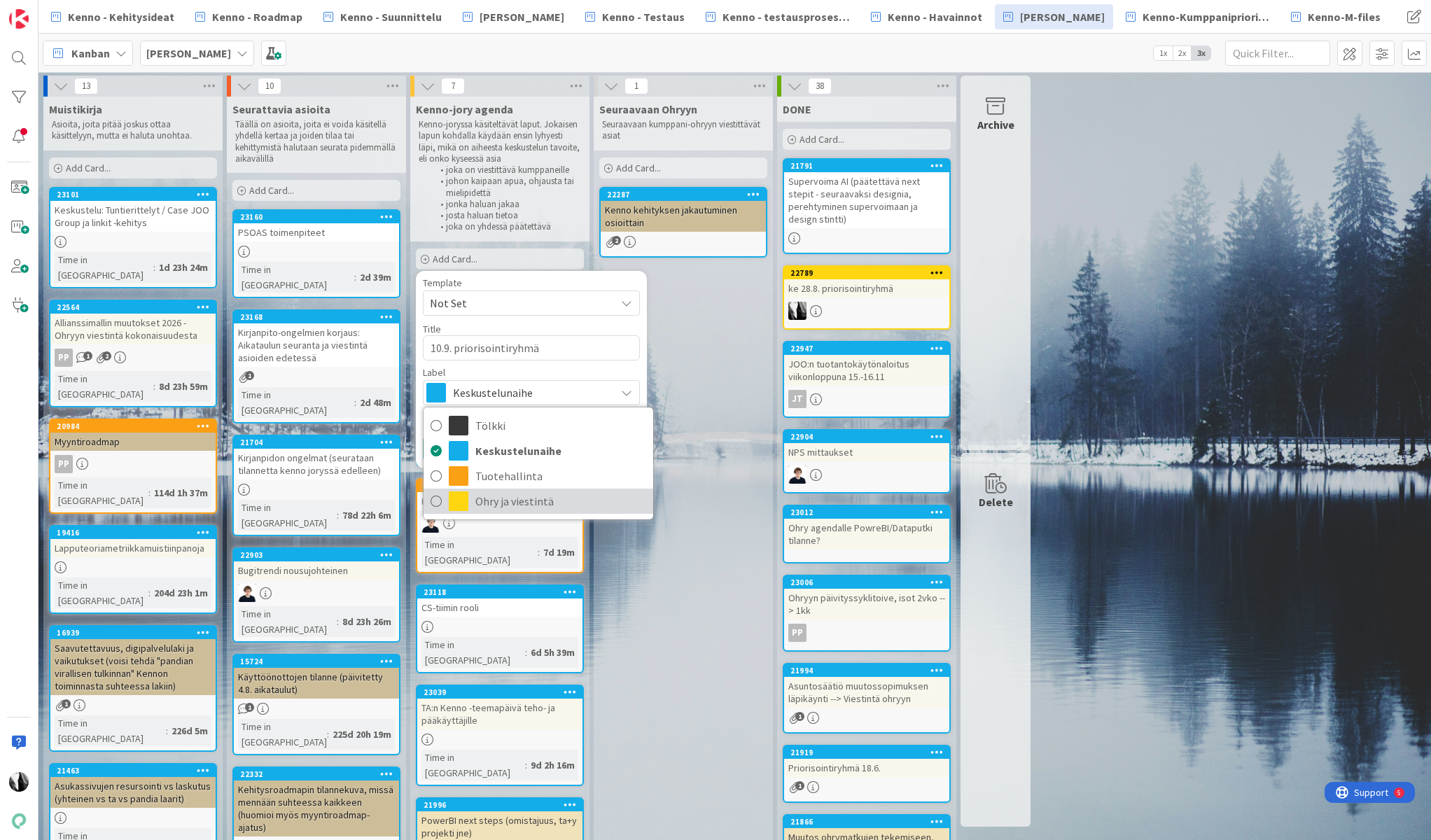
drag, startPoint x: 547, startPoint y: 497, endPoint x: 559, endPoint y: 495, distance: 12.2
click at [549, 497] on span "Ohry ja viestintä" at bounding box center [561, 501] width 171 height 21
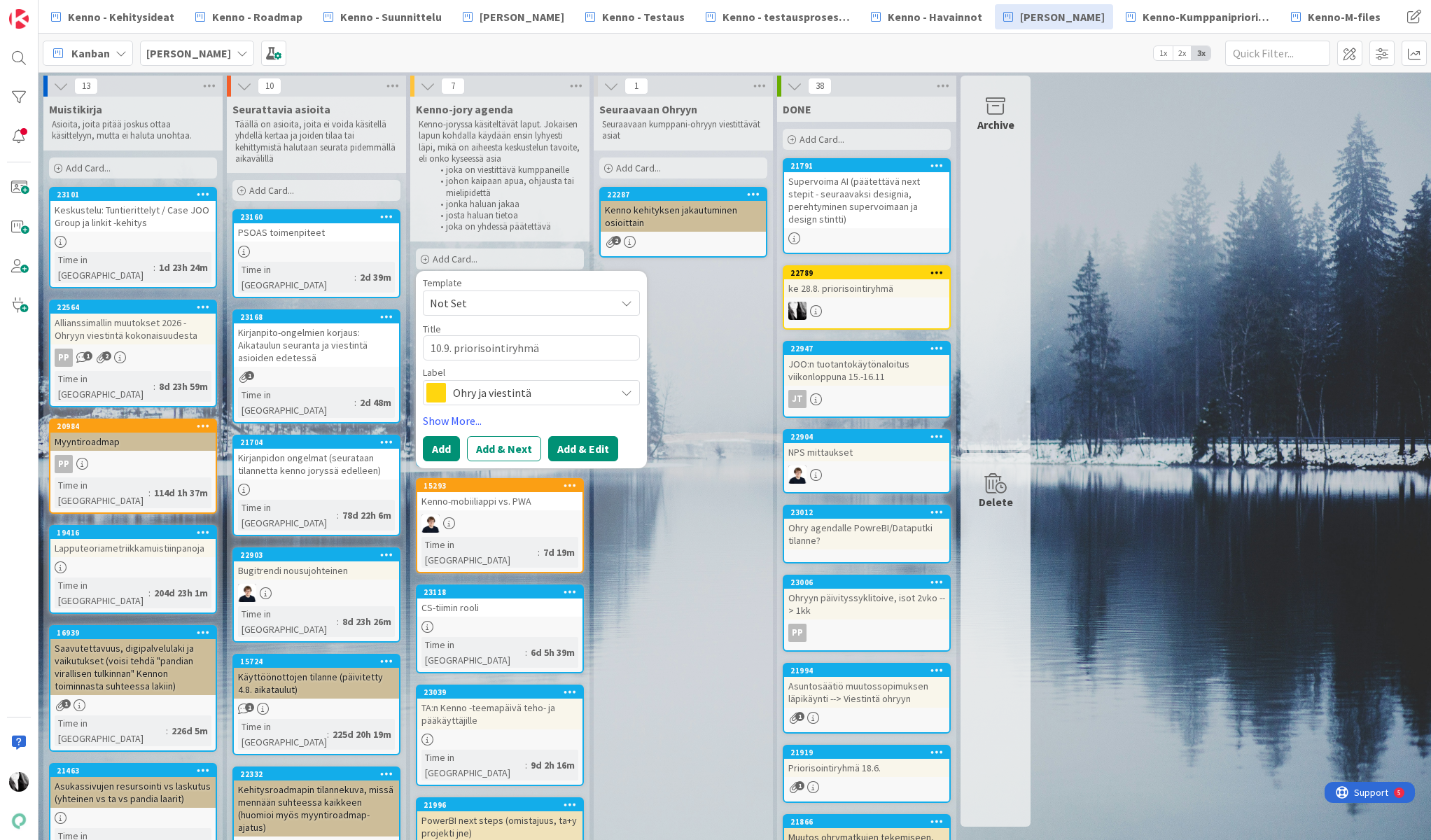
click at [584, 451] on button "Add & Edit" at bounding box center [583, 448] width 70 height 25
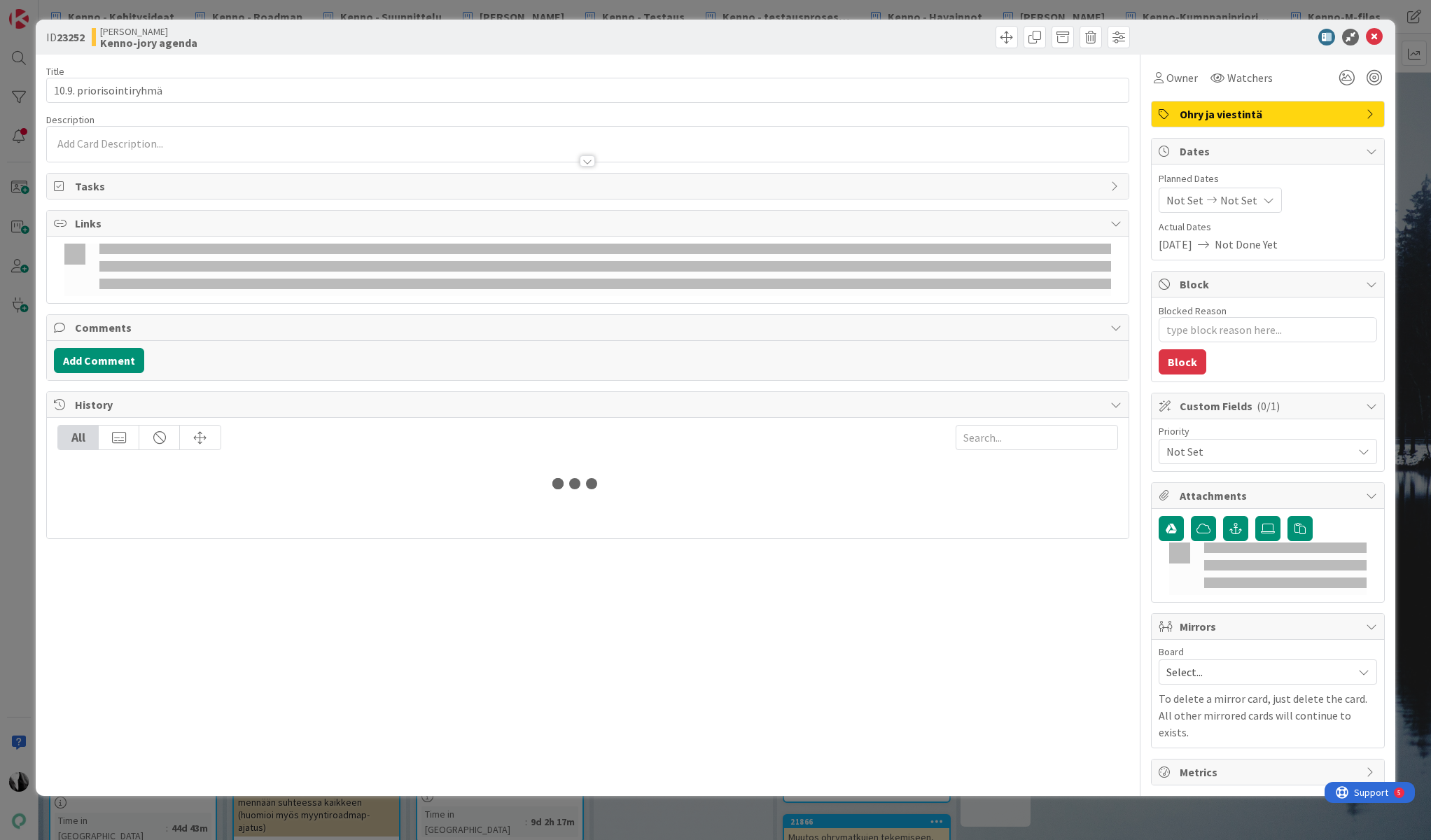
type textarea "x"
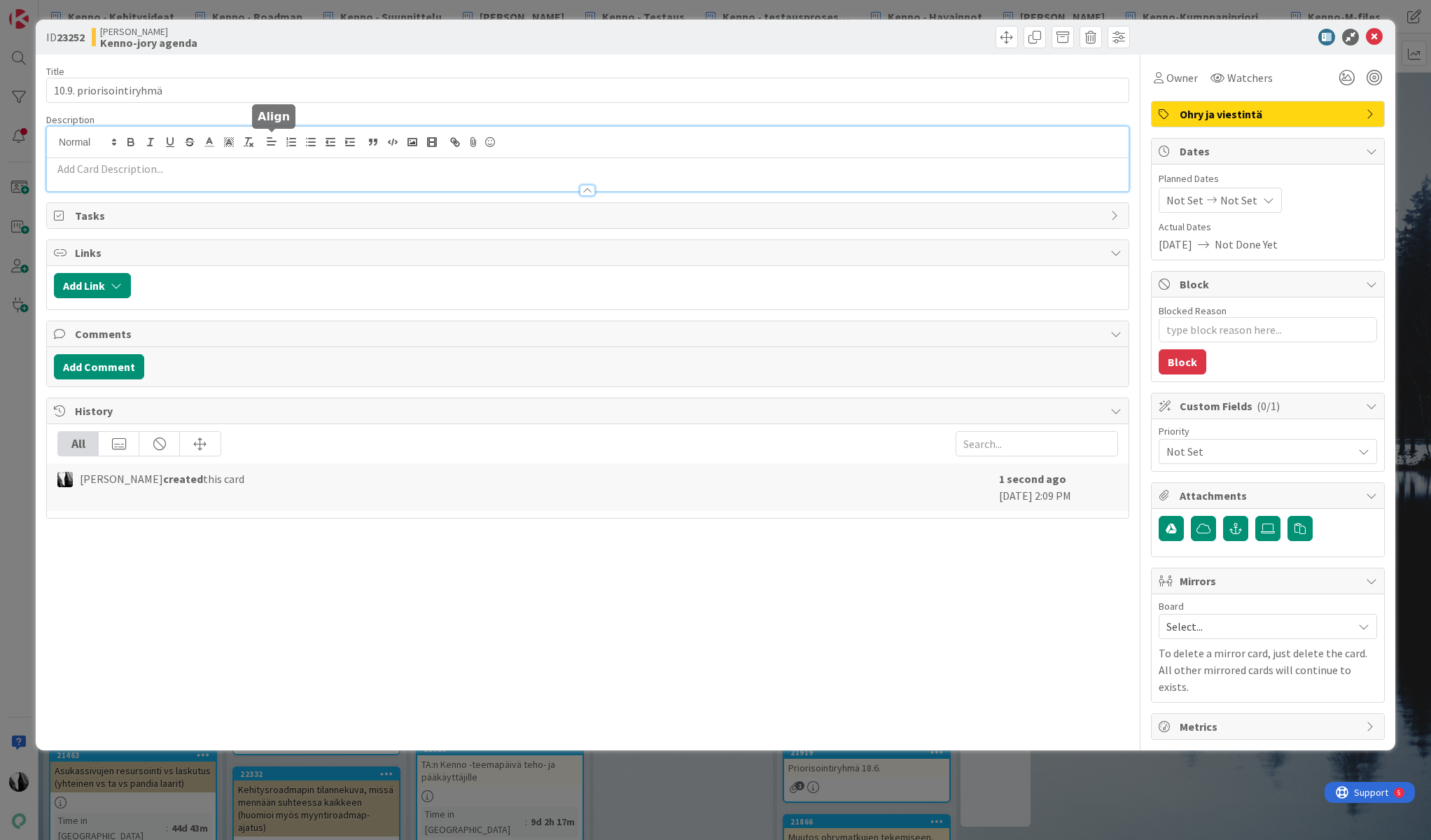
click at [276, 145] on div at bounding box center [588, 159] width 1082 height 64
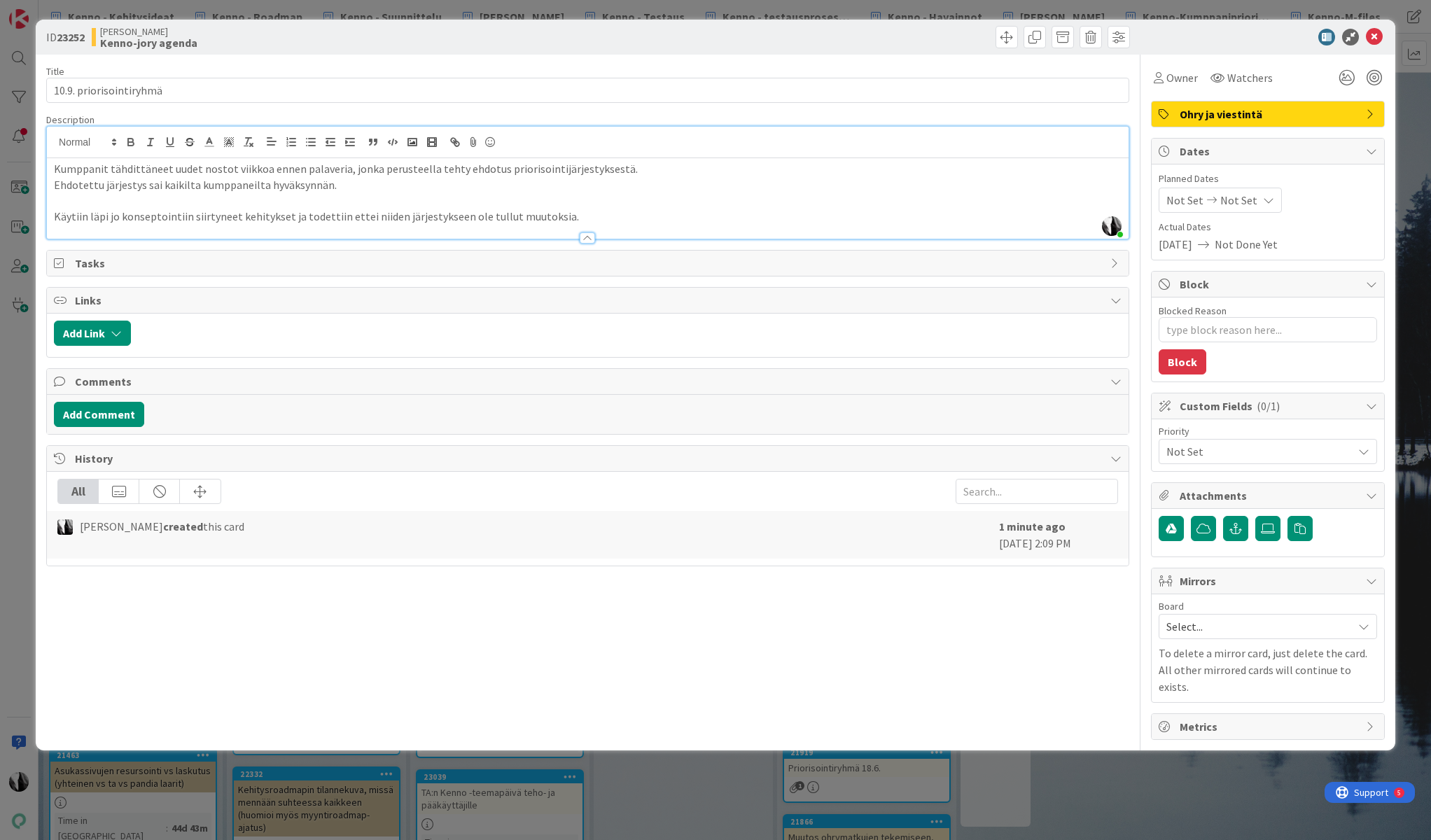
click at [623, 220] on p "Käytiin läpi jo konseptointiin siirtyneet kehitykset ja todettiin ettei niiden …" at bounding box center [588, 216] width 1068 height 16
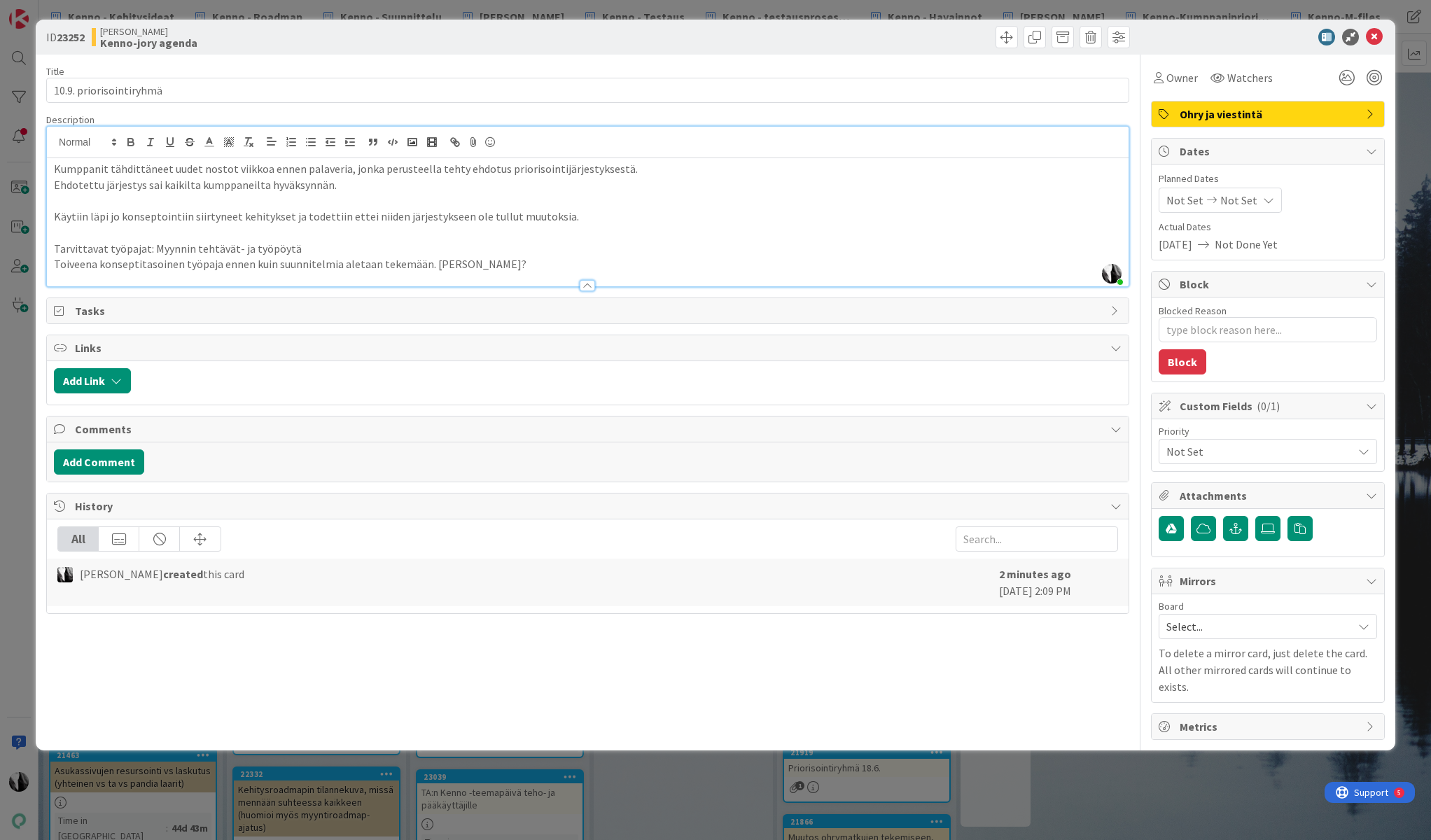
click at [55, 186] on p "Ehdotettu järjestys sai kaikilta kumppaneilta hyväksynnän." at bounding box center [588, 185] width 1068 height 16
click at [310, 142] on line "button" at bounding box center [312, 142] width 6 height 0
click at [55, 265] on p "Toiveena konseptitasoinen työpaja ennen kuin suunnitelmia aletaan tekemään. [PE…" at bounding box center [588, 264] width 1068 height 16
click at [311, 142] on line "button" at bounding box center [312, 142] width 6 height 0
click at [562, 257] on li "Toiveena konseptitasoinen työpaja ennen kuin suunnitelmia aletaan tekemään. [PE…" at bounding box center [596, 264] width 1051 height 16
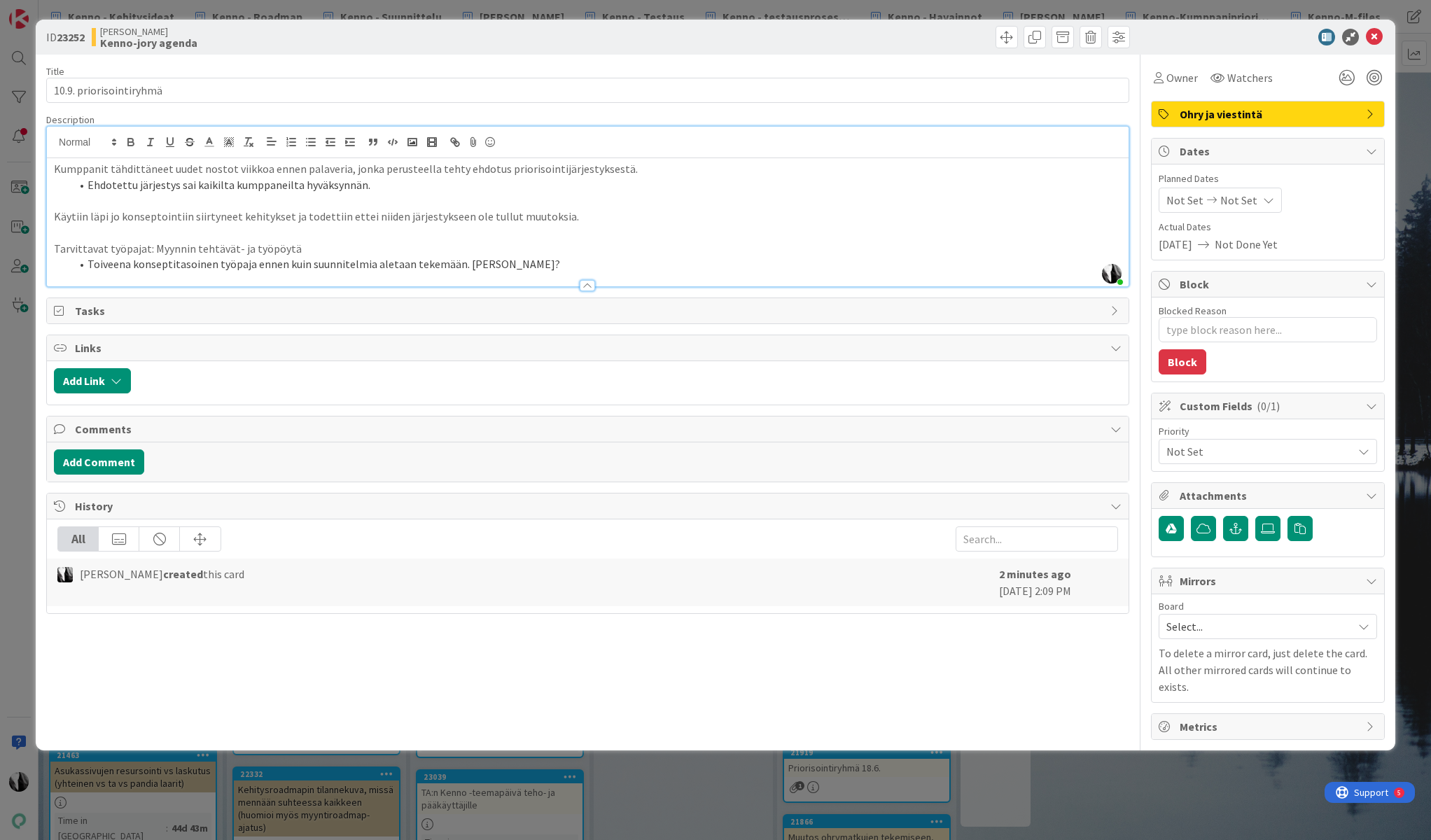
click at [1246, 55] on div "Owner Watchers" at bounding box center [1268, 72] width 234 height 36
click at [1374, 39] on icon at bounding box center [1374, 37] width 17 height 17
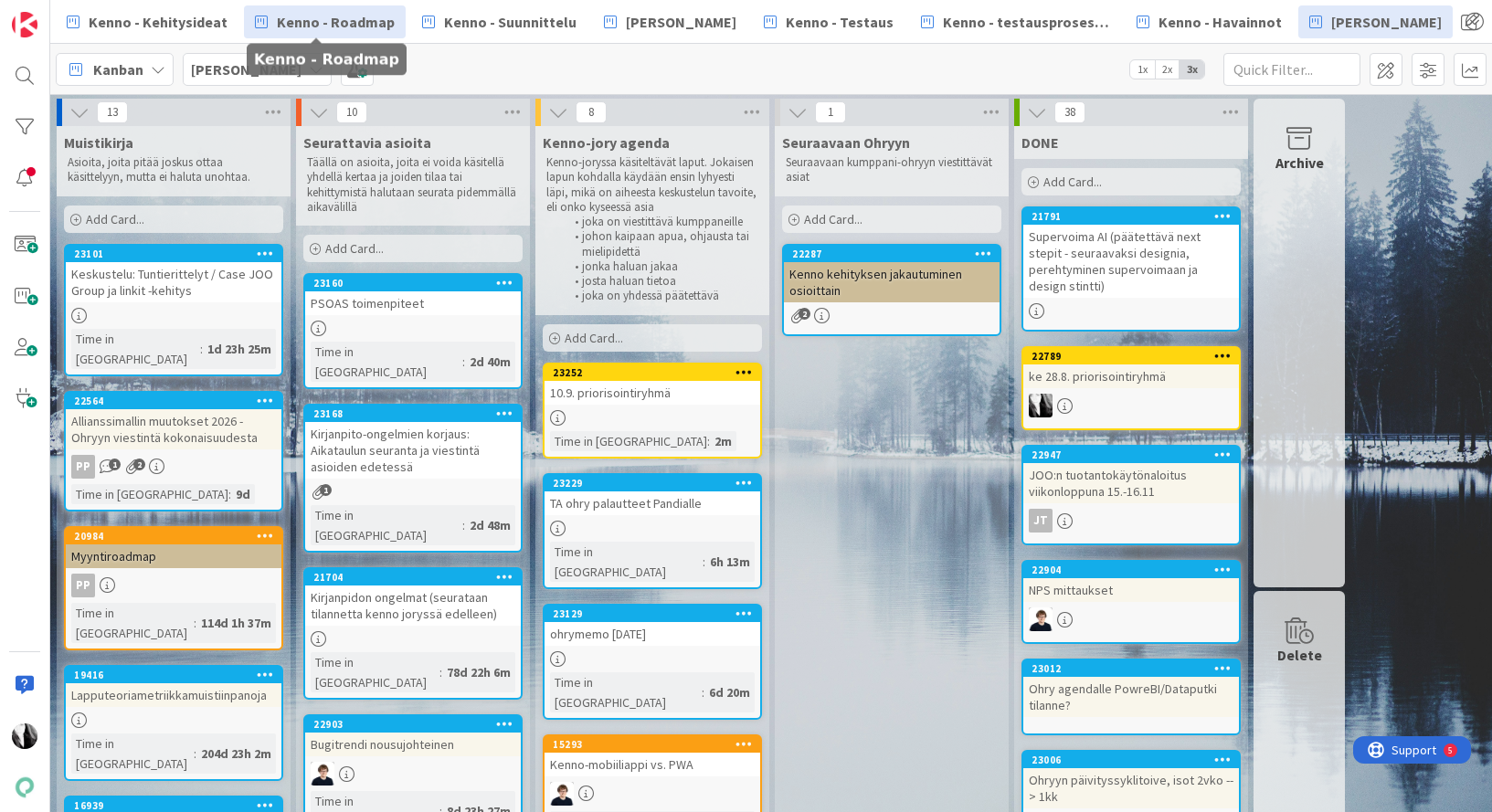
click at [362, 25] on span "Kenno - Roadmap" at bounding box center [336, 22] width 118 height 22
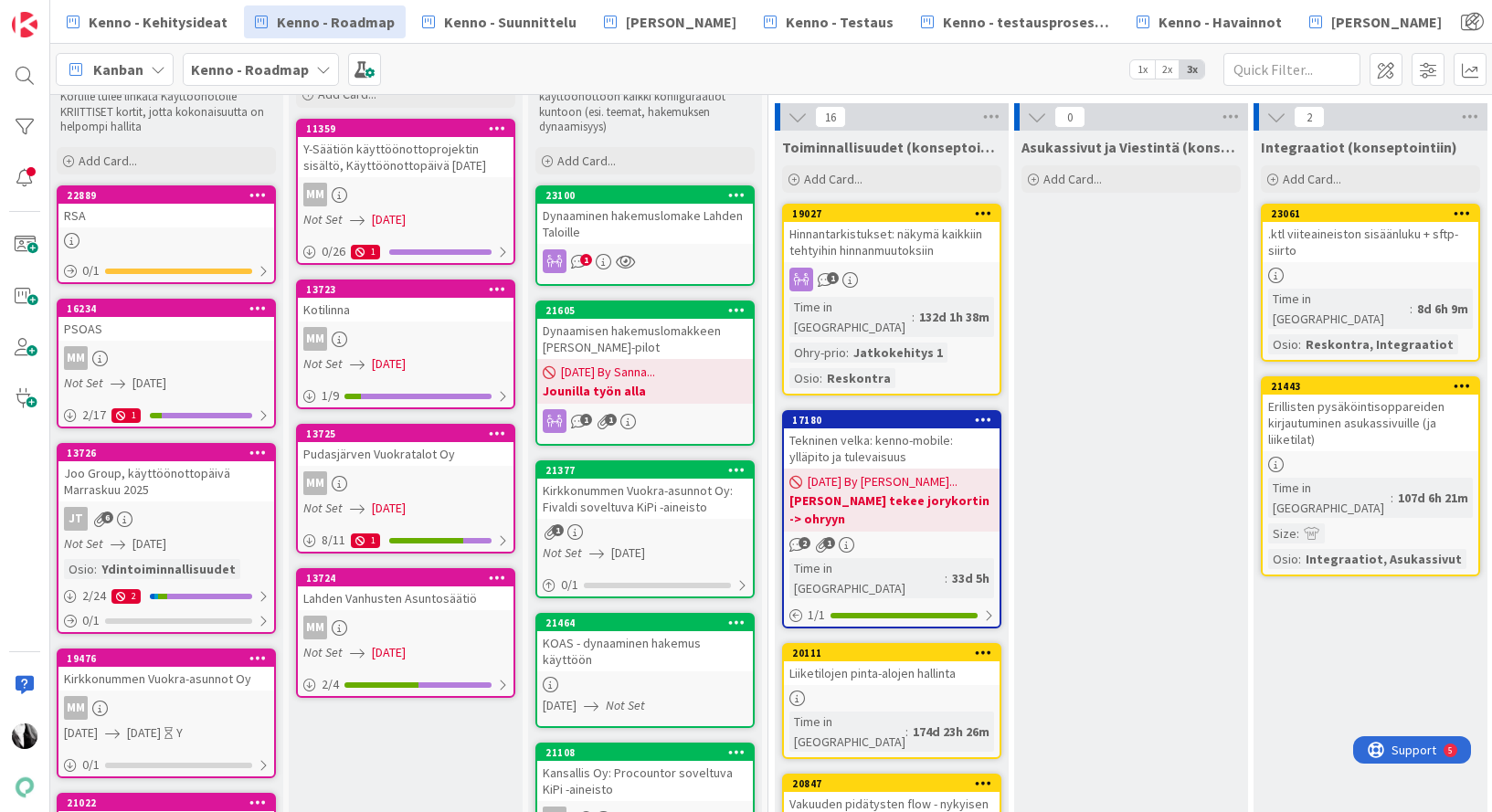
scroll to position [80, 0]
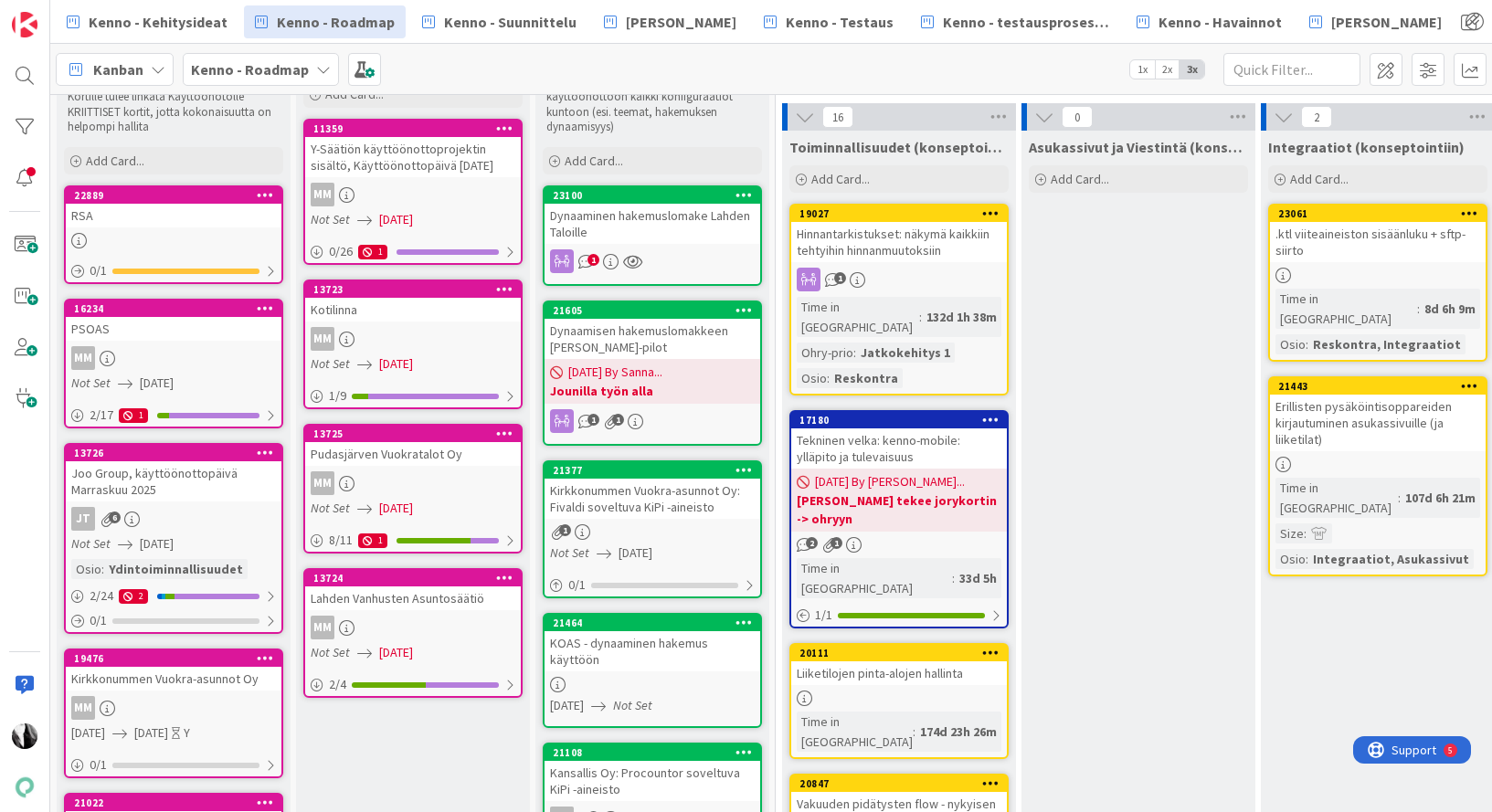
click at [185, 219] on div "RSA" at bounding box center [174, 216] width 216 height 24
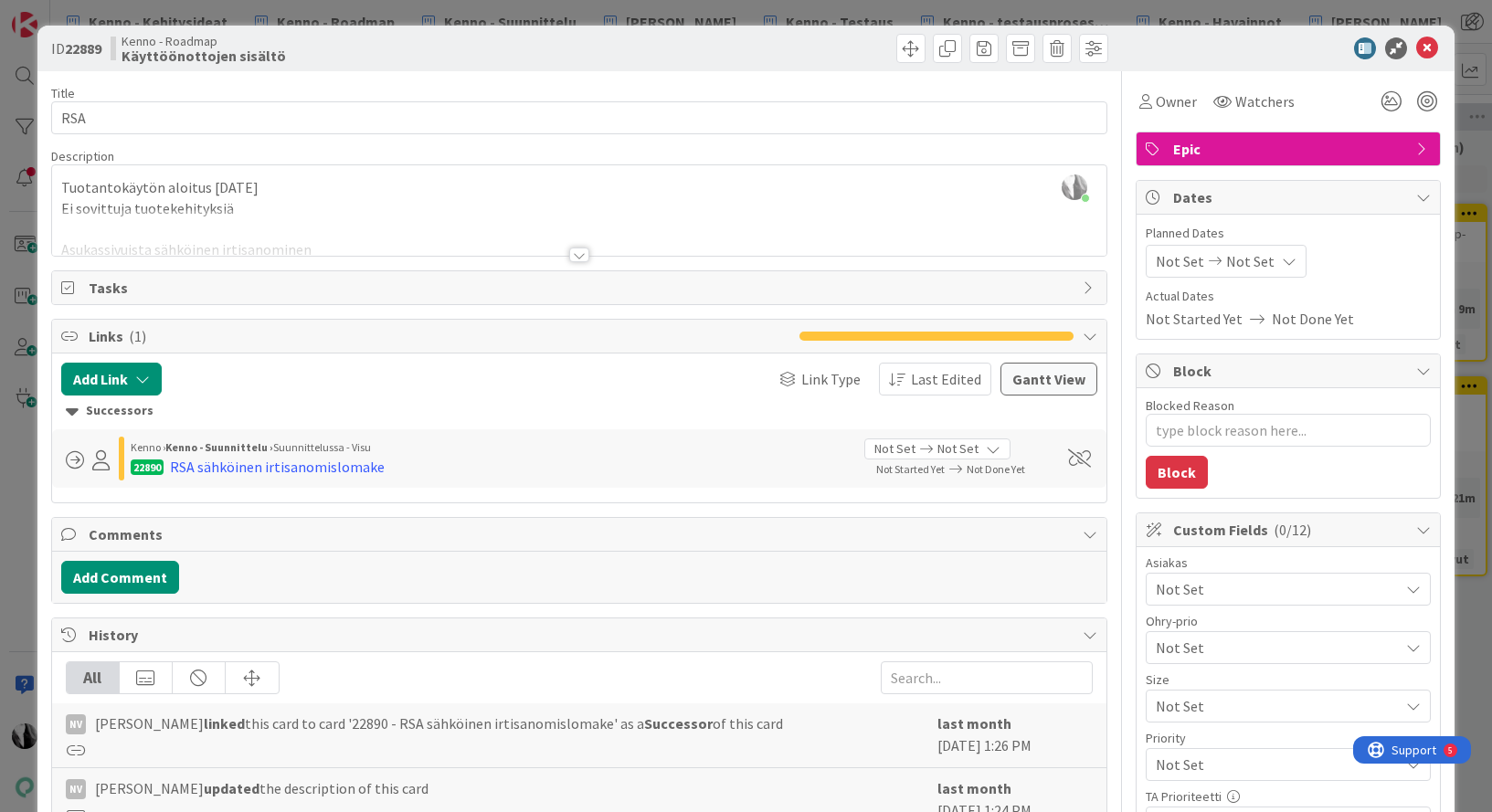
click at [582, 258] on div at bounding box center [579, 255] width 20 height 15
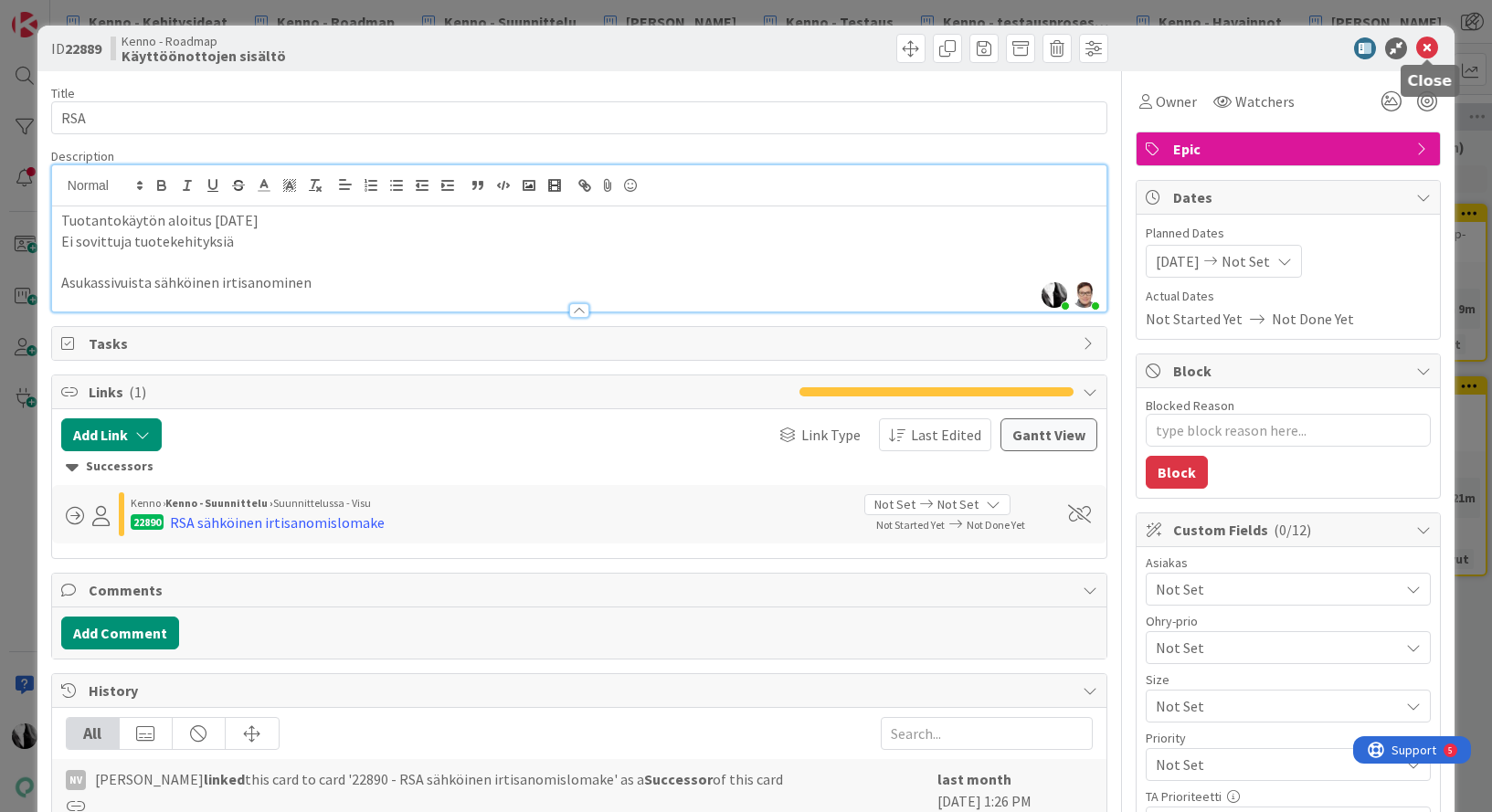
click at [1427, 45] on icon at bounding box center [1428, 48] width 22 height 22
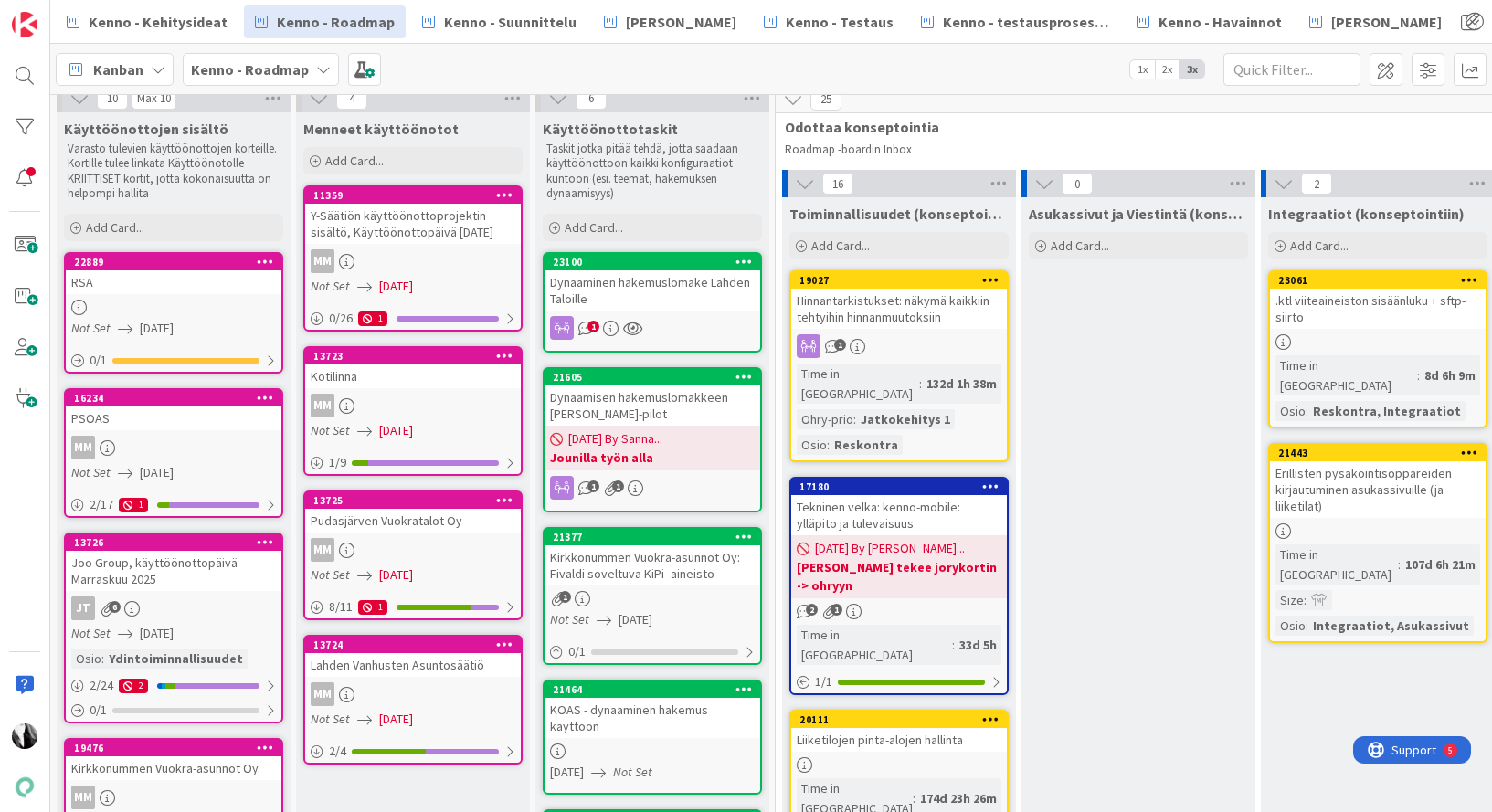
scroll to position [10, 0]
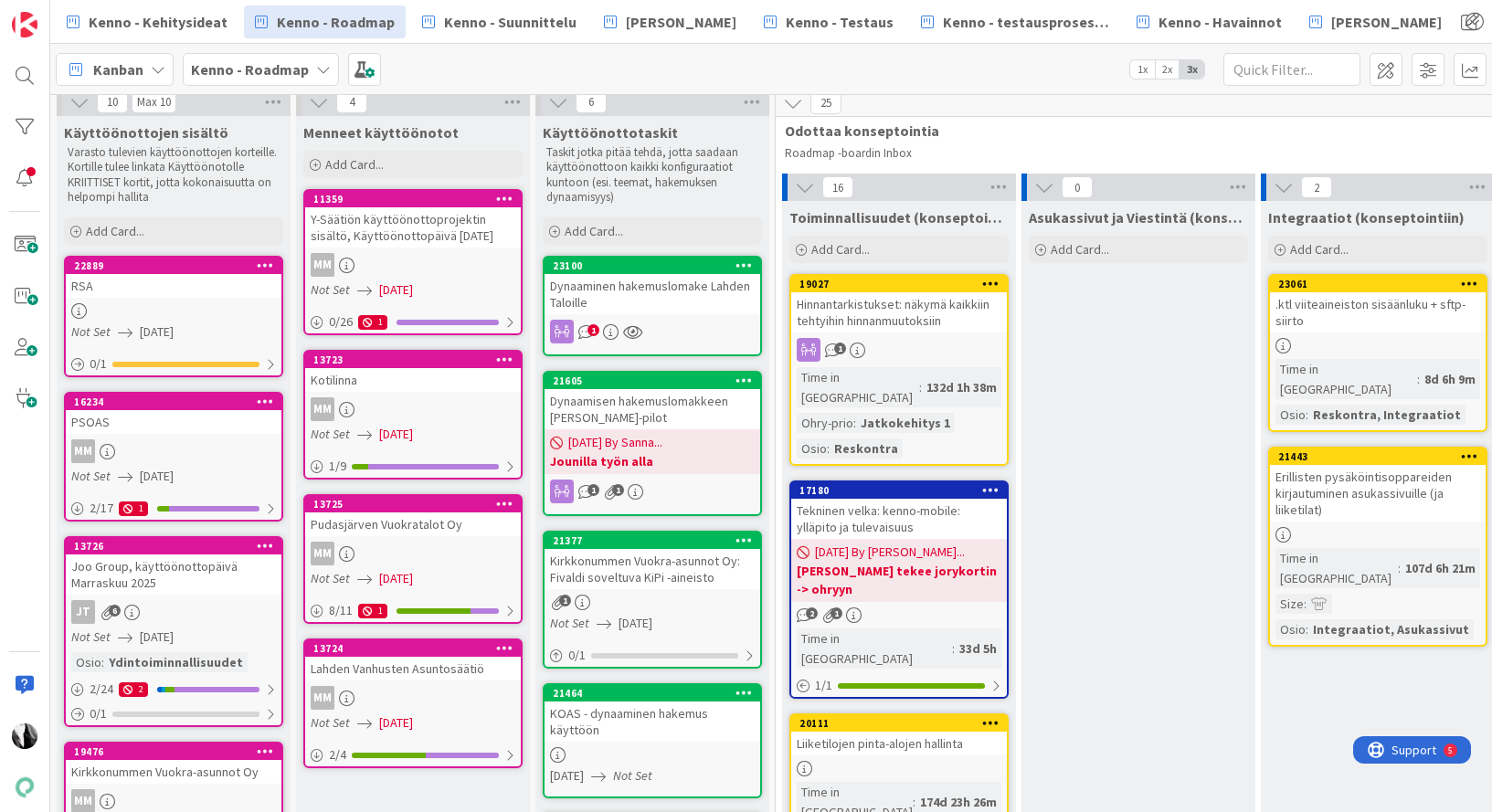
click at [176, 290] on div "RSA" at bounding box center [174, 286] width 216 height 24
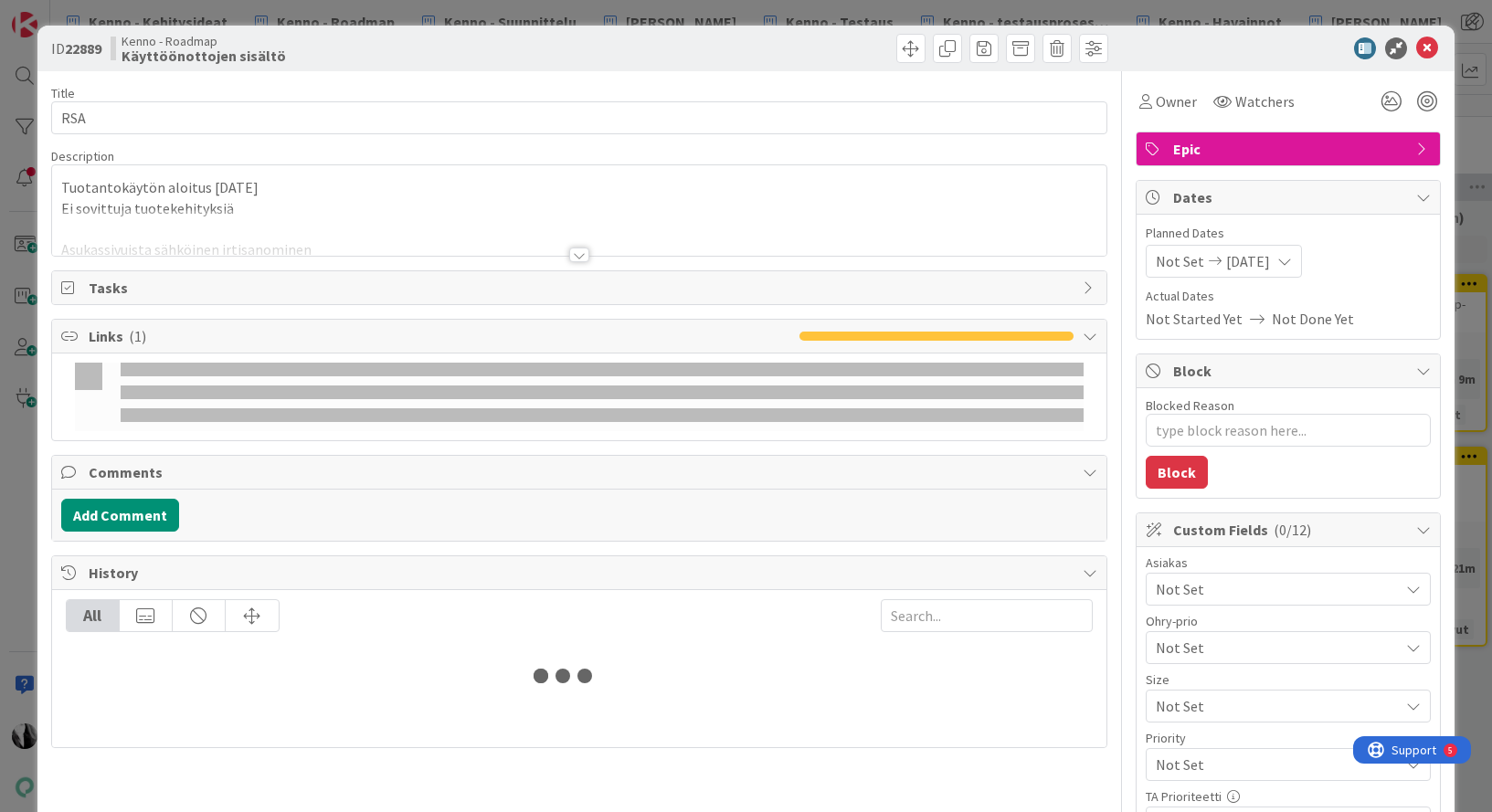
type textarea "x"
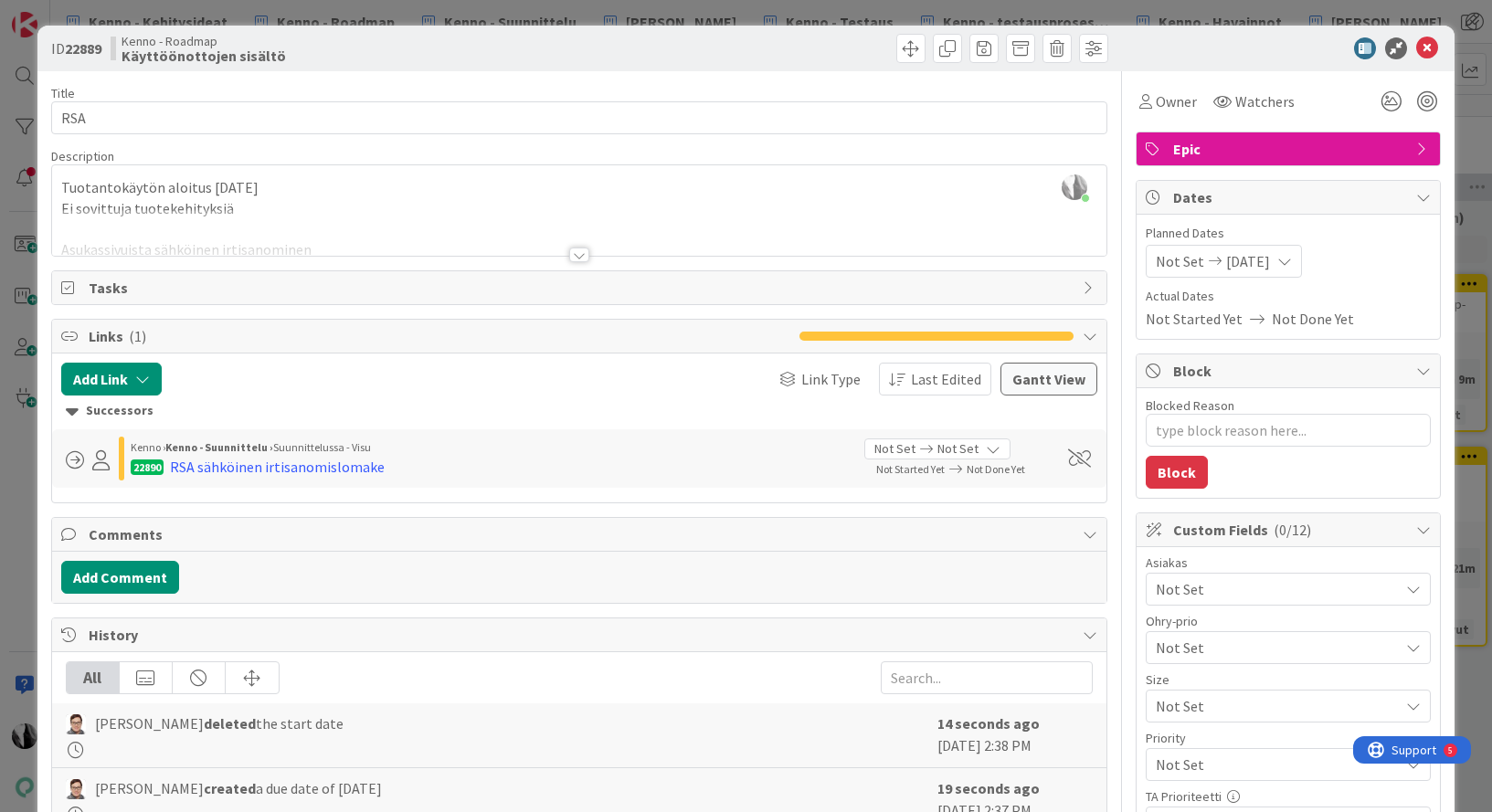
click at [1272, 52] on div at bounding box center [1280, 48] width 324 height 22
click at [1425, 43] on icon at bounding box center [1428, 48] width 22 height 22
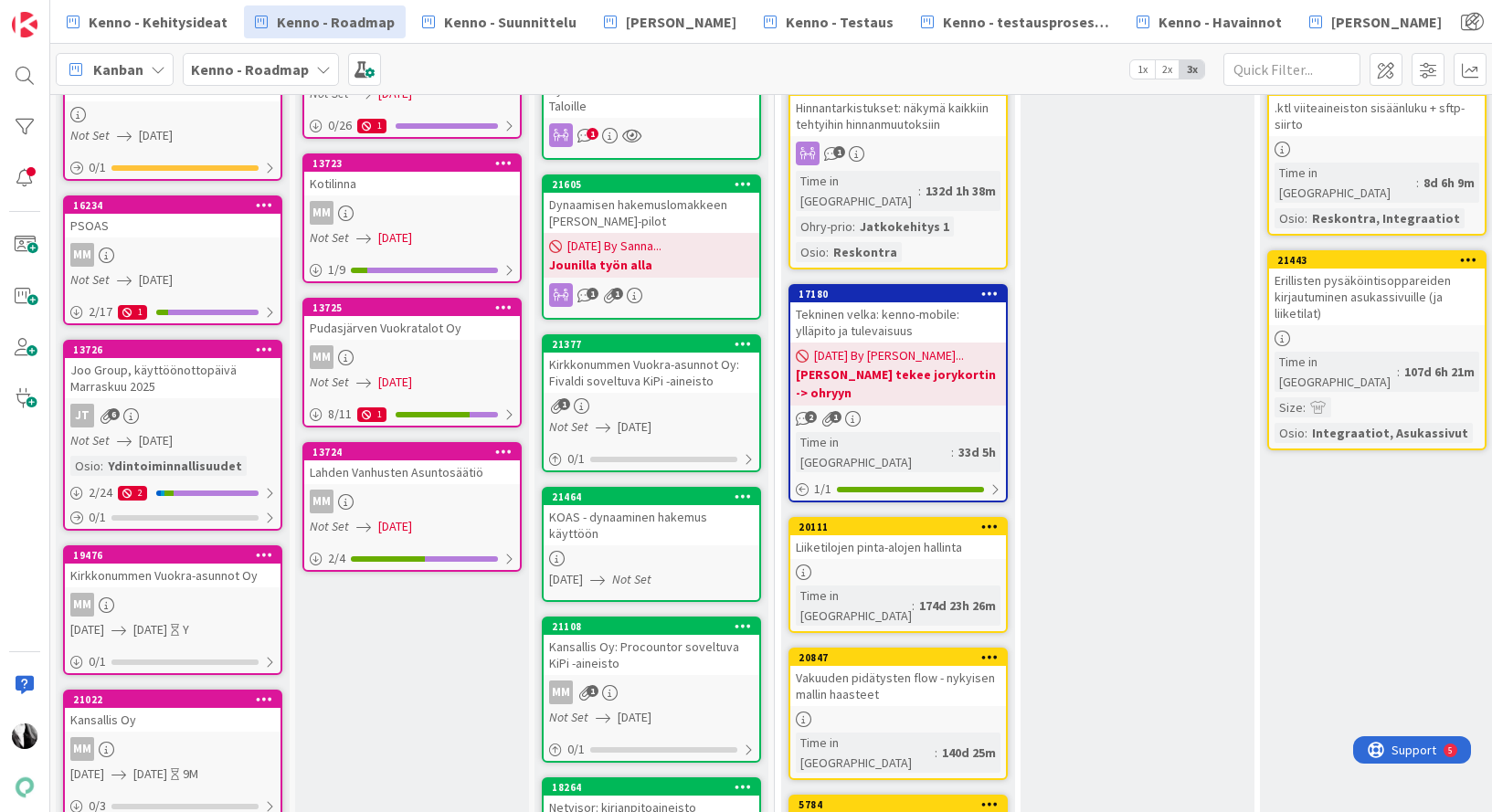
scroll to position [0, 1]
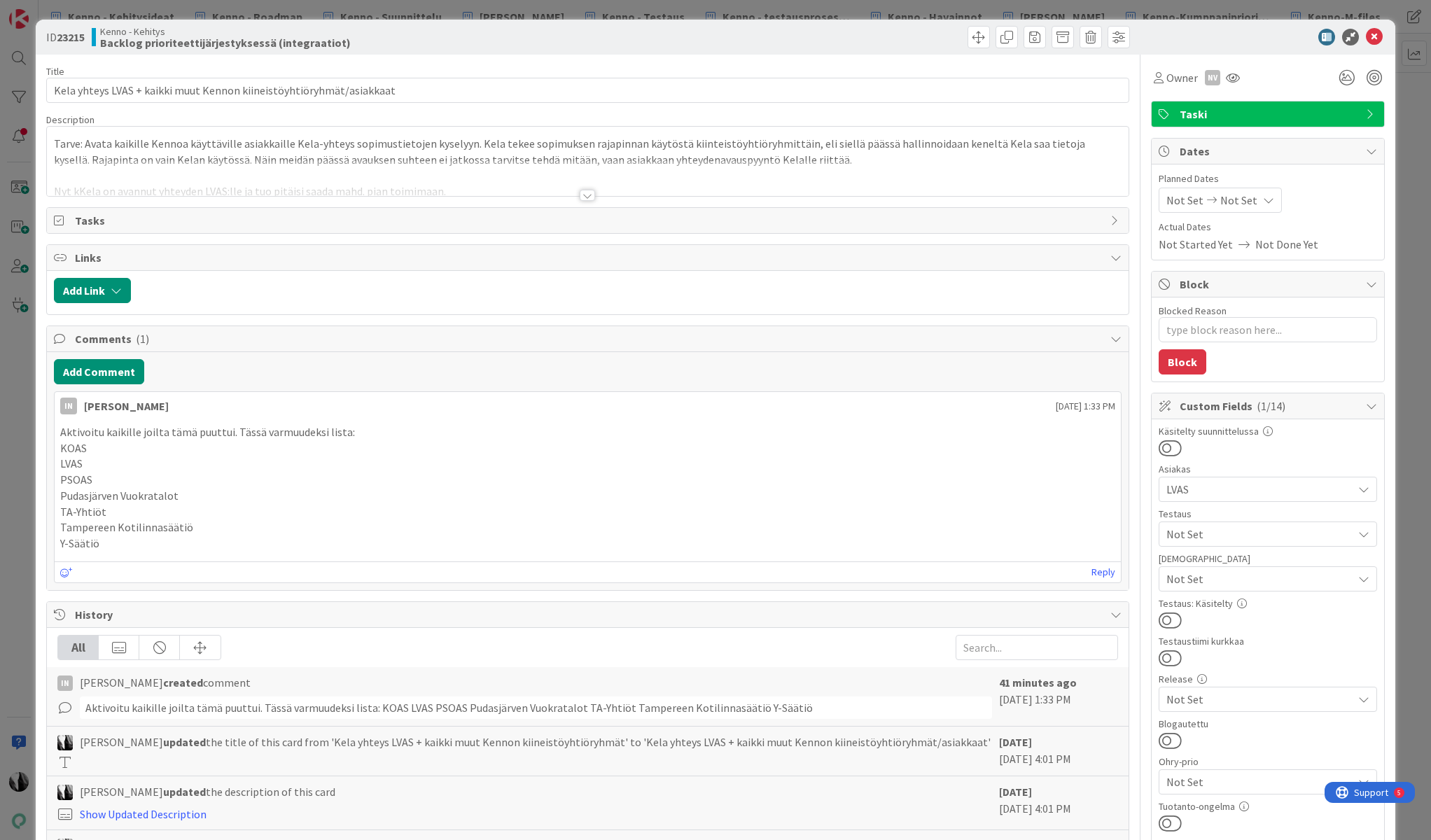
click at [586, 197] on div at bounding box center [587, 195] width 15 height 11
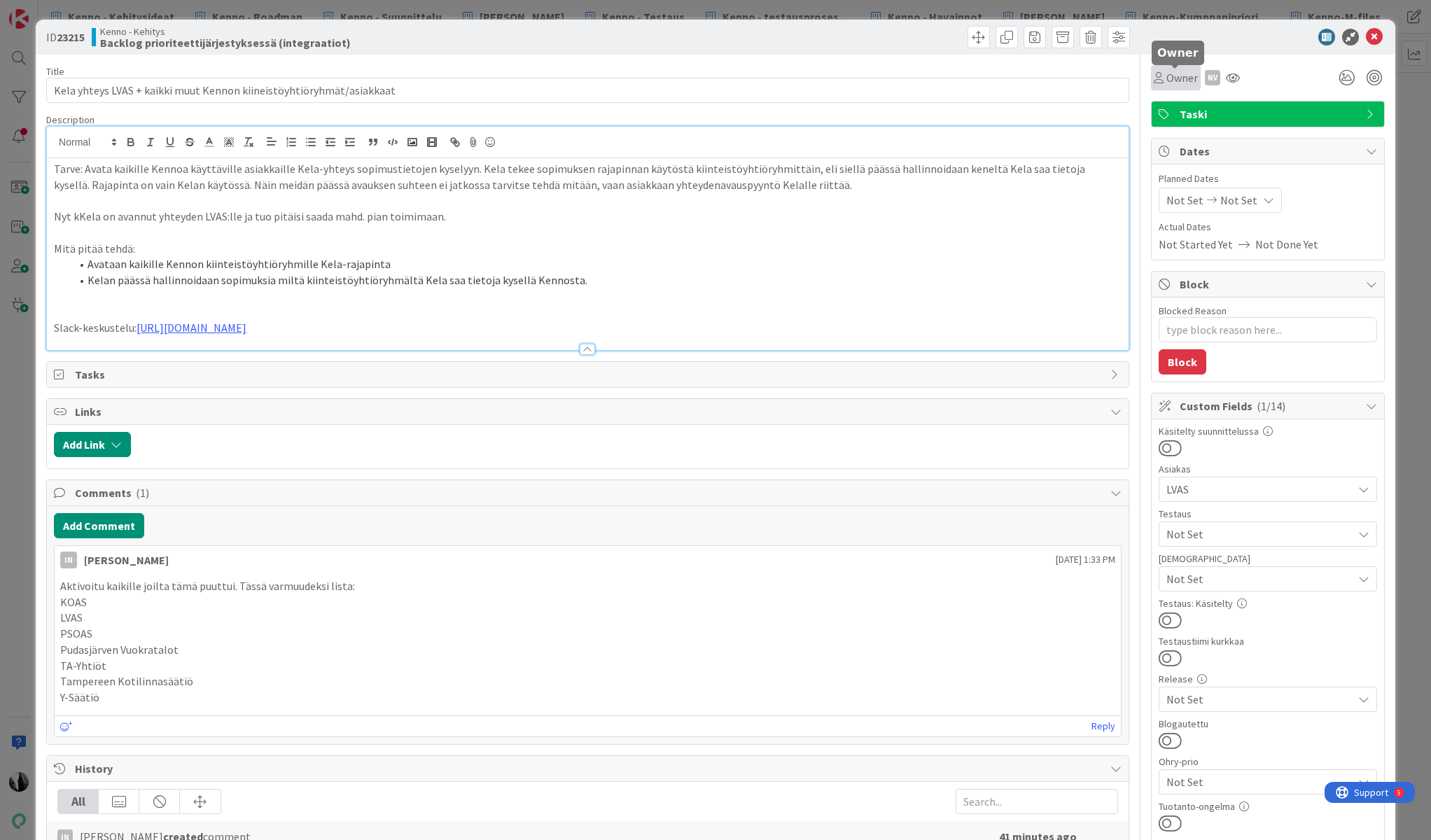
click at [1182, 78] on span "Owner" at bounding box center [1182, 78] width 32 height 17
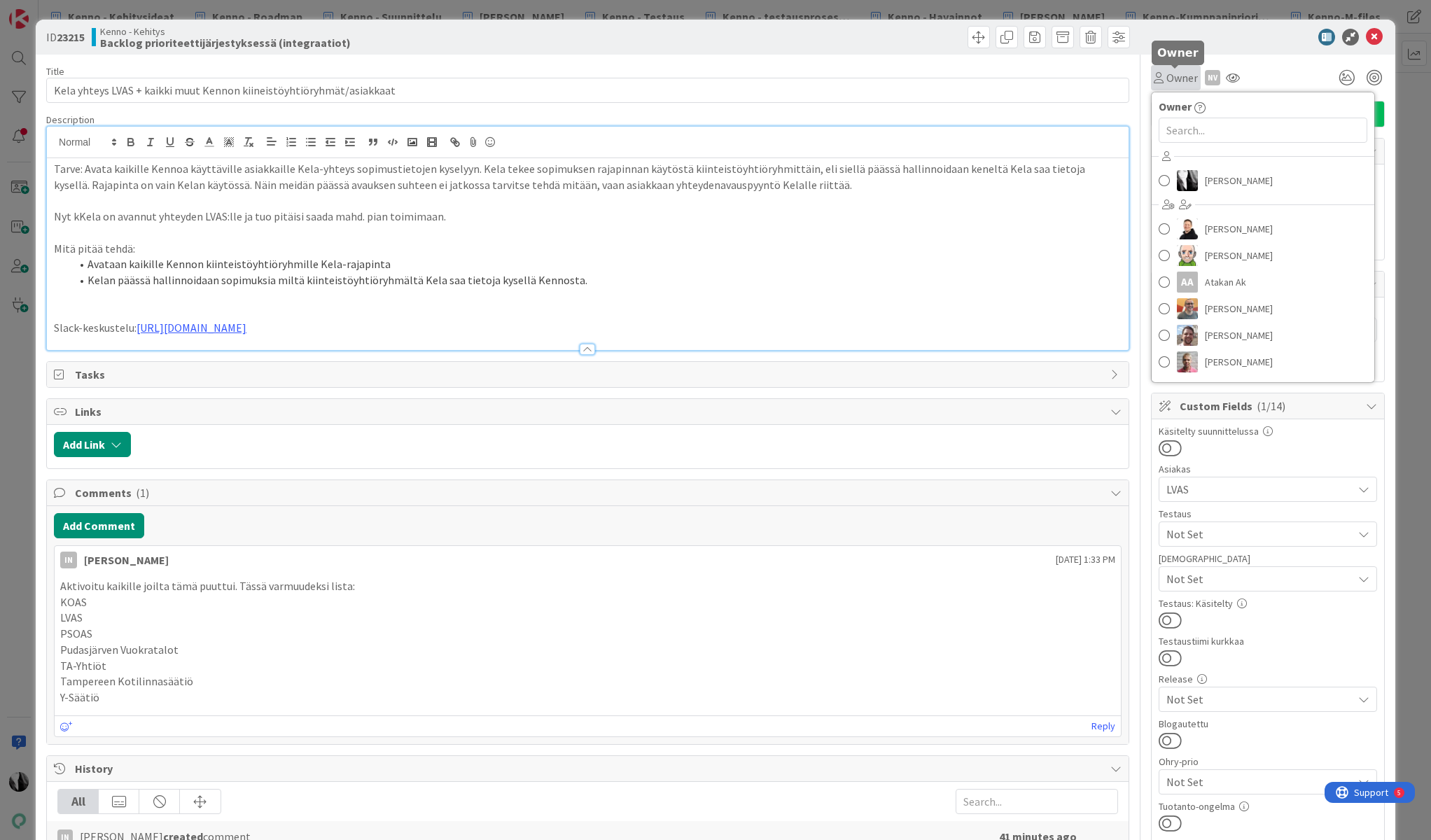
type textarea "x"
click at [1210, 135] on input "text" at bounding box center [1263, 130] width 209 height 25
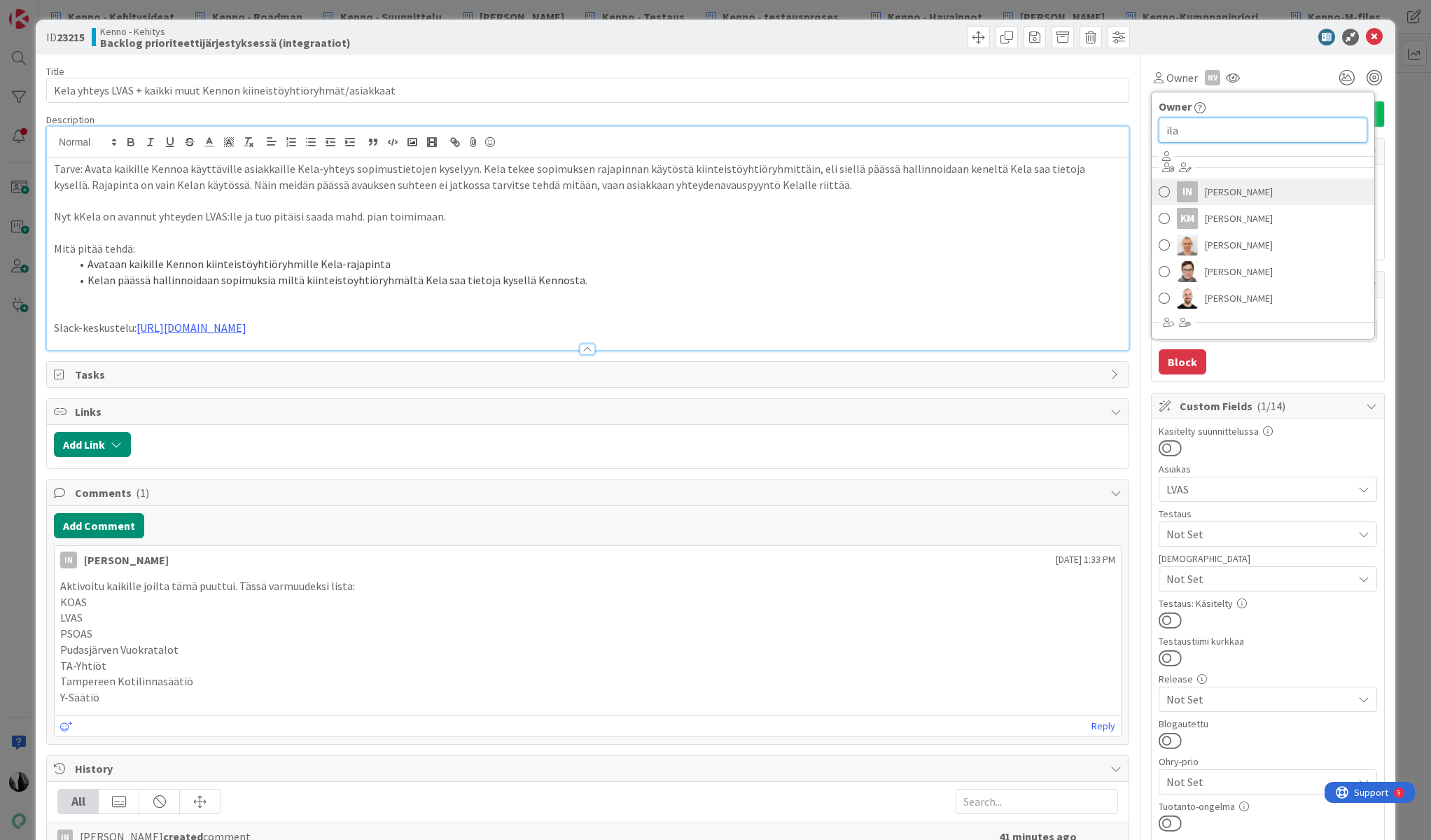
type input "ila"
drag, startPoint x: 1230, startPoint y: 186, endPoint x: 1245, endPoint y: 158, distance: 31.8
click at [1230, 184] on span "Ilari Nikander" at bounding box center [1238, 192] width 68 height 21
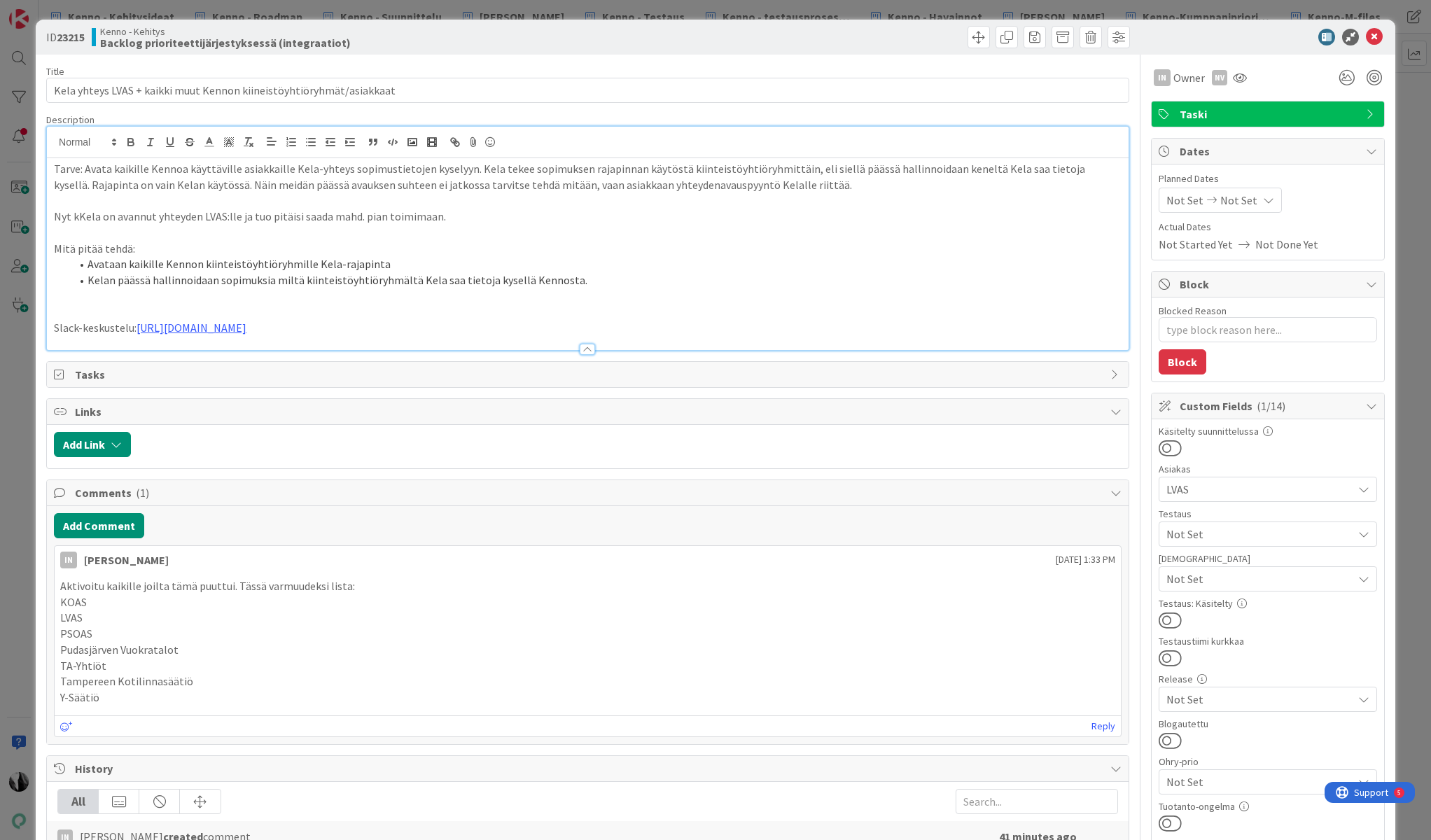
type textarea "x"
click at [1376, 35] on icon at bounding box center [1374, 37] width 17 height 17
